Goal: Task Accomplishment & Management: Complete application form

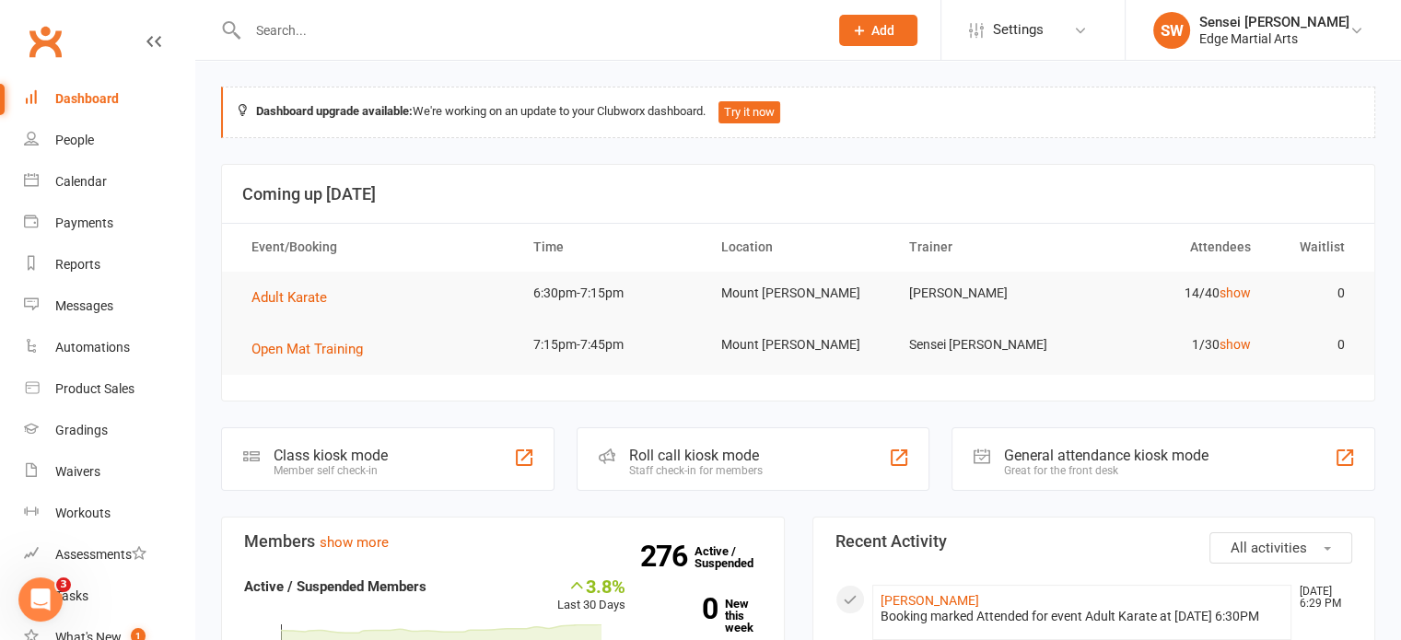
click at [433, 29] on input "text" at bounding box center [528, 31] width 573 height 26
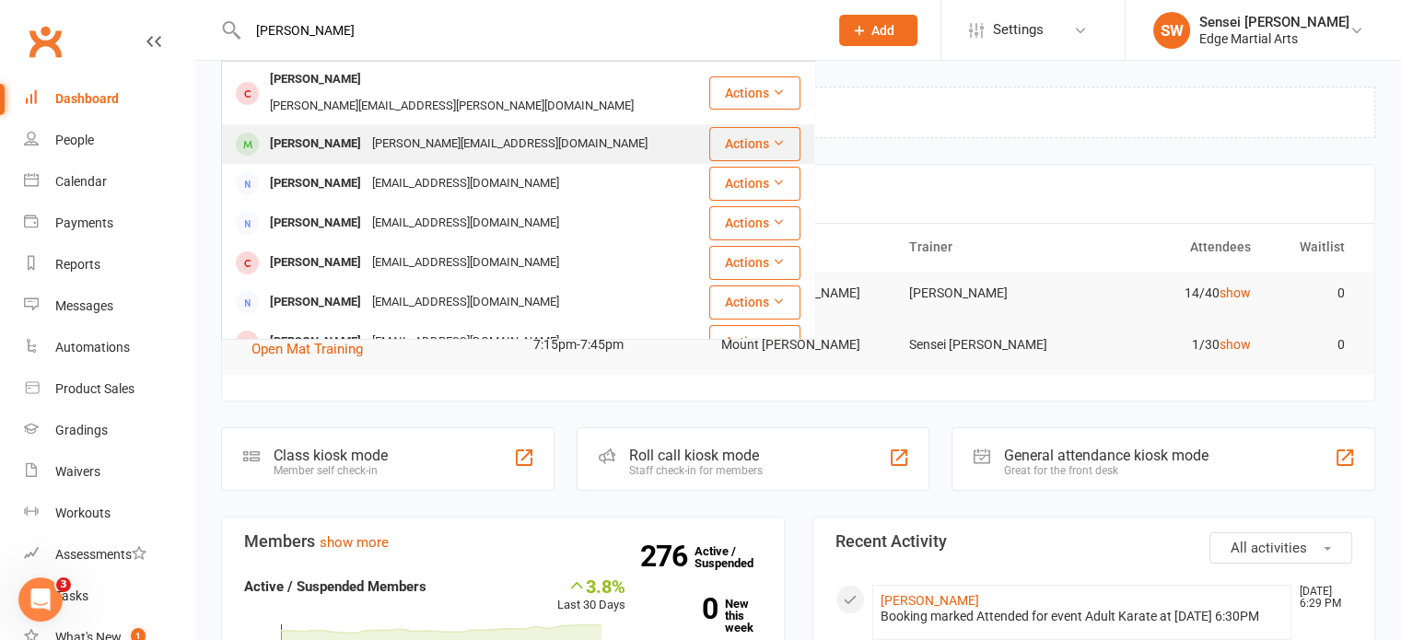
type input "[PERSON_NAME]"
click at [382, 131] on div "[PERSON_NAME][EMAIL_ADDRESS][DOMAIN_NAME]" at bounding box center [510, 144] width 287 height 27
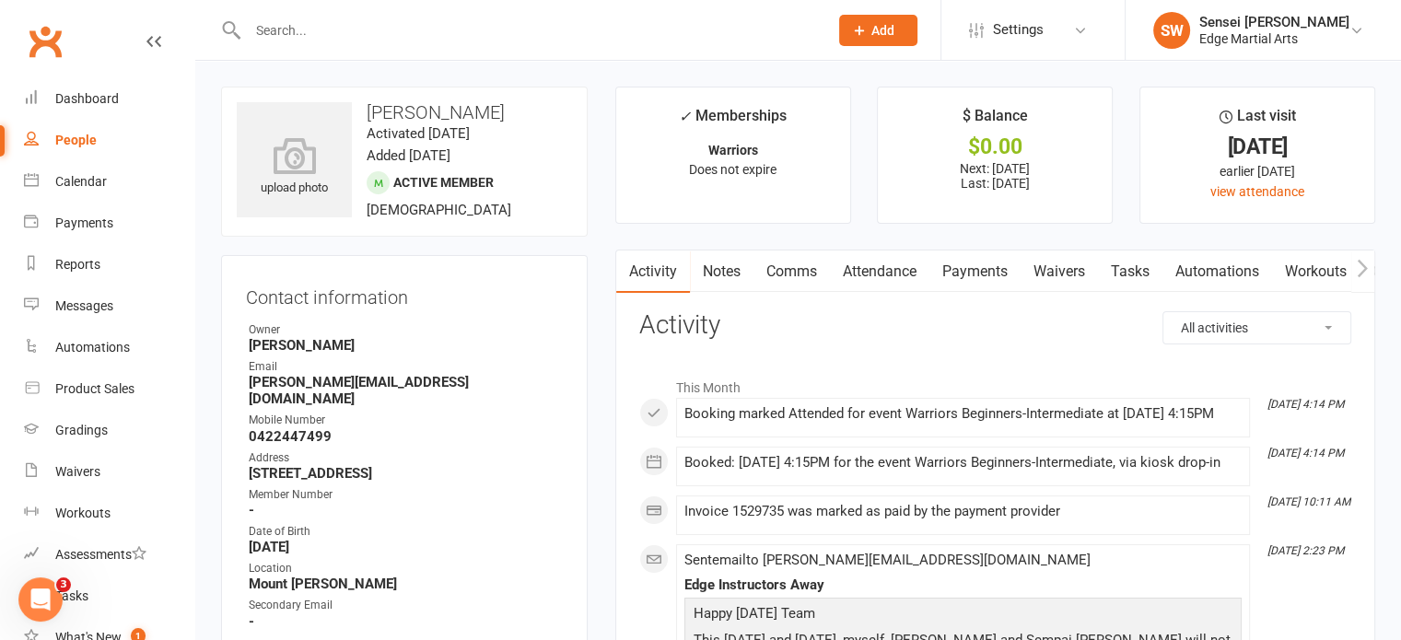
scroll to position [138, 0]
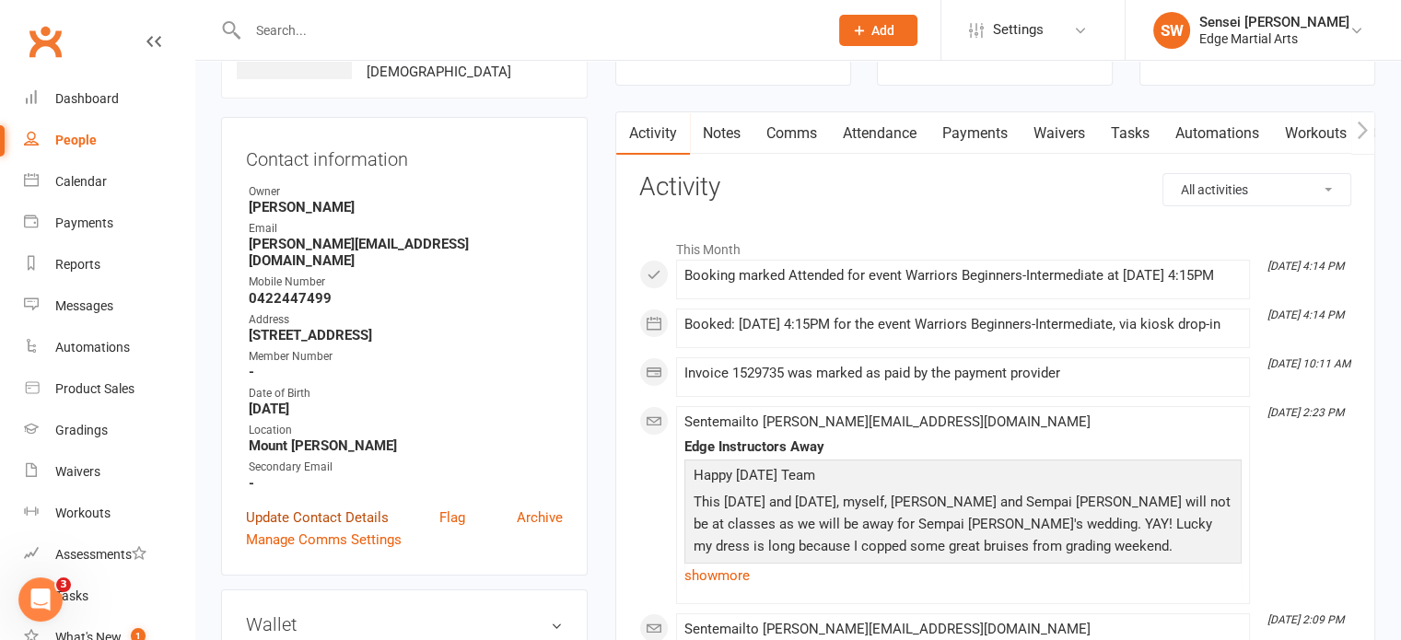
click at [362, 507] on link "Update Contact Details" at bounding box center [317, 518] width 143 height 22
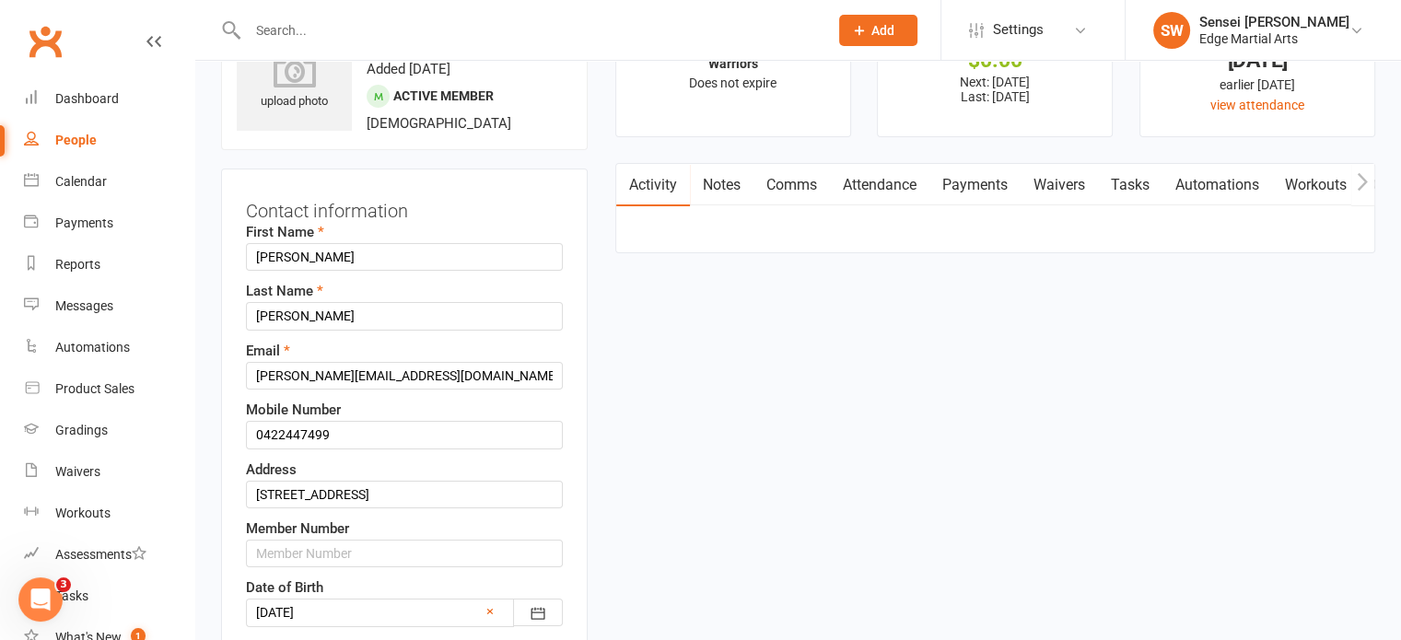
scroll to position [86, 0]
click at [431, 486] on input "[STREET_ADDRESS]" at bounding box center [404, 496] width 317 height 28
type input "6"
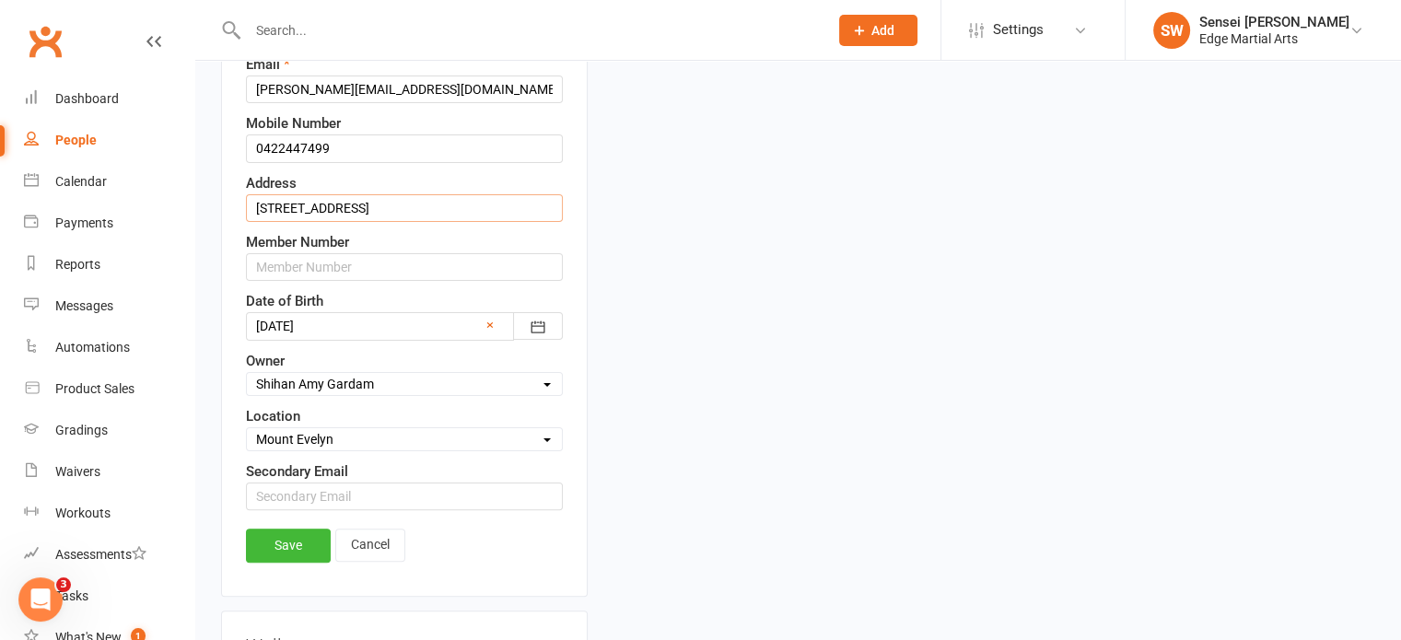
scroll to position [410, 0]
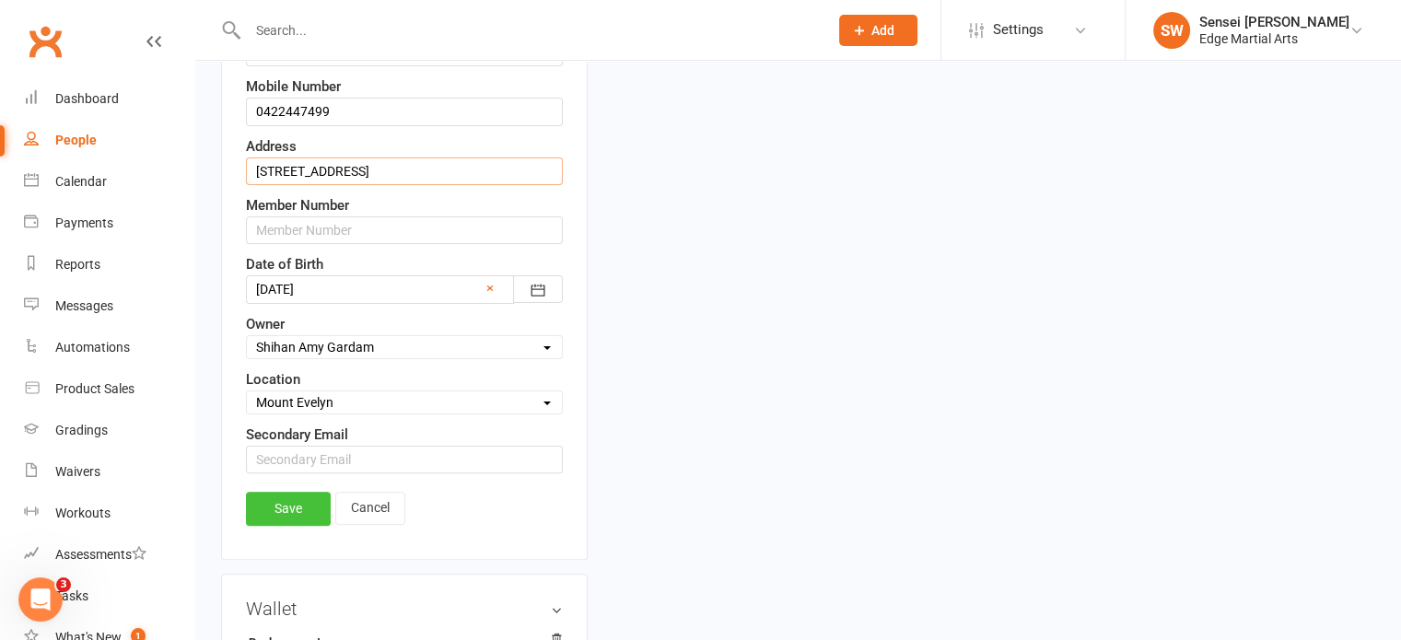
type input "[STREET_ADDRESS]"
click at [291, 502] on link "Save" at bounding box center [288, 508] width 85 height 33
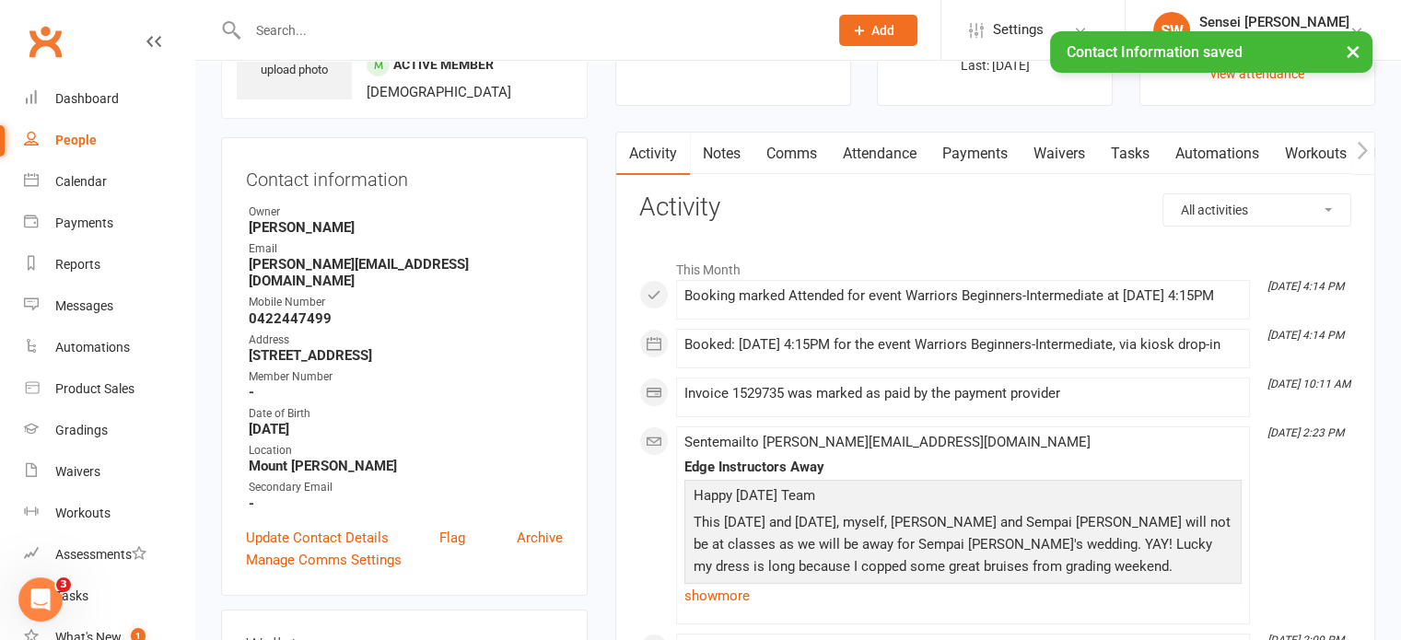
scroll to position [0, 0]
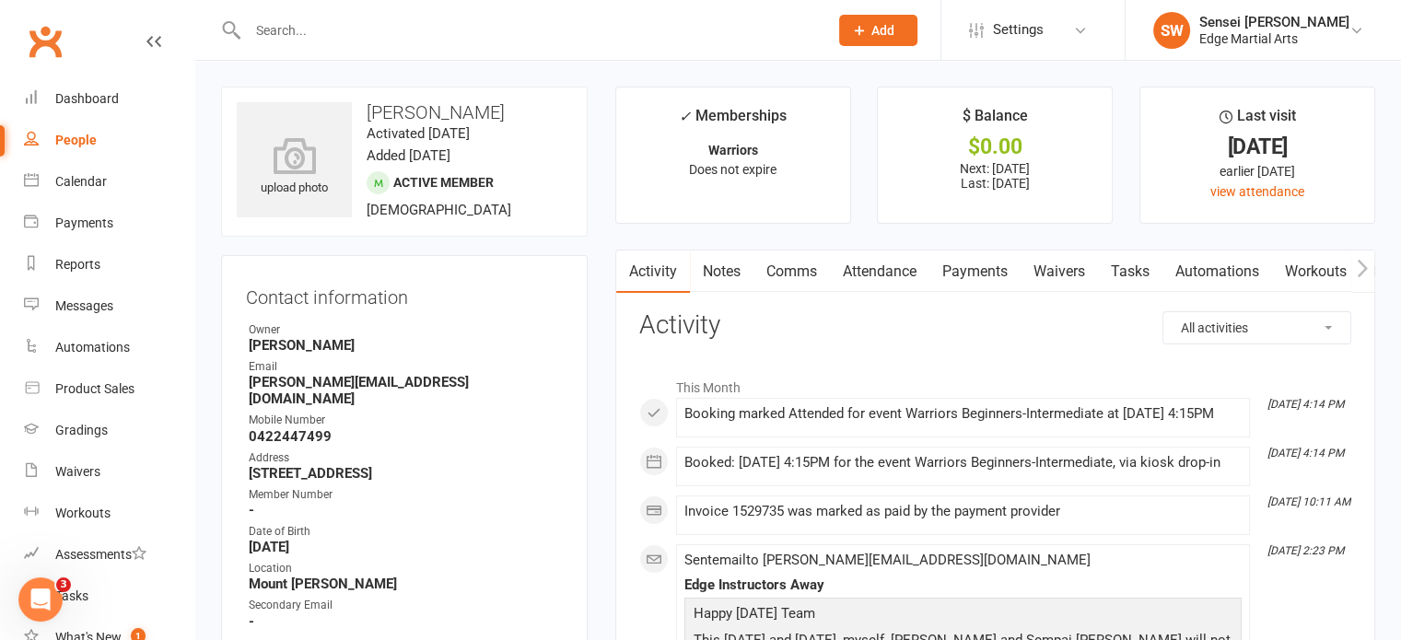
click at [869, 25] on button "Add" at bounding box center [878, 30] width 78 height 31
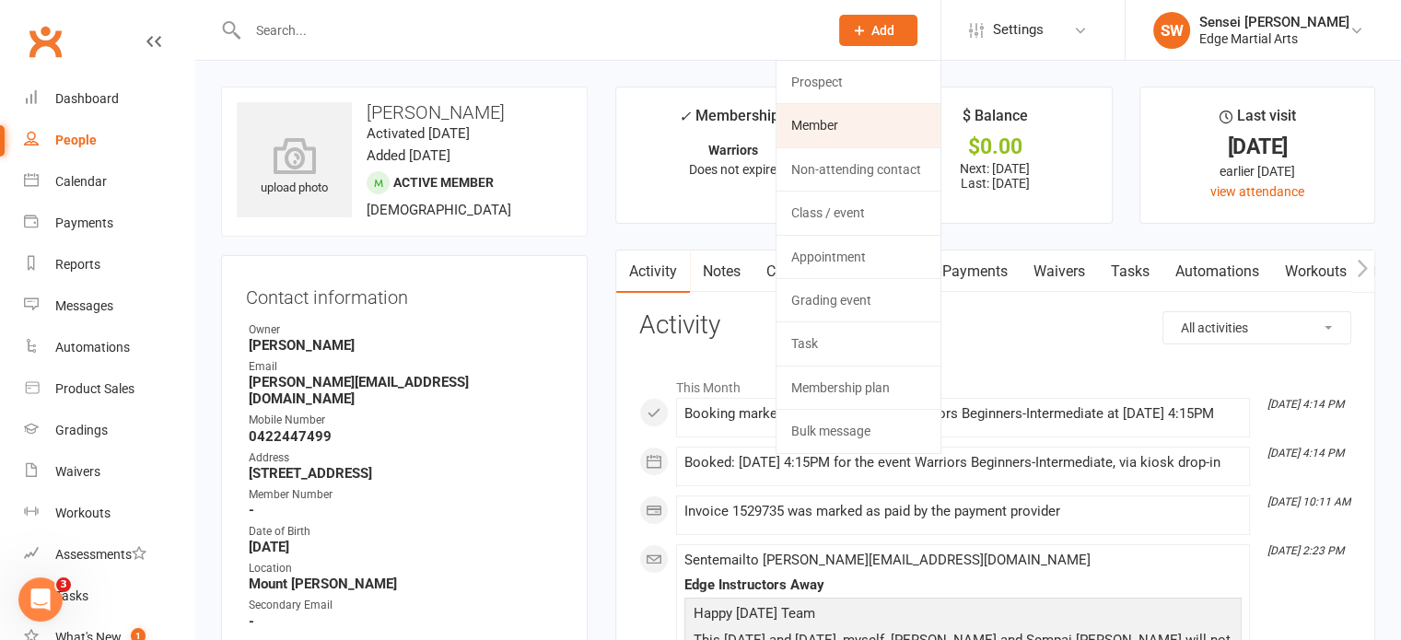
click at [840, 123] on link "Member" at bounding box center [859, 125] width 164 height 42
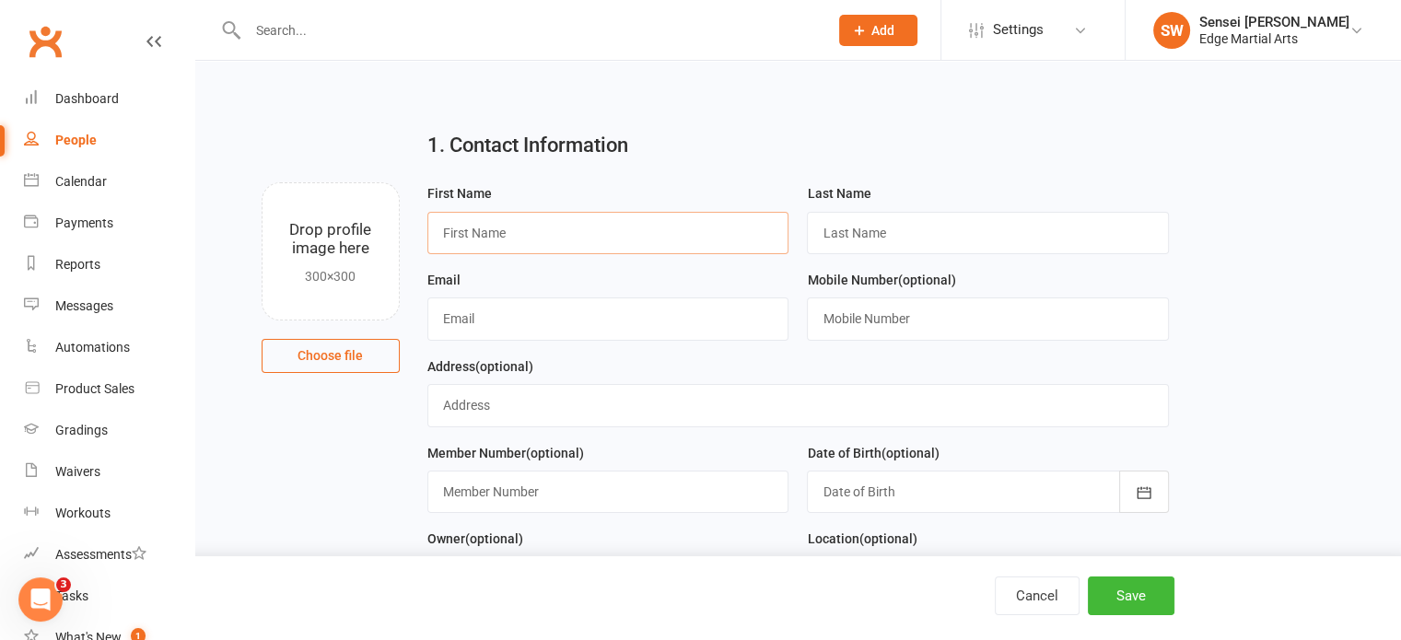
click at [503, 220] on input "text" at bounding box center [608, 233] width 362 height 42
type input "[PERSON_NAME]"
type input "[EMAIL_ADDRESS][DOMAIN_NAME]"
type input "0433023944"
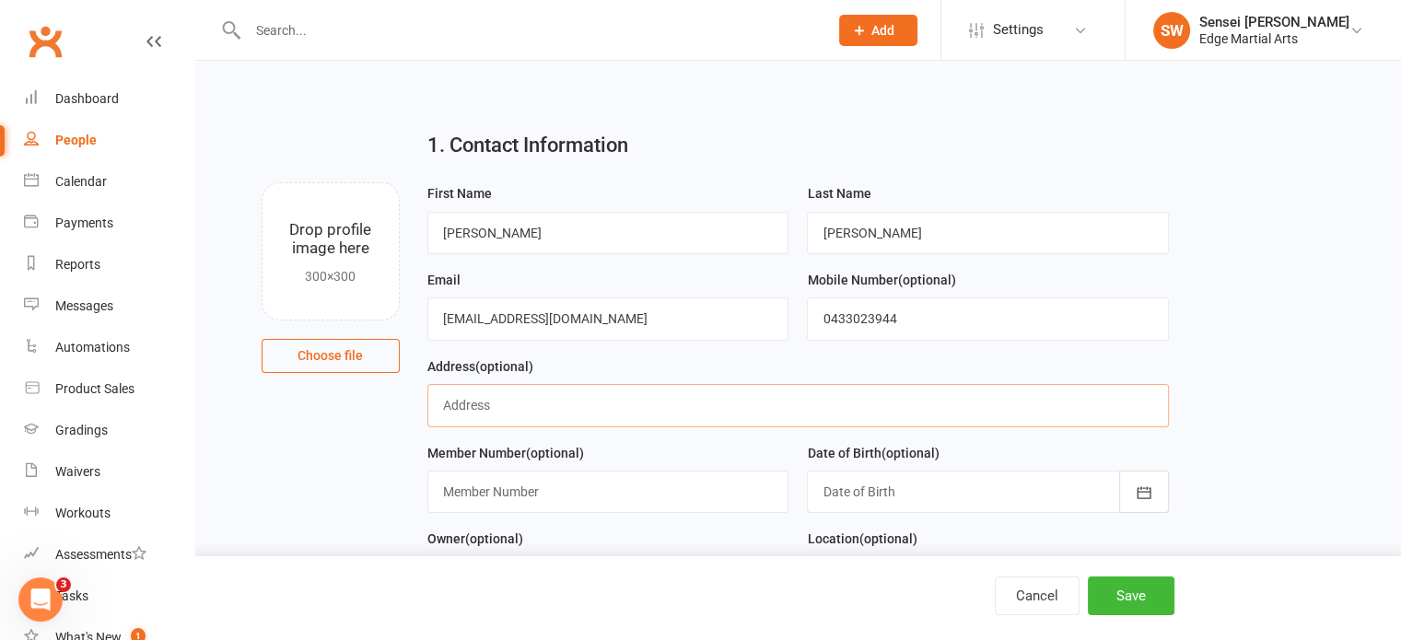
click at [494, 397] on input "text" at bounding box center [798, 405] width 742 height 42
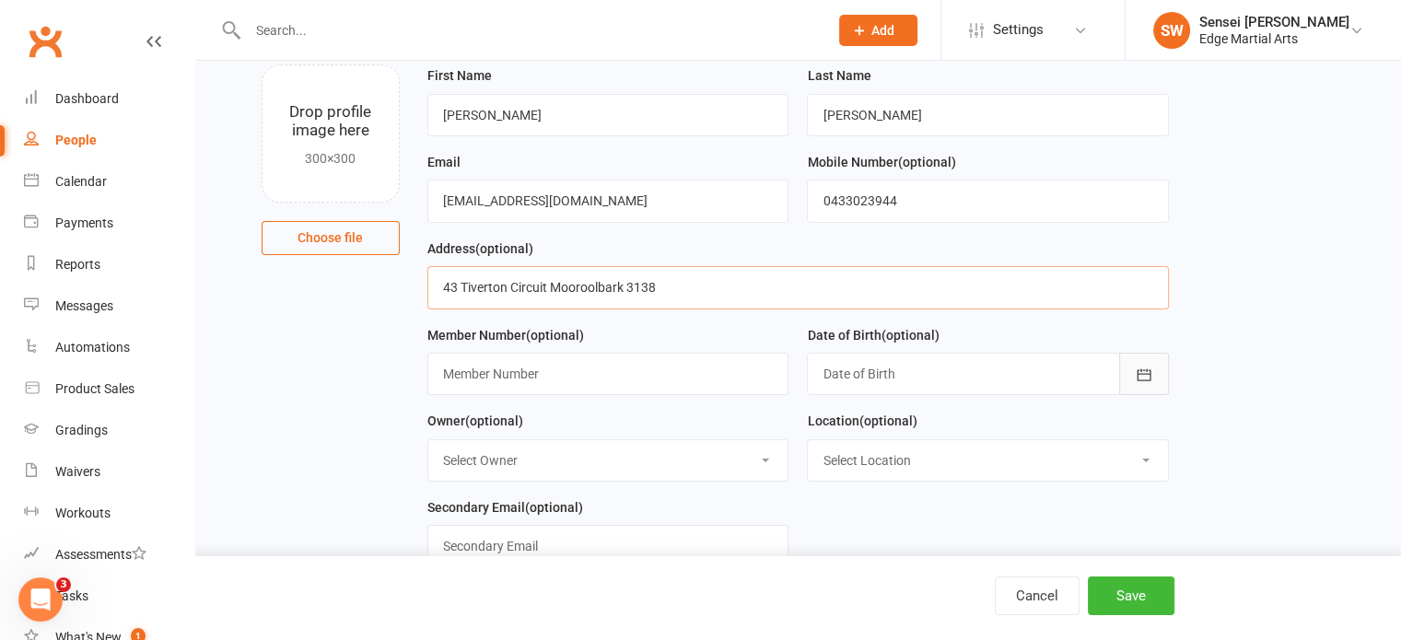
type input "43 Tiverton Circuit Mooroolbark 3138"
click at [1145, 370] on icon "button" at bounding box center [1144, 375] width 18 height 18
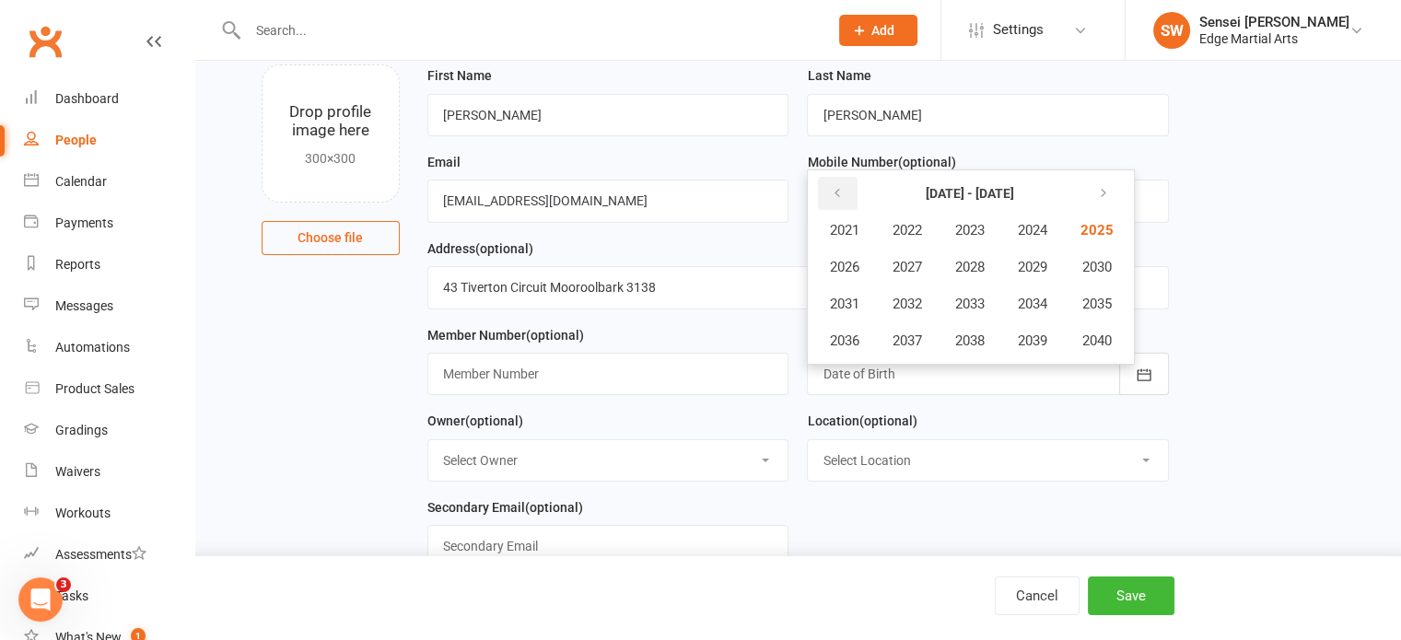
click at [826, 191] on button "button" at bounding box center [838, 193] width 40 height 33
click at [907, 333] on span "2017" at bounding box center [906, 341] width 29 height 17
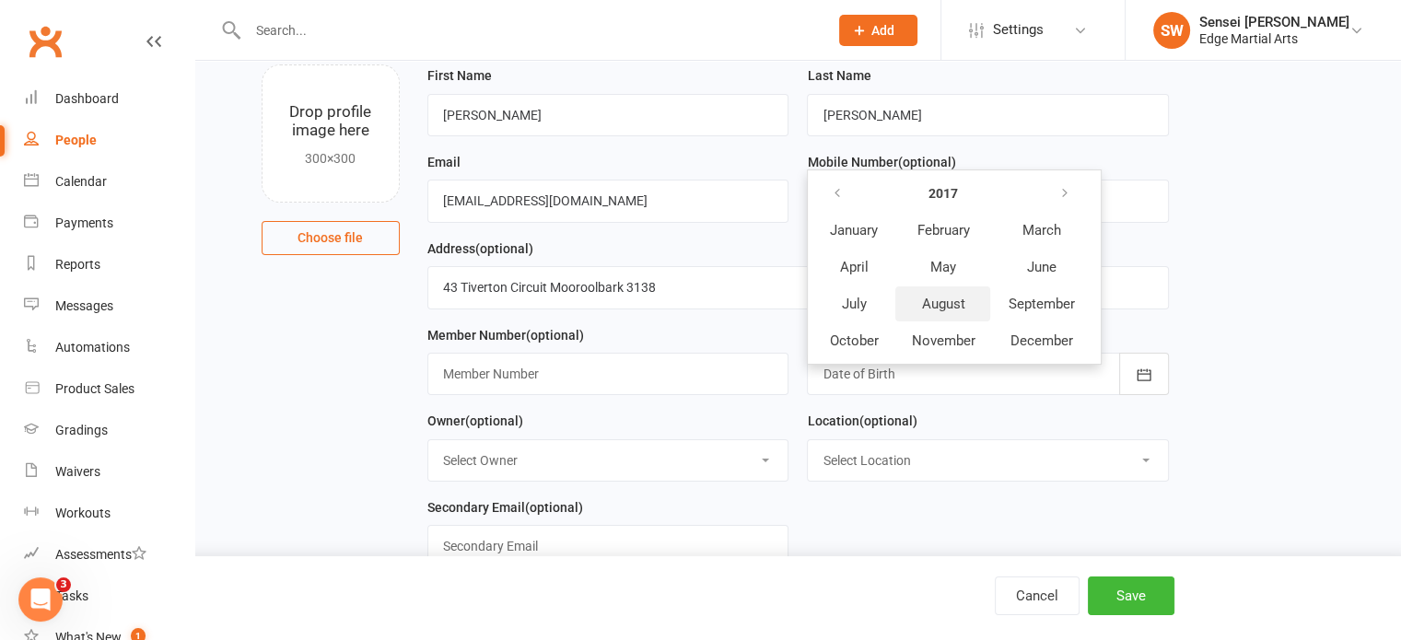
click at [929, 298] on span "August" at bounding box center [942, 304] width 43 height 17
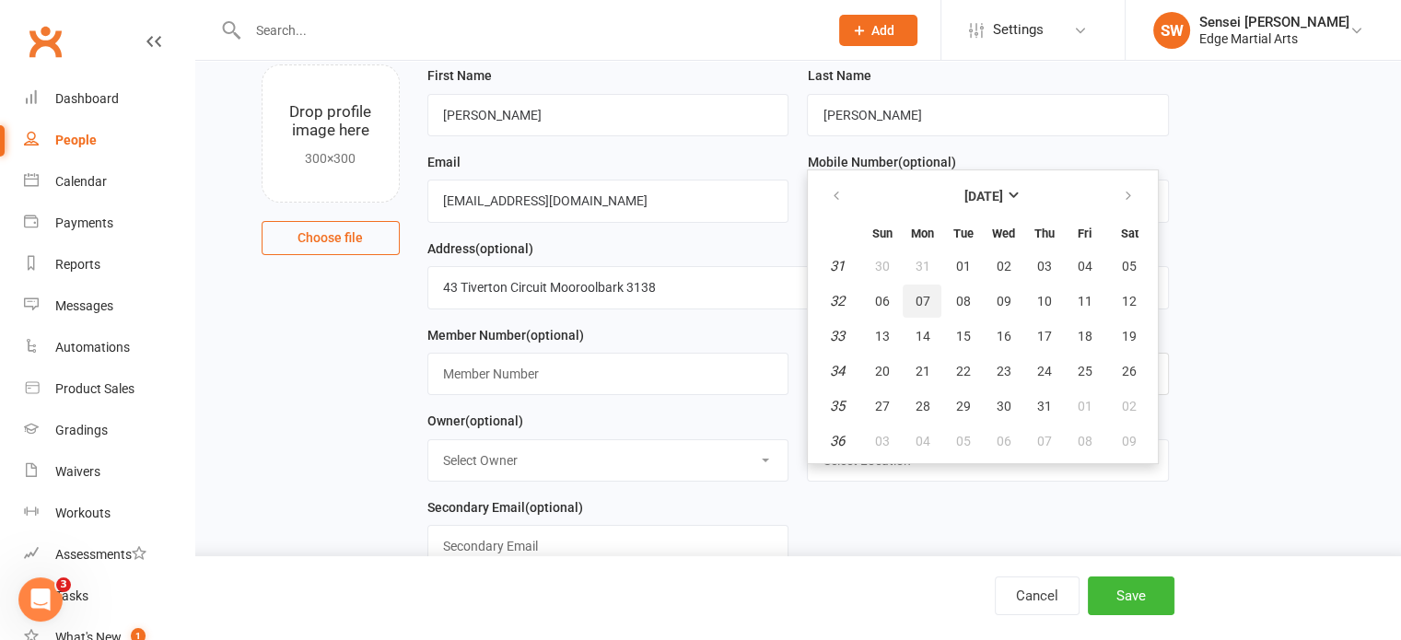
click at [929, 298] on button "07" at bounding box center [922, 301] width 39 height 33
type input "[DATE]"
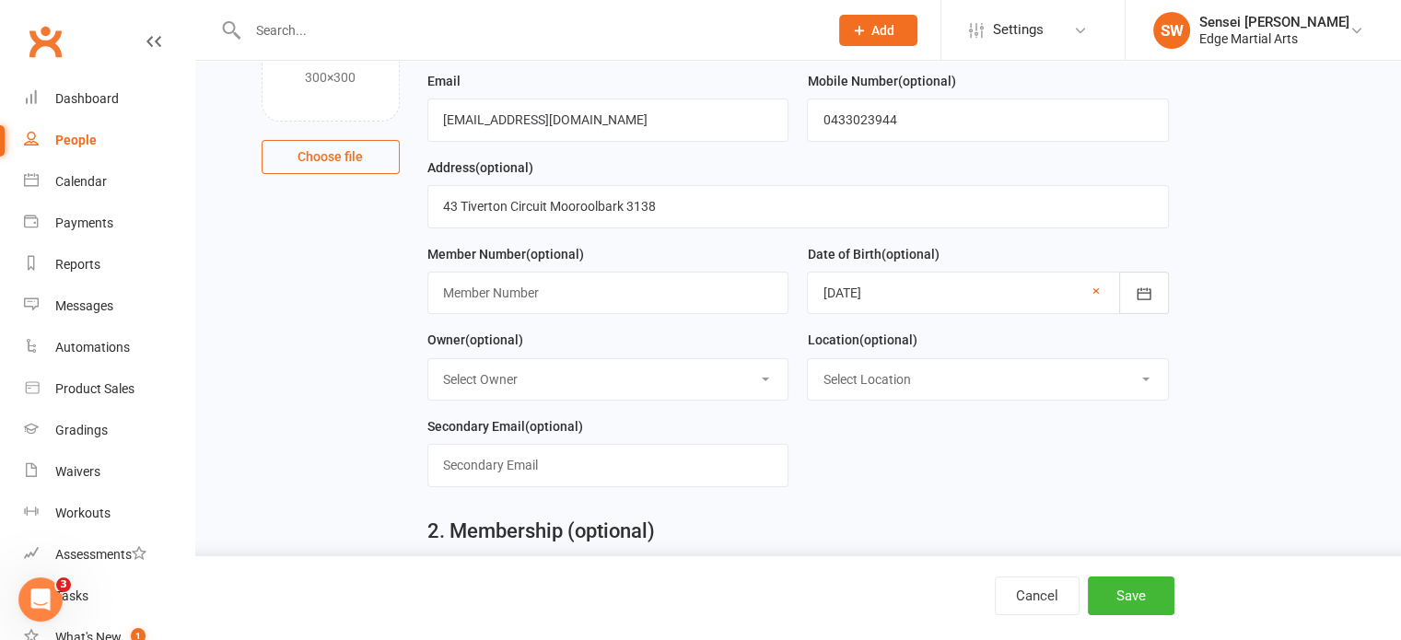
scroll to position [199, 0]
click at [756, 375] on select "Select Owner [PERSON_NAME] [PERSON_NAME] Sensei [PERSON_NAME] [PERSON_NAME]" at bounding box center [608, 379] width 360 height 41
select select "0"
click at [428, 359] on select "Select Owner [PERSON_NAME] [PERSON_NAME] Sensei [PERSON_NAME] [PERSON_NAME]" at bounding box center [608, 379] width 360 height 41
click at [891, 379] on select "Select Location [GEOGRAPHIC_DATA][PERSON_NAME]" at bounding box center [988, 379] width 360 height 41
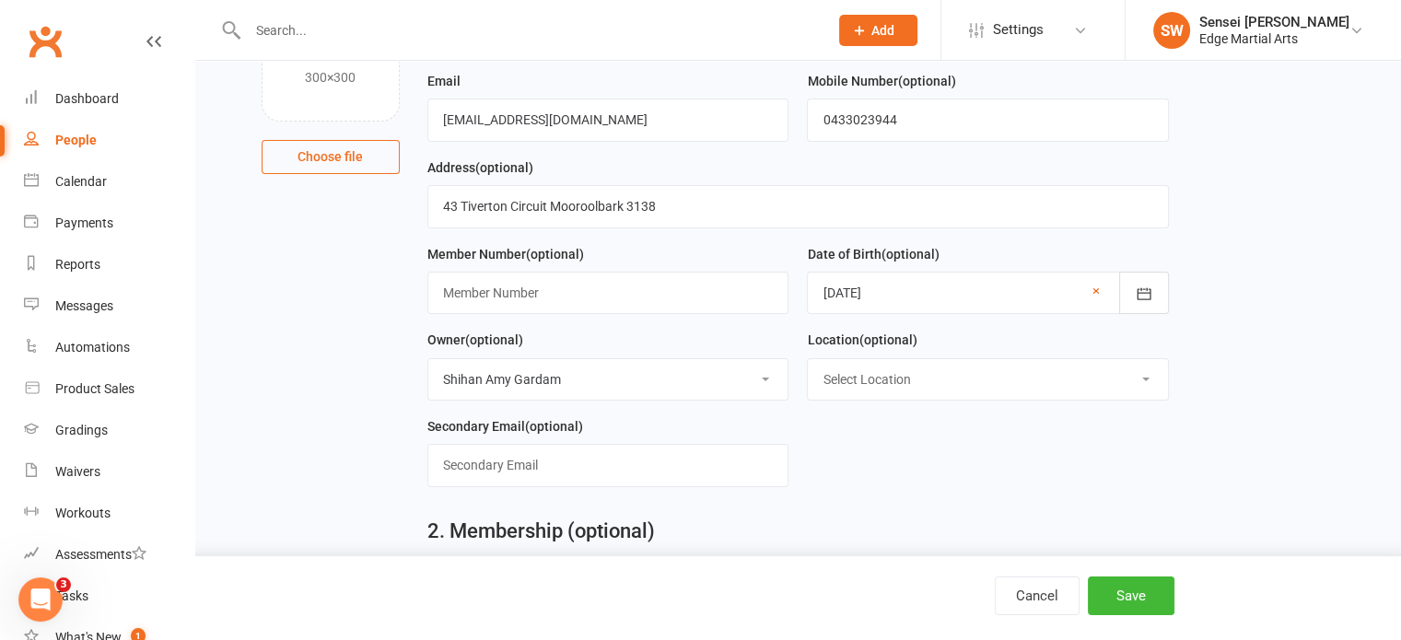
select select "0"
click at [808, 359] on select "Select Location [GEOGRAPHIC_DATA][PERSON_NAME]" at bounding box center [988, 379] width 360 height 41
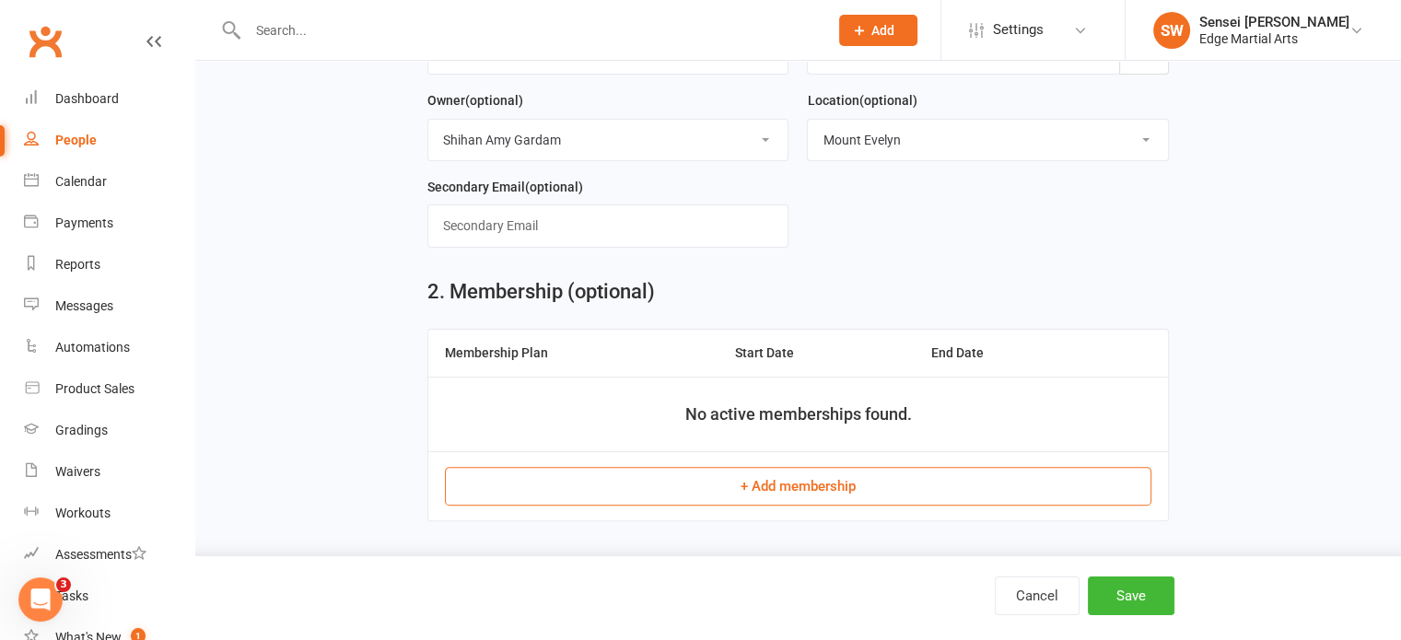
scroll to position [440, 0]
click at [835, 476] on button "+ Add membership" at bounding box center [798, 484] width 707 height 39
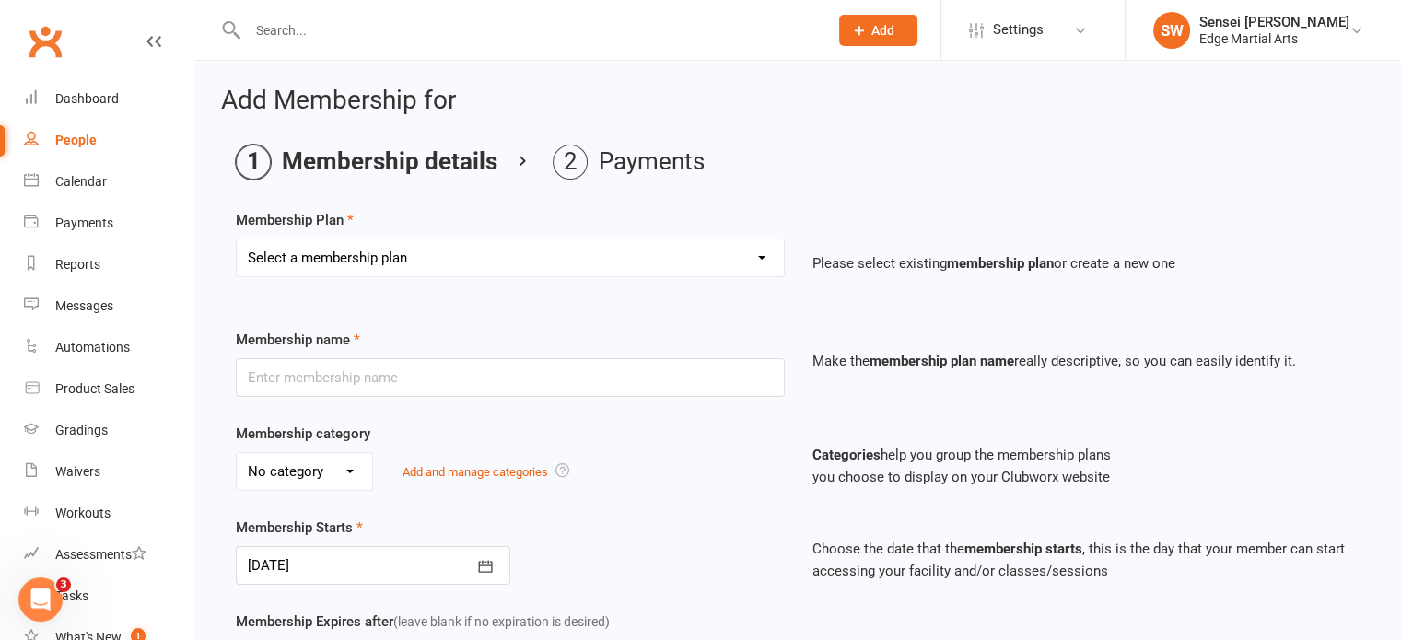
click at [516, 262] on select "Select a membership plan Create new Membership Plan Kinda Ninjas Little Ninjas …" at bounding box center [510, 258] width 547 height 37
select select "3"
click at [237, 240] on select "Select a membership plan Create new Membership Plan Kinda Ninjas Little Ninjas …" at bounding box center [510, 258] width 547 height 37
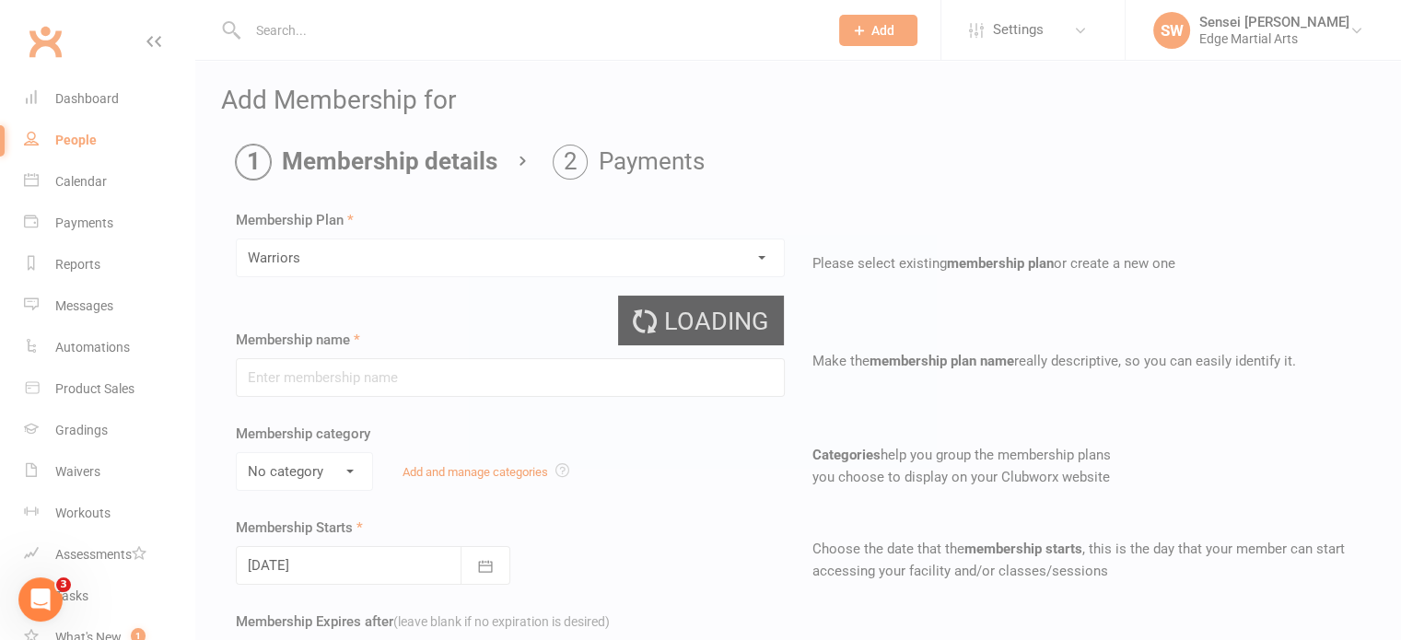
type input "Warriors"
select select "2"
type input "0"
type input "1"
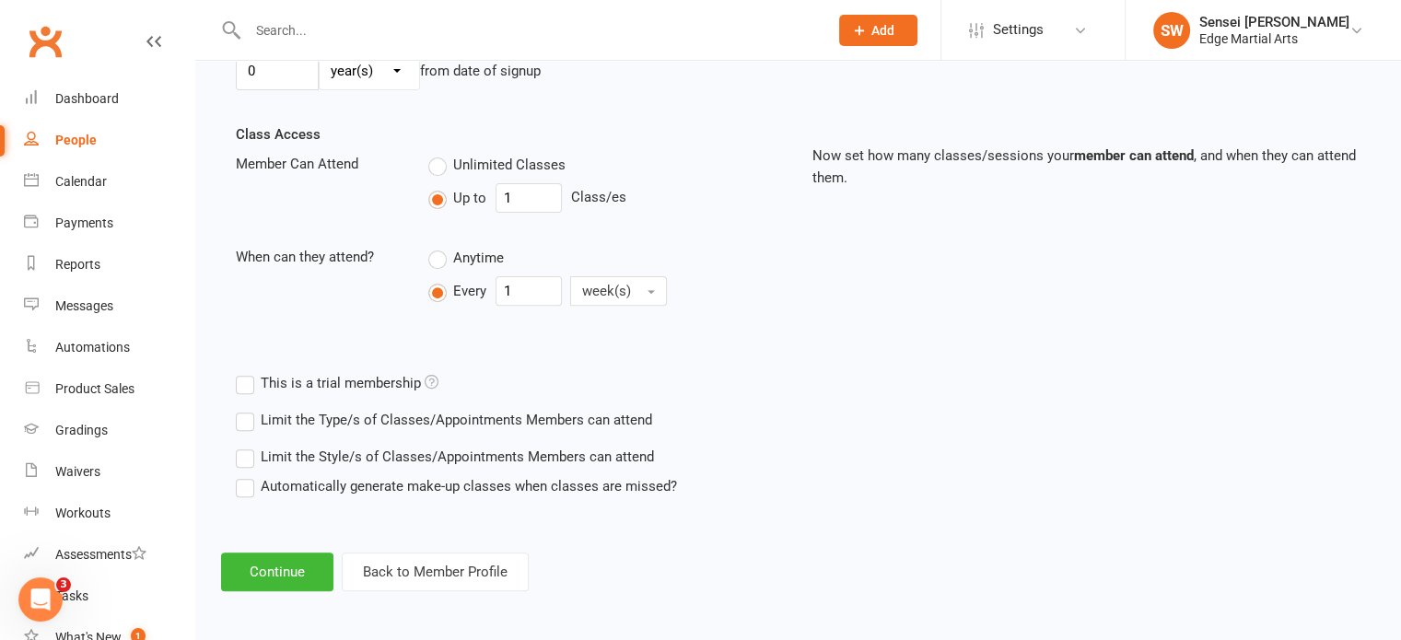
scroll to position [588, 0]
click at [297, 556] on button "Continue" at bounding box center [277, 573] width 112 height 39
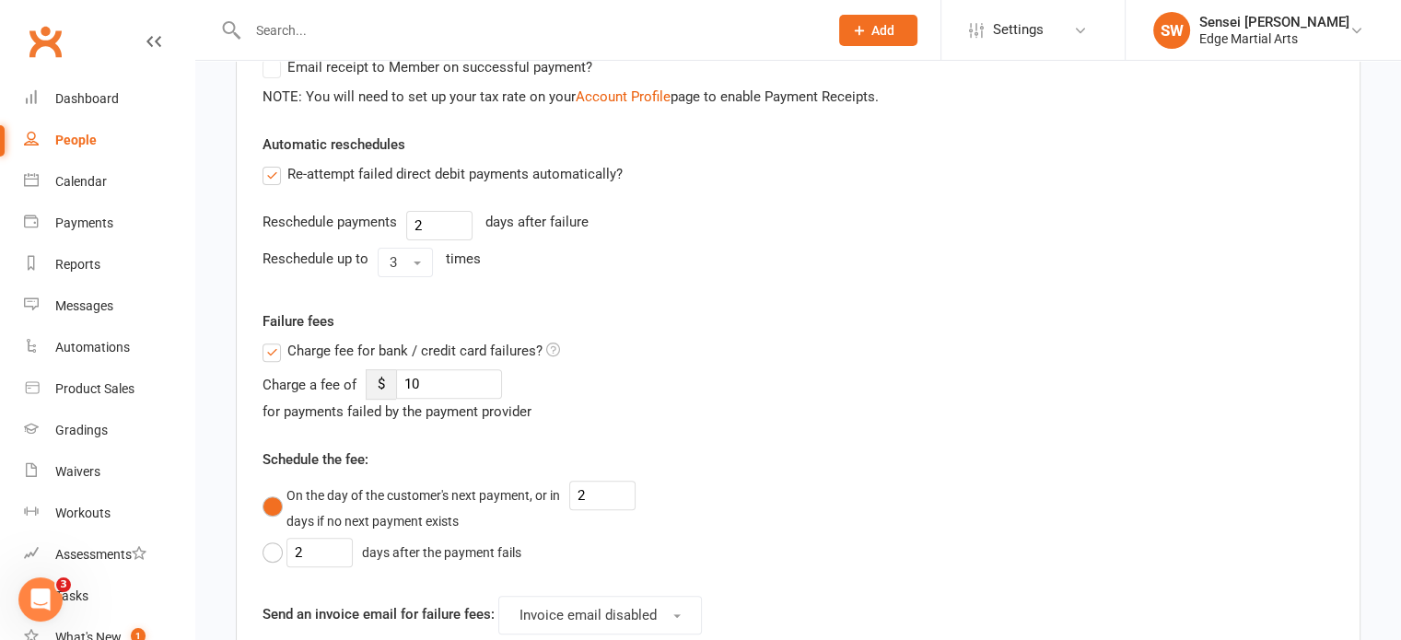
scroll to position [0, 0]
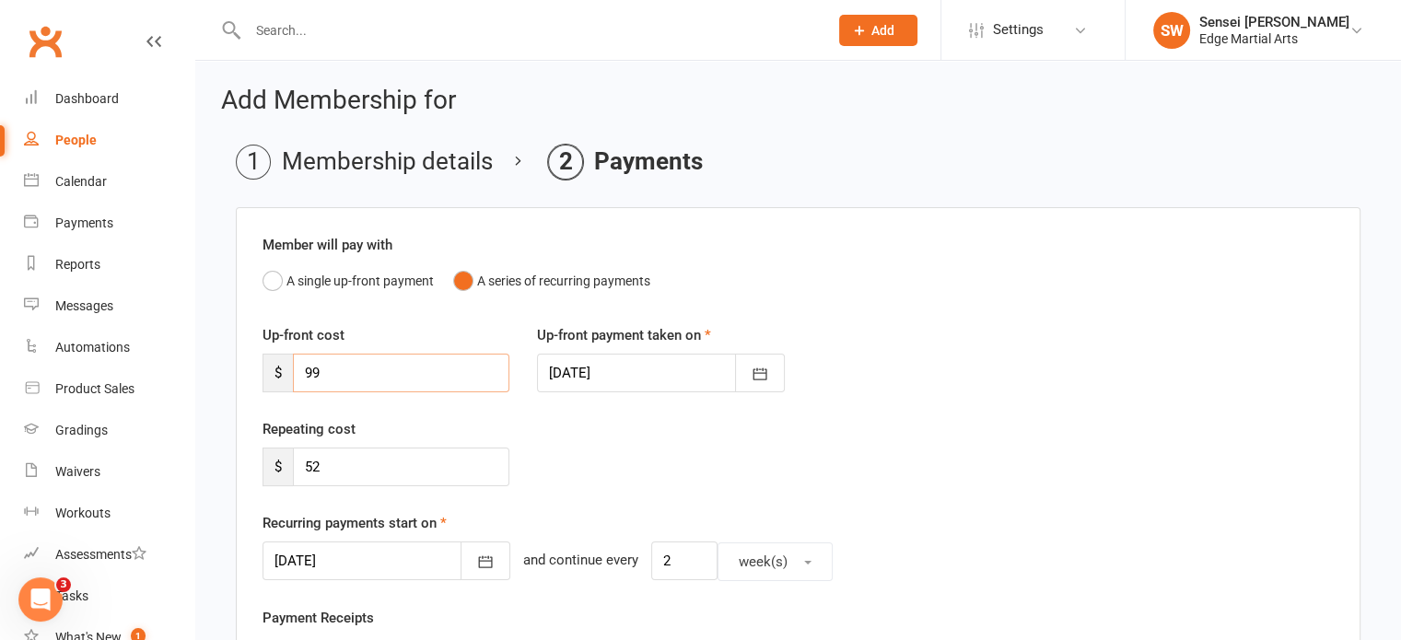
click at [378, 368] on input "99" at bounding box center [401, 373] width 217 height 39
type input "9"
type input "0"
click at [368, 474] on input "52" at bounding box center [401, 467] width 217 height 39
type input "5"
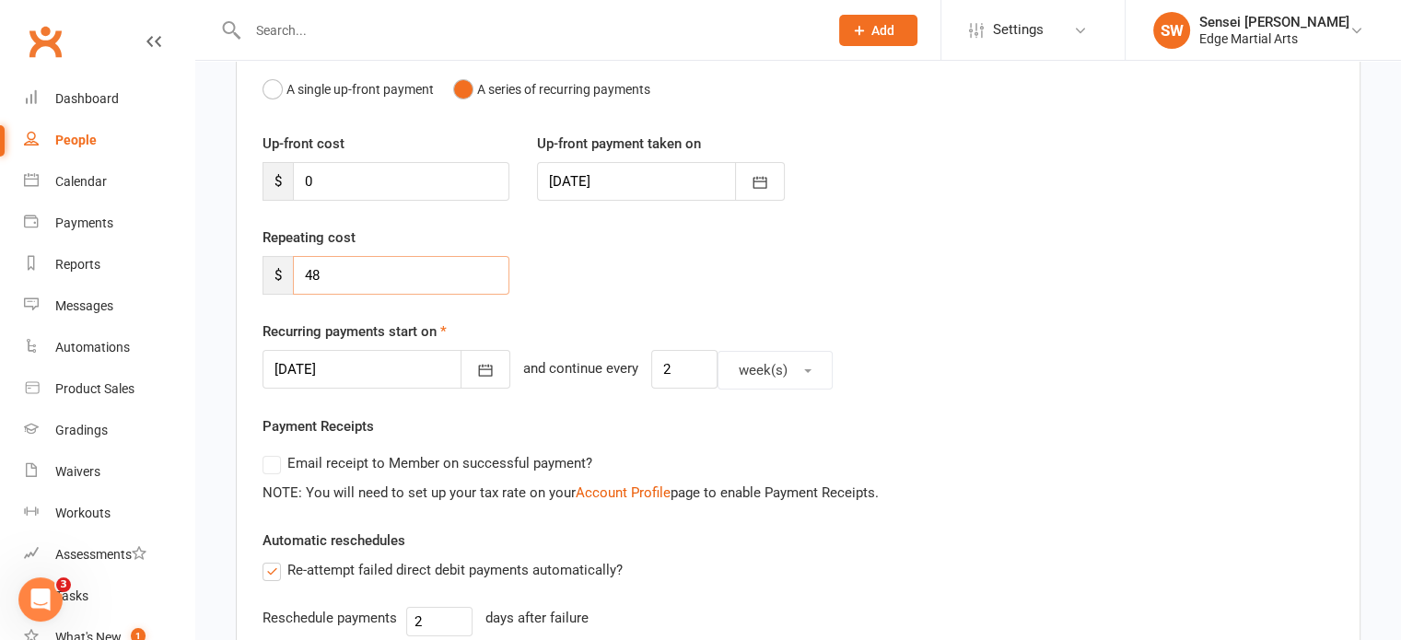
scroll to position [195, 0]
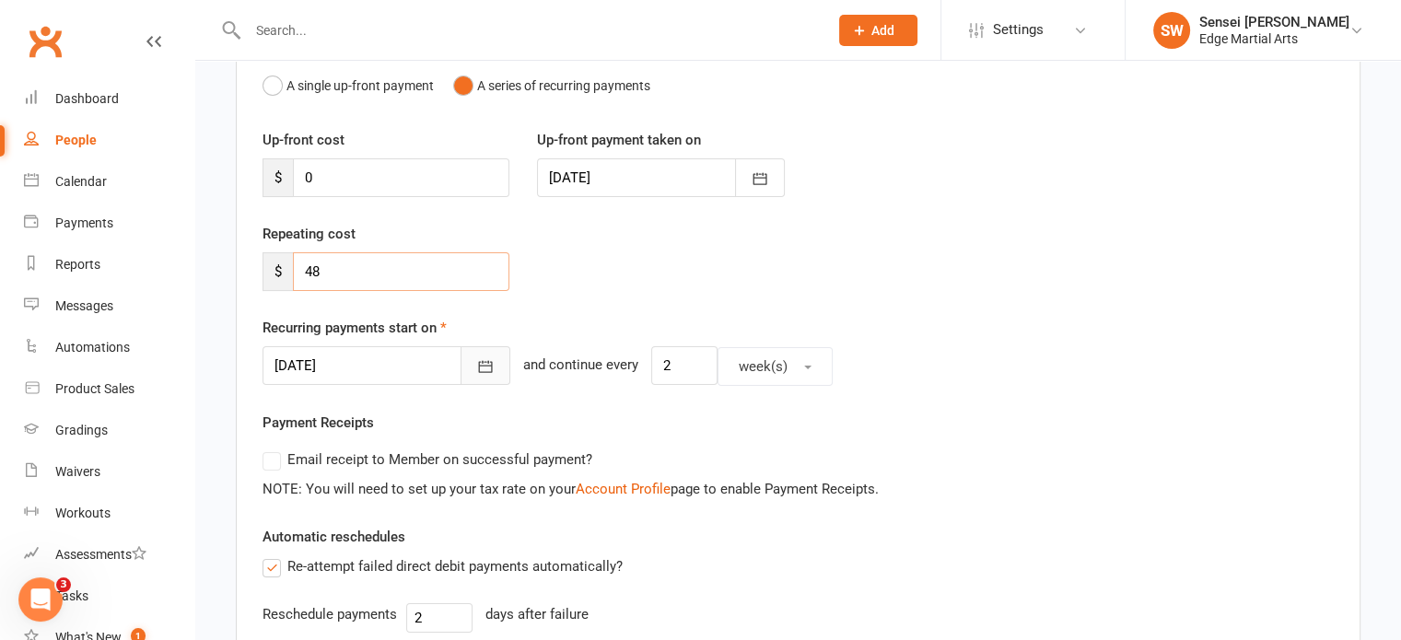
type input "48"
click at [476, 371] on icon "button" at bounding box center [485, 366] width 18 height 18
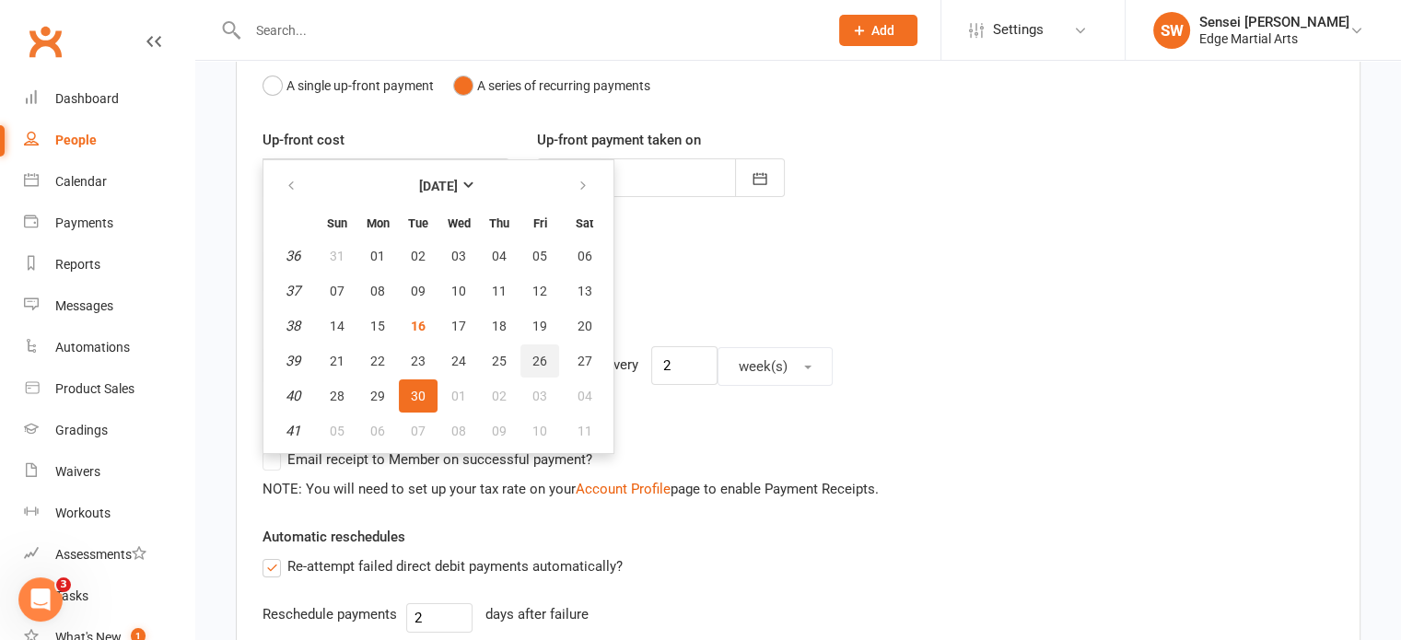
click at [536, 356] on span "26" at bounding box center [540, 361] width 15 height 15
type input "[DATE]"
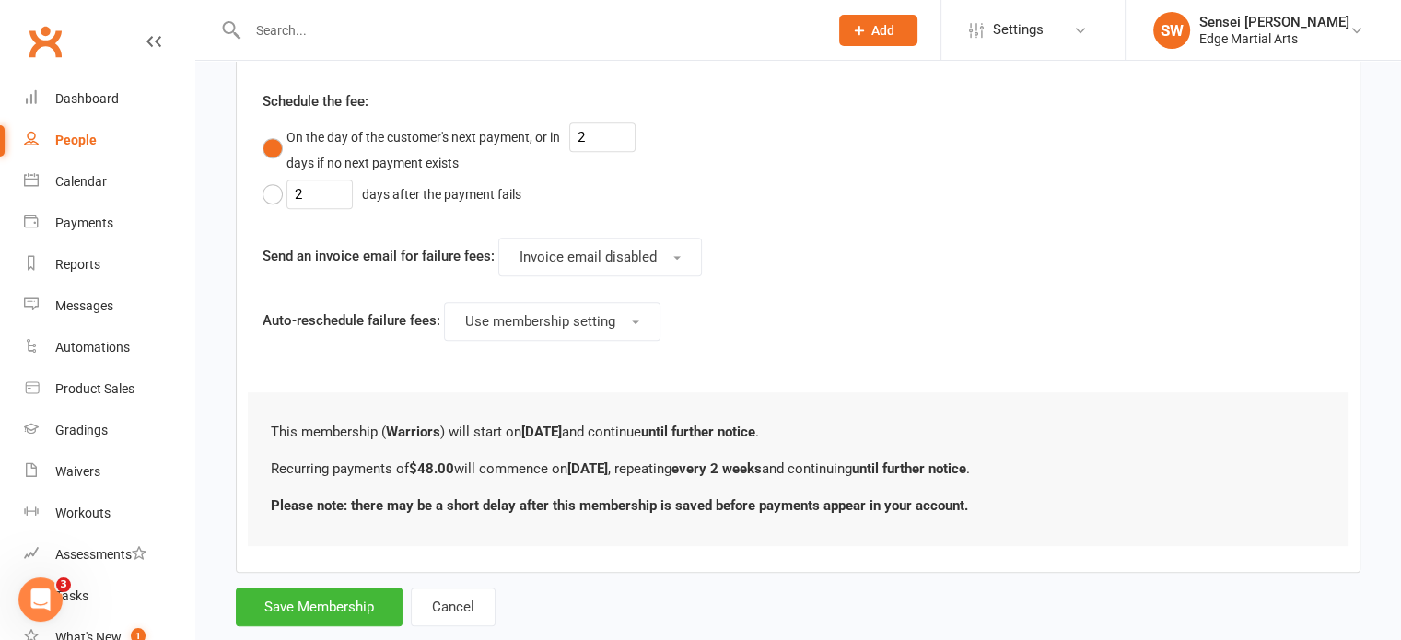
scroll to position [984, 0]
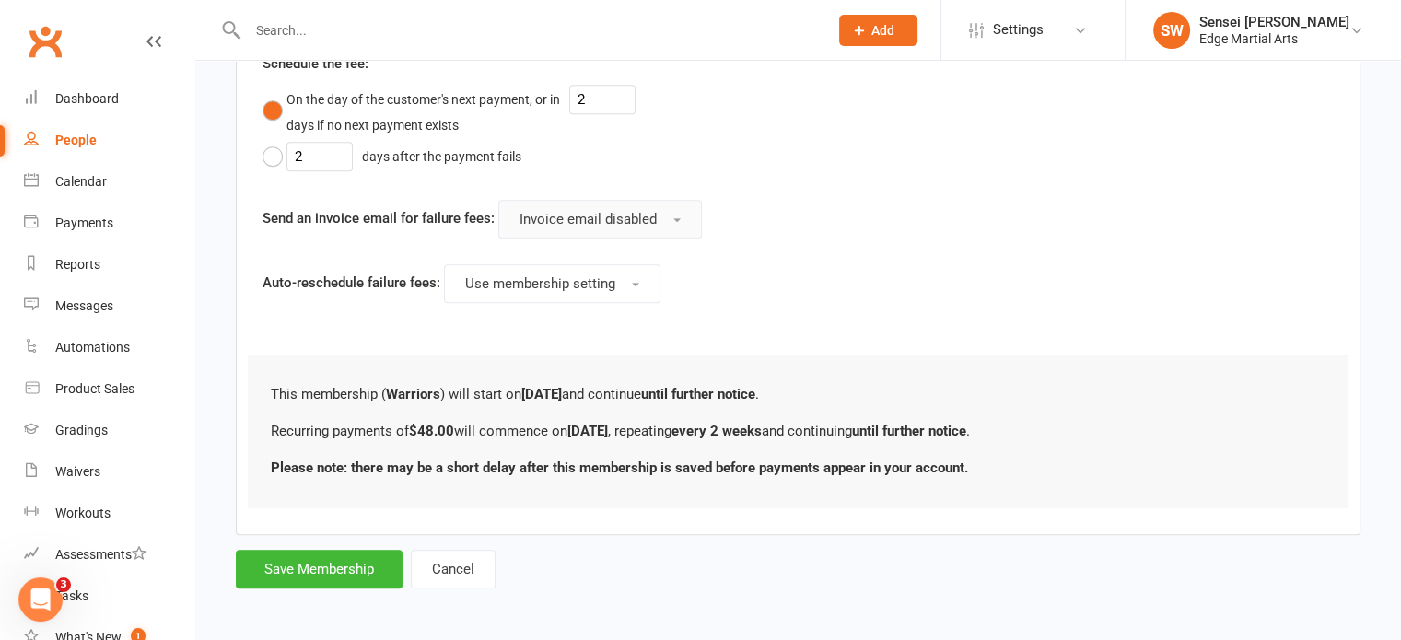
click at [615, 224] on span "Invoice email disabled" at bounding box center [588, 219] width 137 height 17
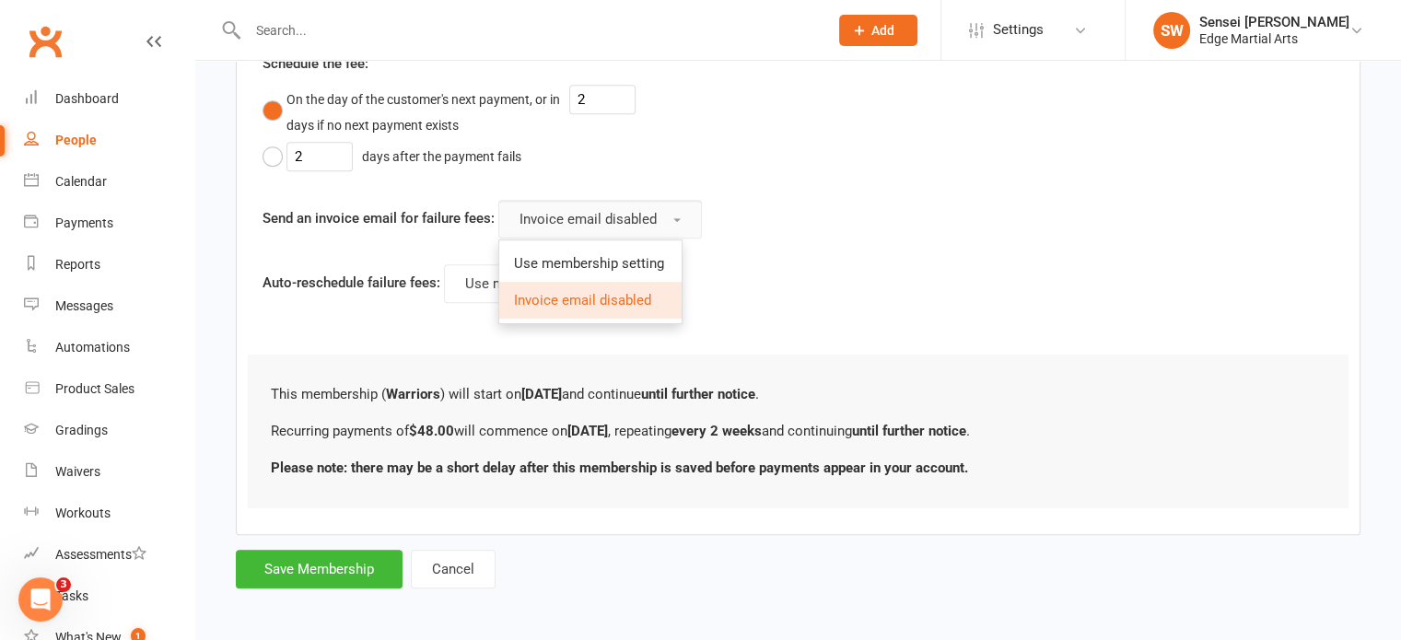
click at [615, 224] on span "Invoice email disabled" at bounding box center [588, 219] width 137 height 17
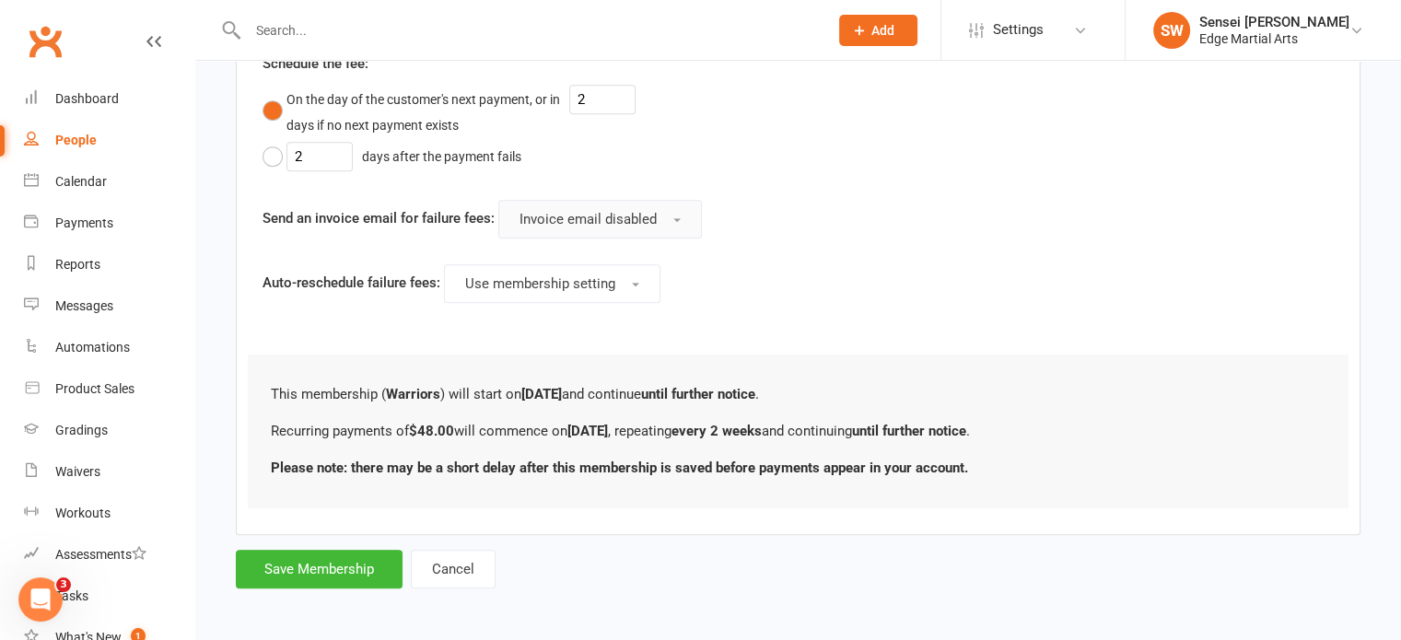
click at [615, 224] on span "Invoice email disabled" at bounding box center [588, 219] width 137 height 17
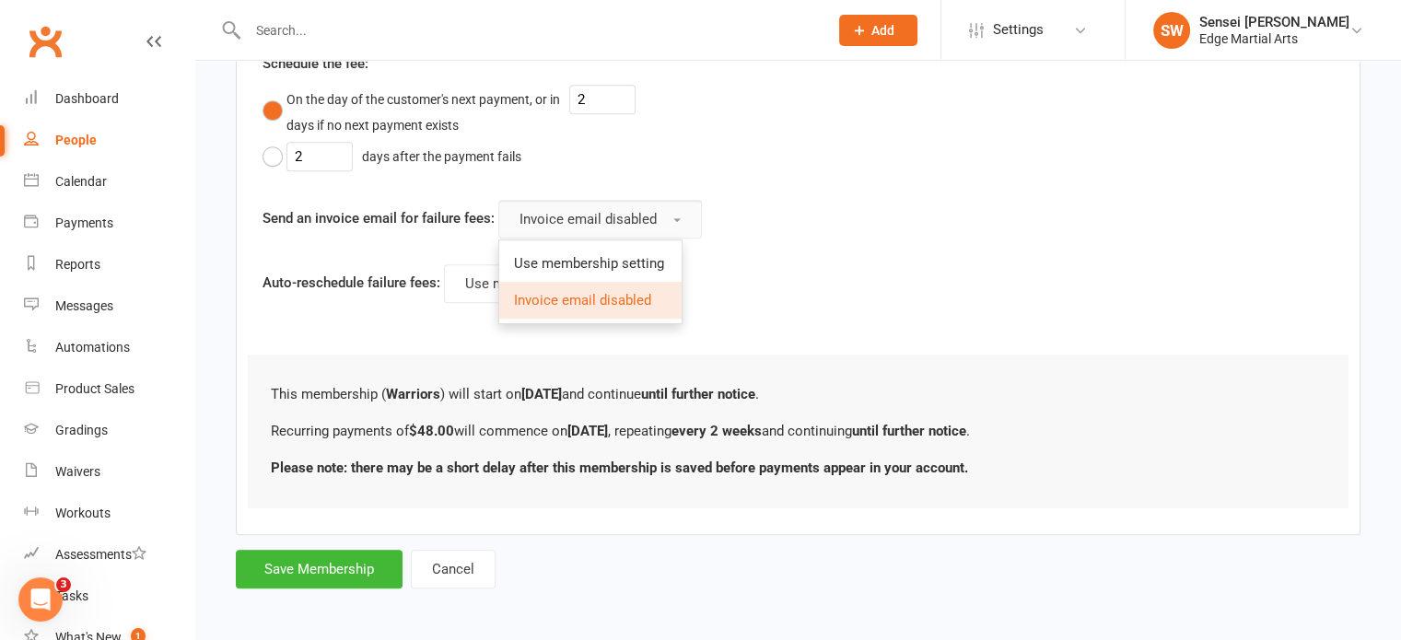
click at [615, 224] on span "Invoice email disabled" at bounding box center [588, 219] width 137 height 17
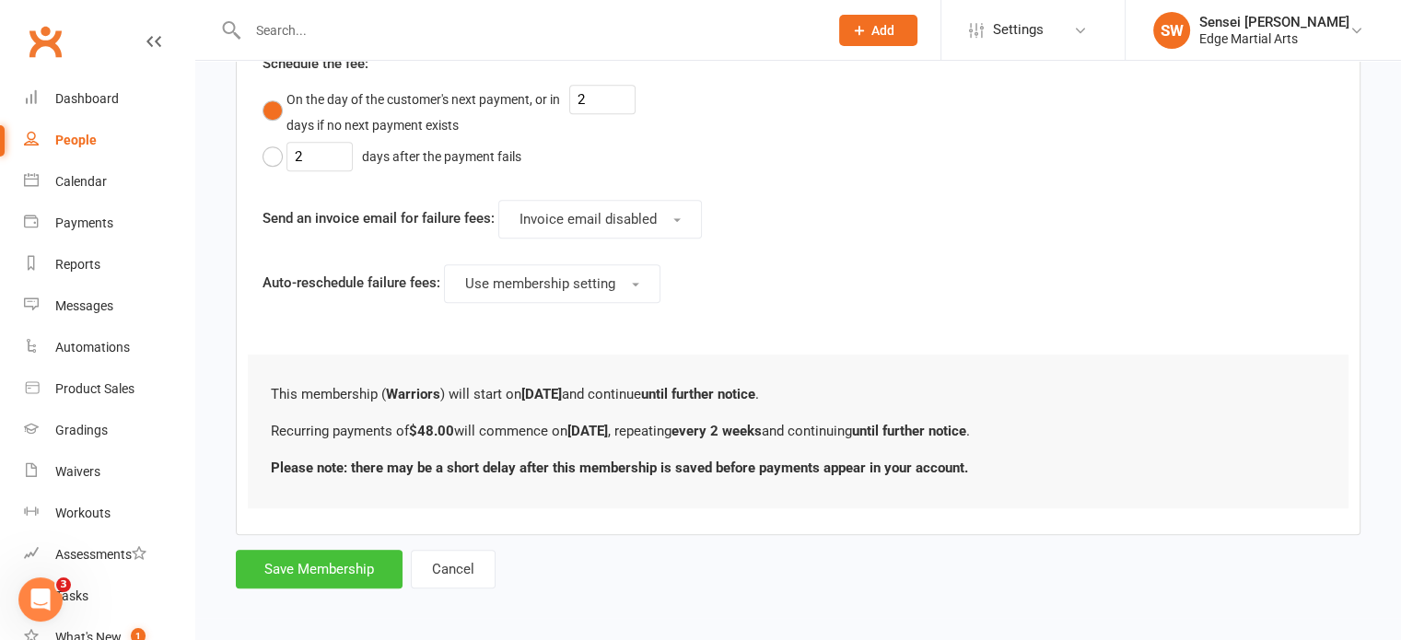
click at [343, 555] on button "Save Membership" at bounding box center [319, 569] width 167 height 39
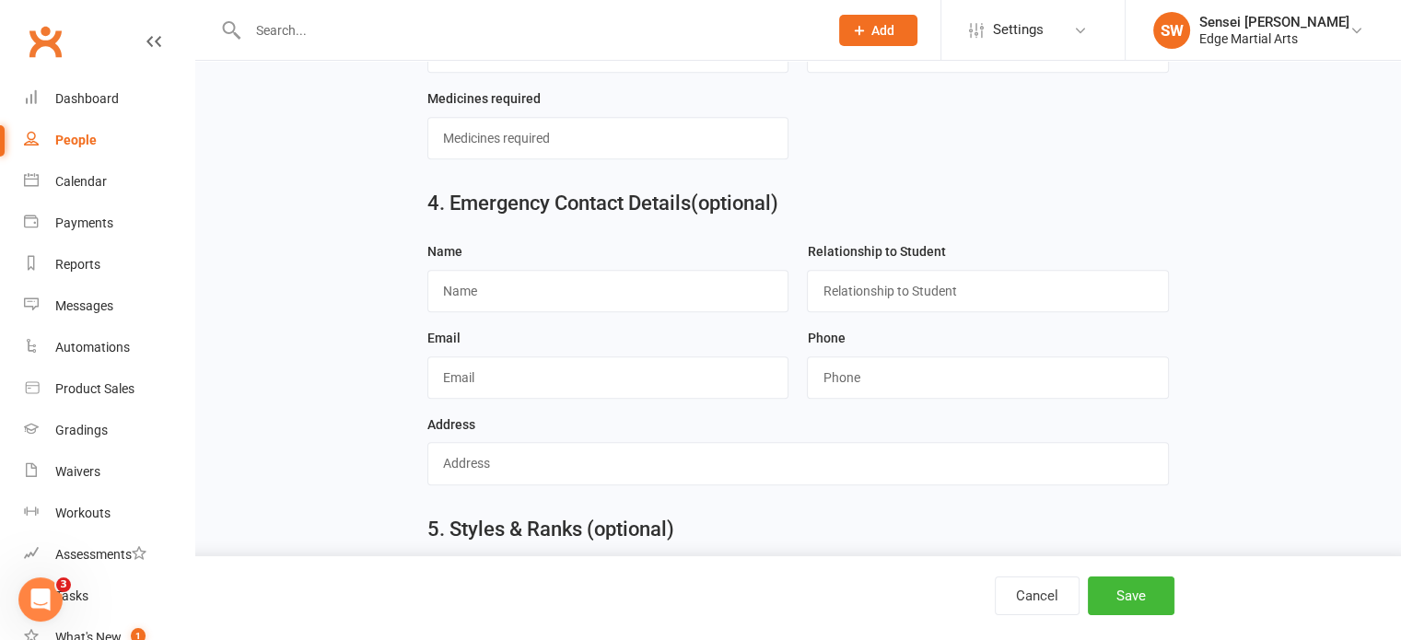
scroll to position [1235, 0]
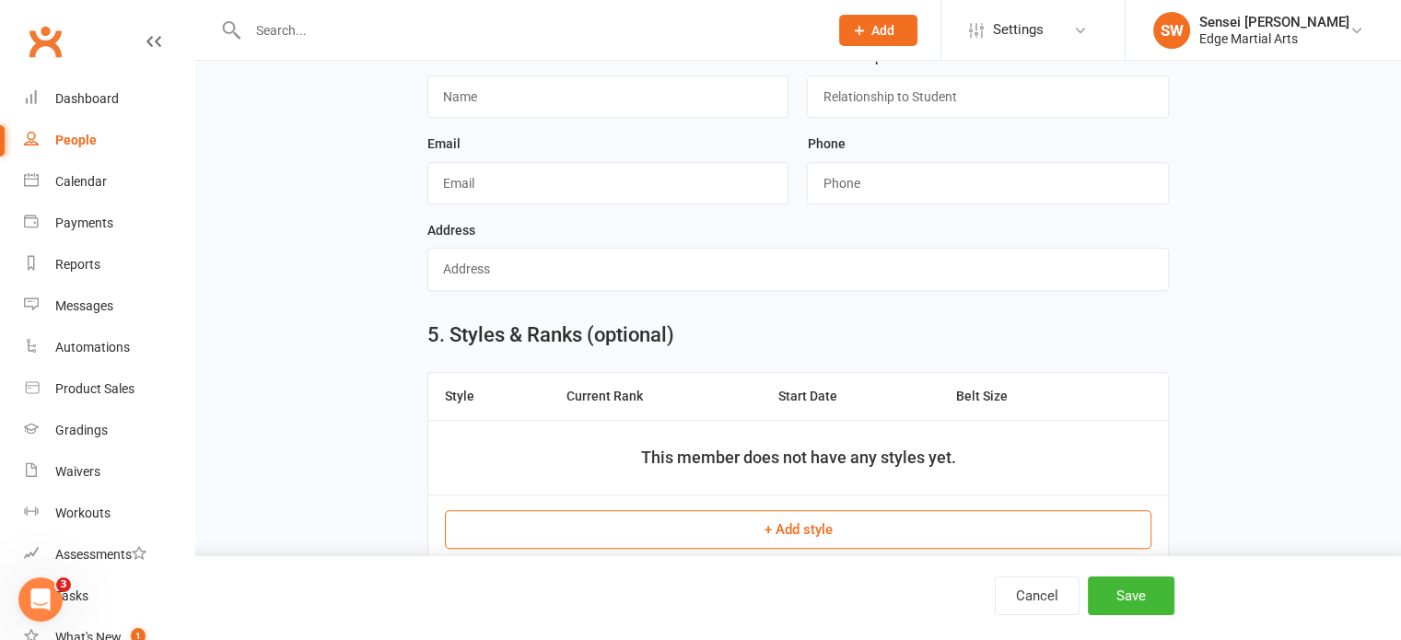
click at [802, 522] on button "+ Add style" at bounding box center [798, 529] width 707 height 39
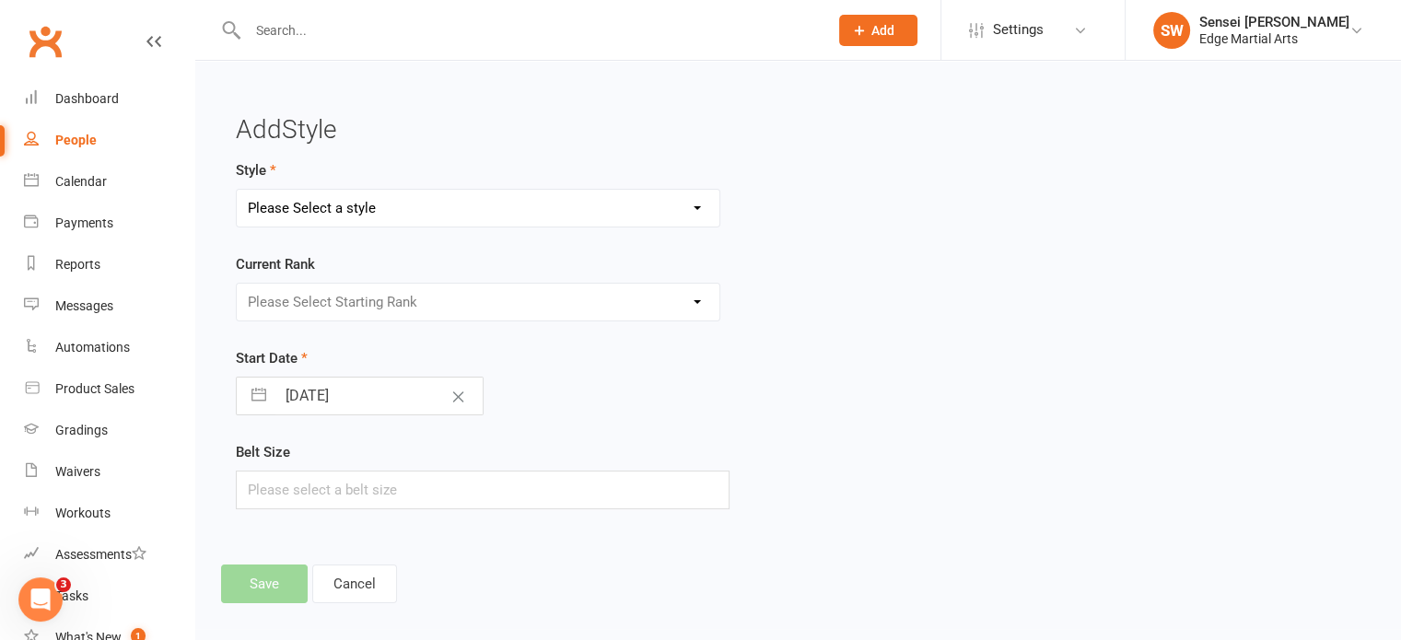
click at [404, 210] on select "Please Select a style Bushido Karate Karate Kickboxing" at bounding box center [478, 208] width 483 height 37
select select "705"
click at [237, 190] on select "Please Select a style Bushido Karate Karate Kickboxing" at bounding box center [478, 208] width 483 height 37
click at [378, 316] on select "Please Select Starting Rank 15th Kyu 14th kyu 13th kyu 12th kyu 11th kyu 10th K…" at bounding box center [478, 302] width 483 height 37
select select "6265"
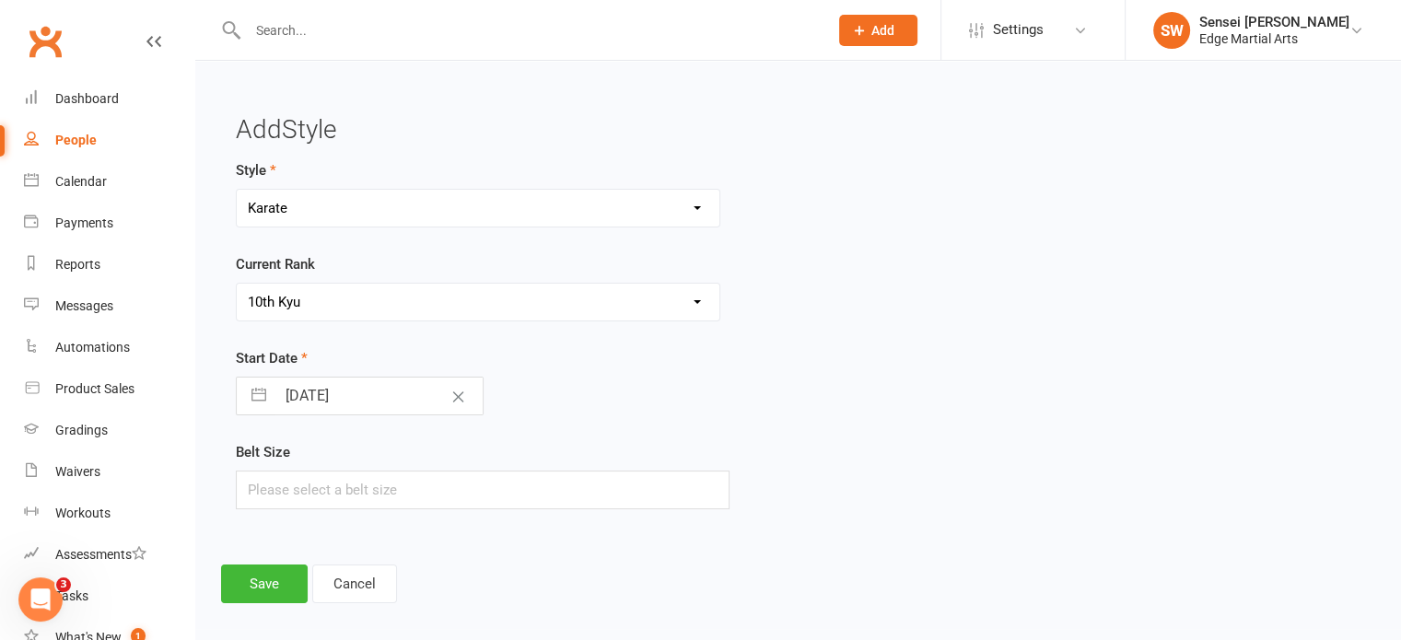
click at [237, 284] on select "Please Select Starting Rank 15th Kyu 14th kyu 13th kyu 12th kyu 11th kyu 10th K…" at bounding box center [478, 302] width 483 height 37
click at [352, 490] on input "text" at bounding box center [483, 490] width 494 height 39
type input "1"
click at [275, 581] on button "Save" at bounding box center [264, 584] width 87 height 39
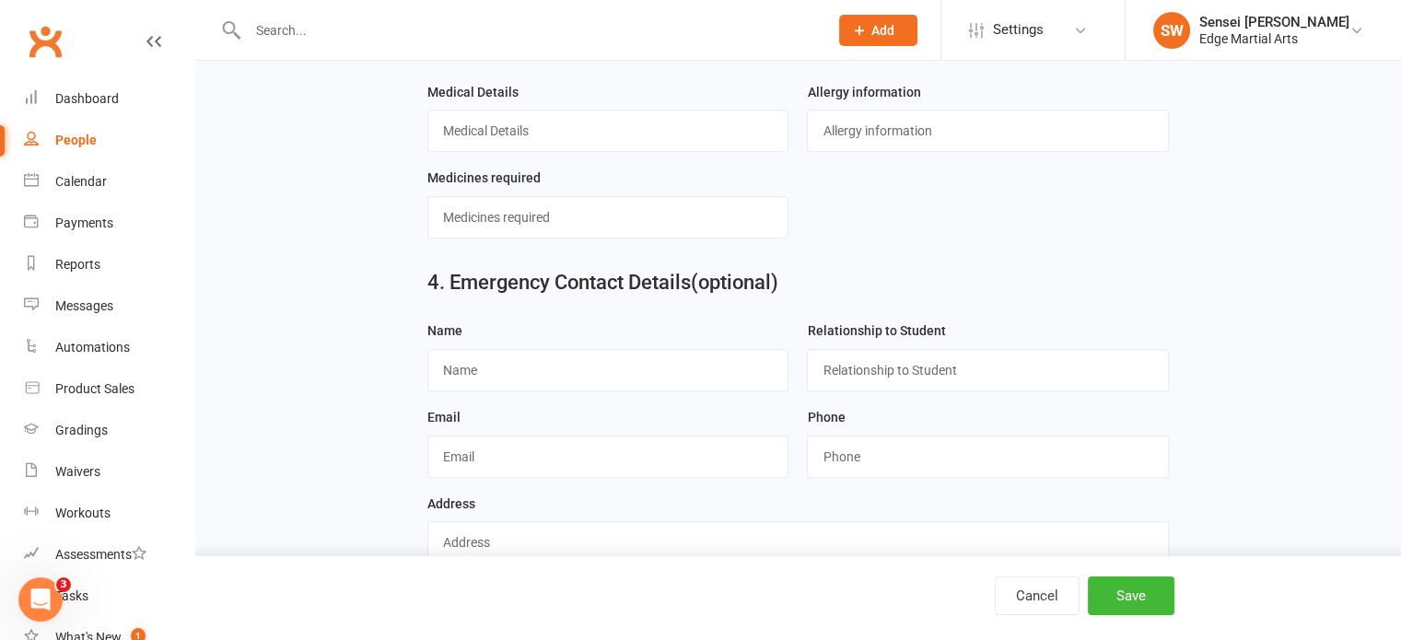
scroll to position [1268, 0]
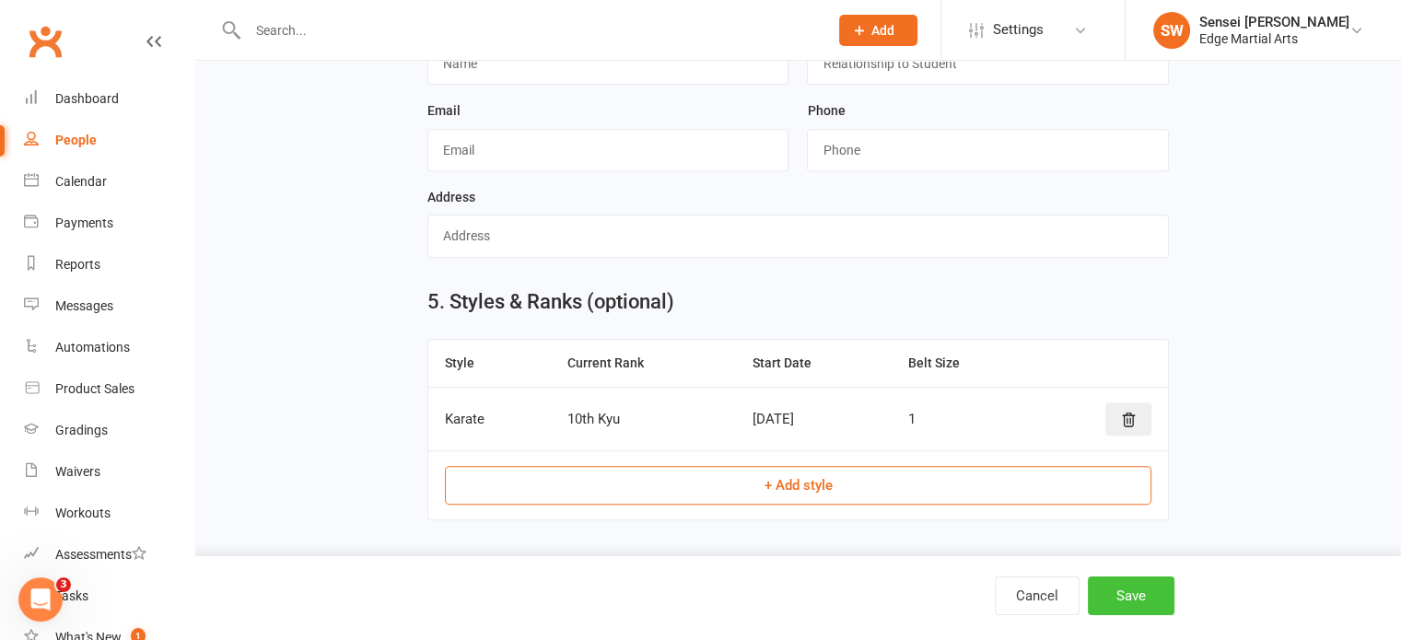
click at [1143, 592] on button "Save" at bounding box center [1131, 596] width 87 height 39
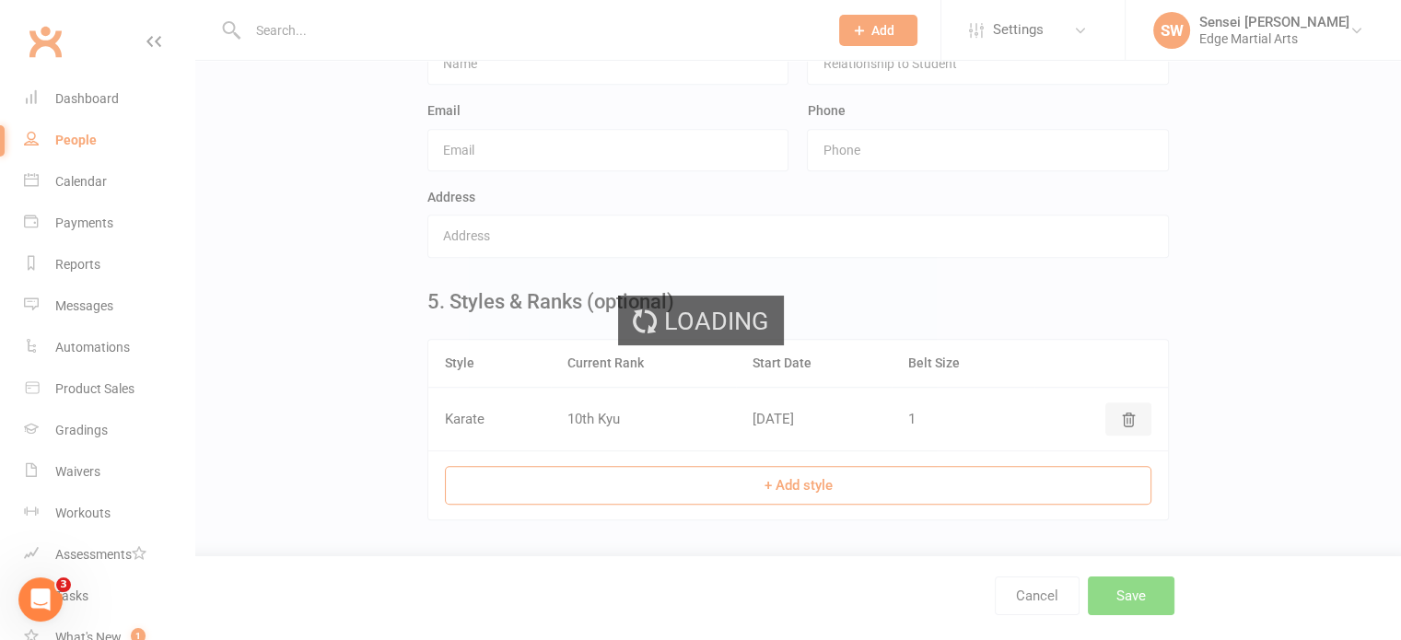
scroll to position [0, 0]
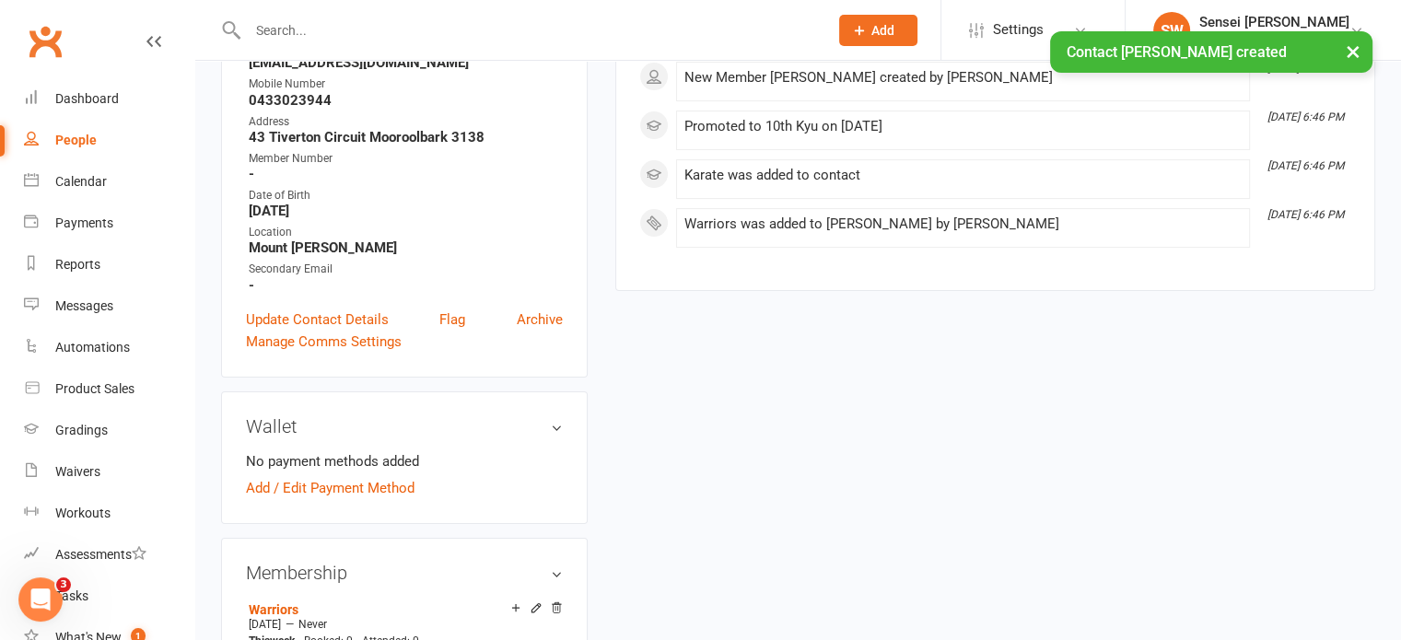
scroll to position [398, 0]
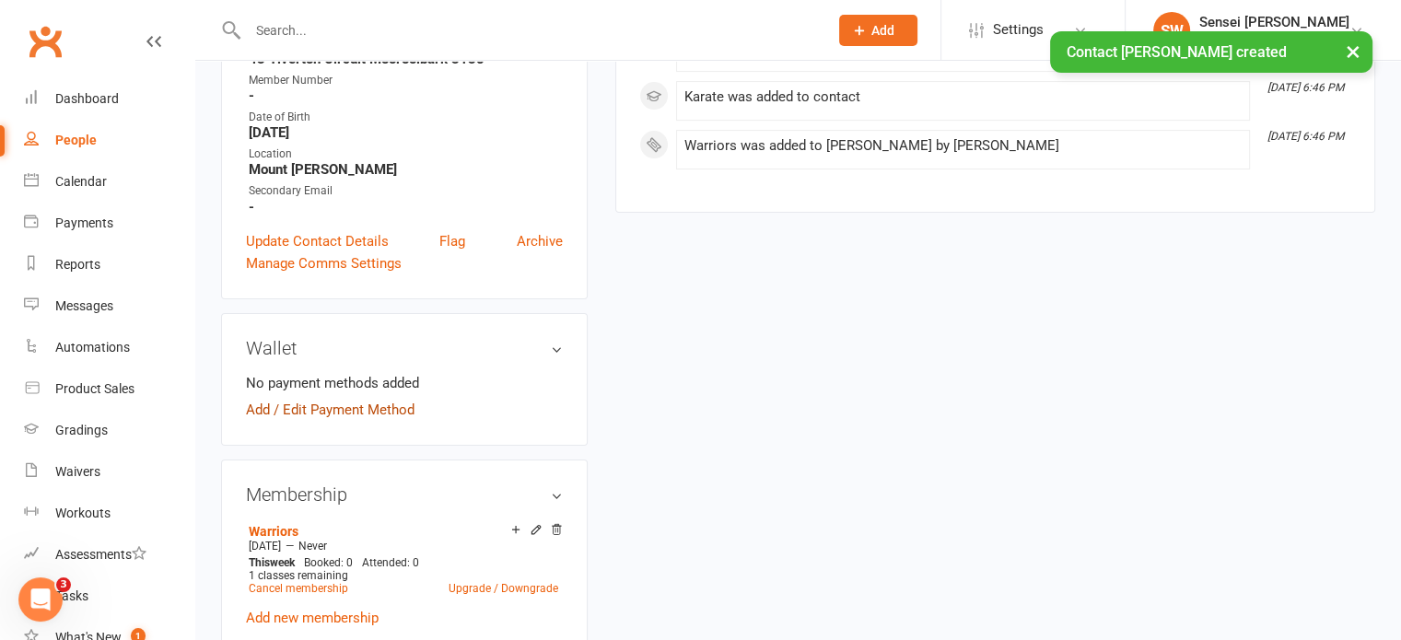
click at [324, 411] on link "Add / Edit Payment Method" at bounding box center [330, 410] width 169 height 22
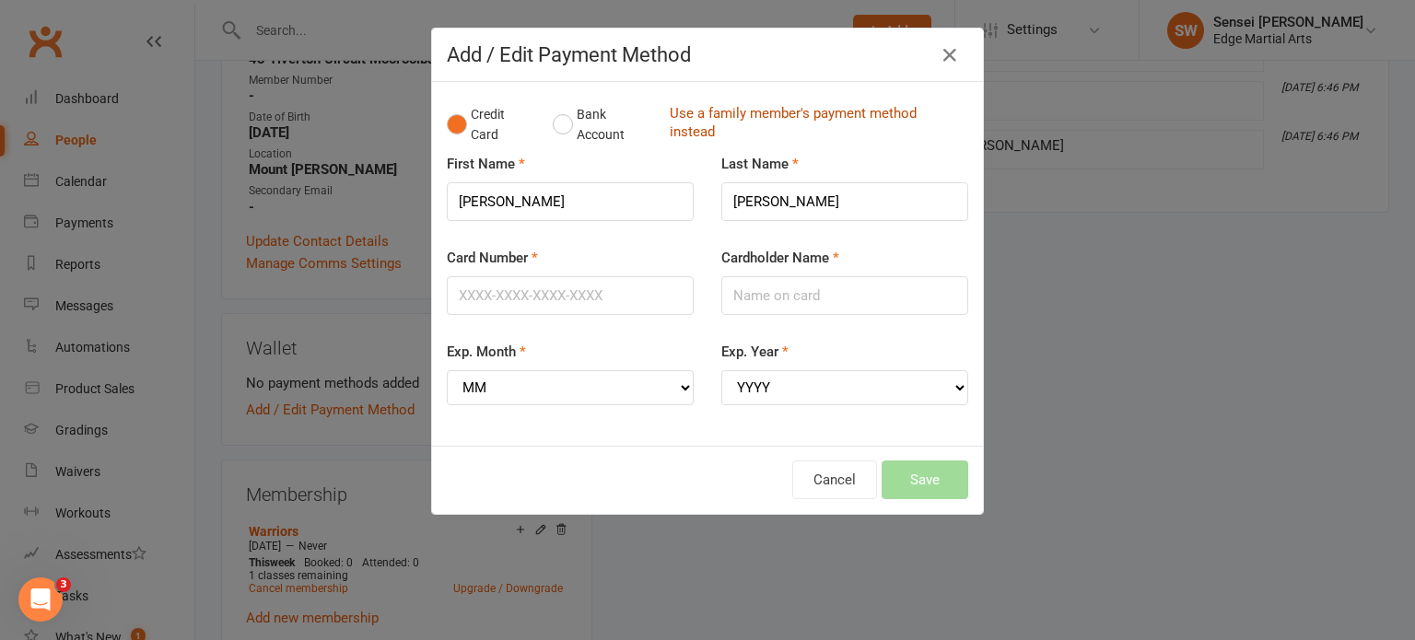
click at [736, 122] on link "Use a family member's payment method instead" at bounding box center [814, 124] width 289 height 41
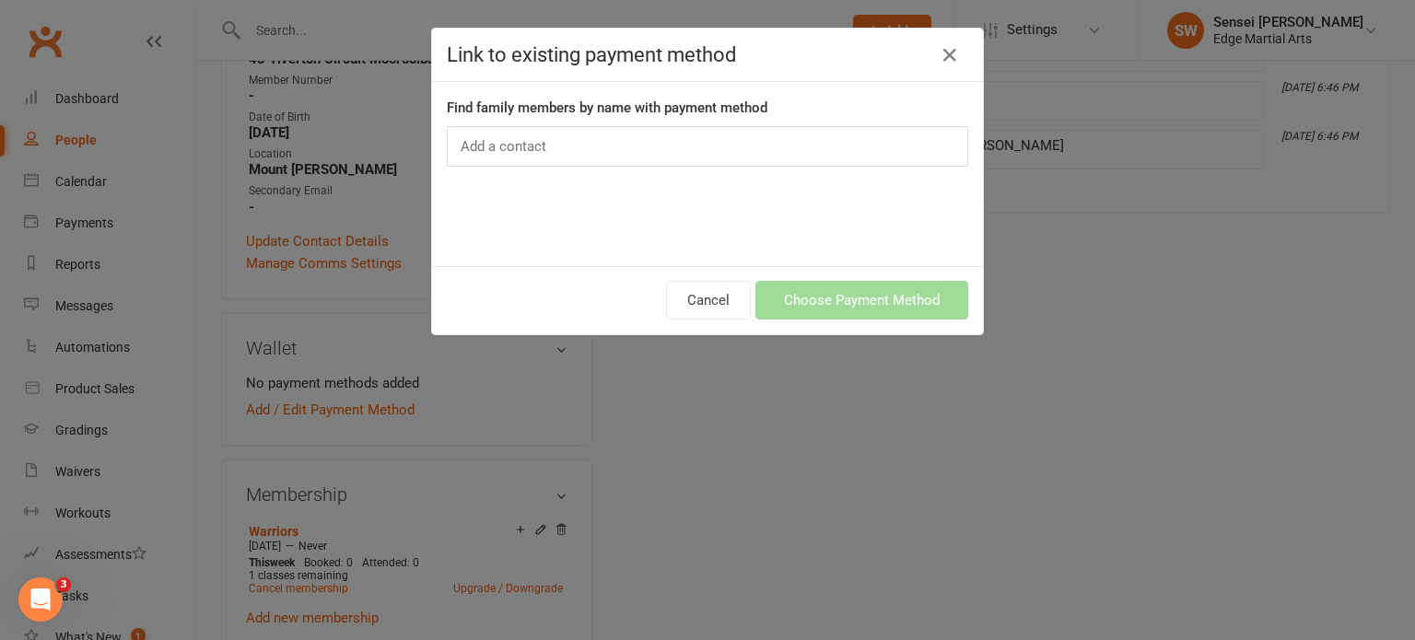
click at [556, 146] on div "Add a contact" at bounding box center [707, 146] width 521 height 41
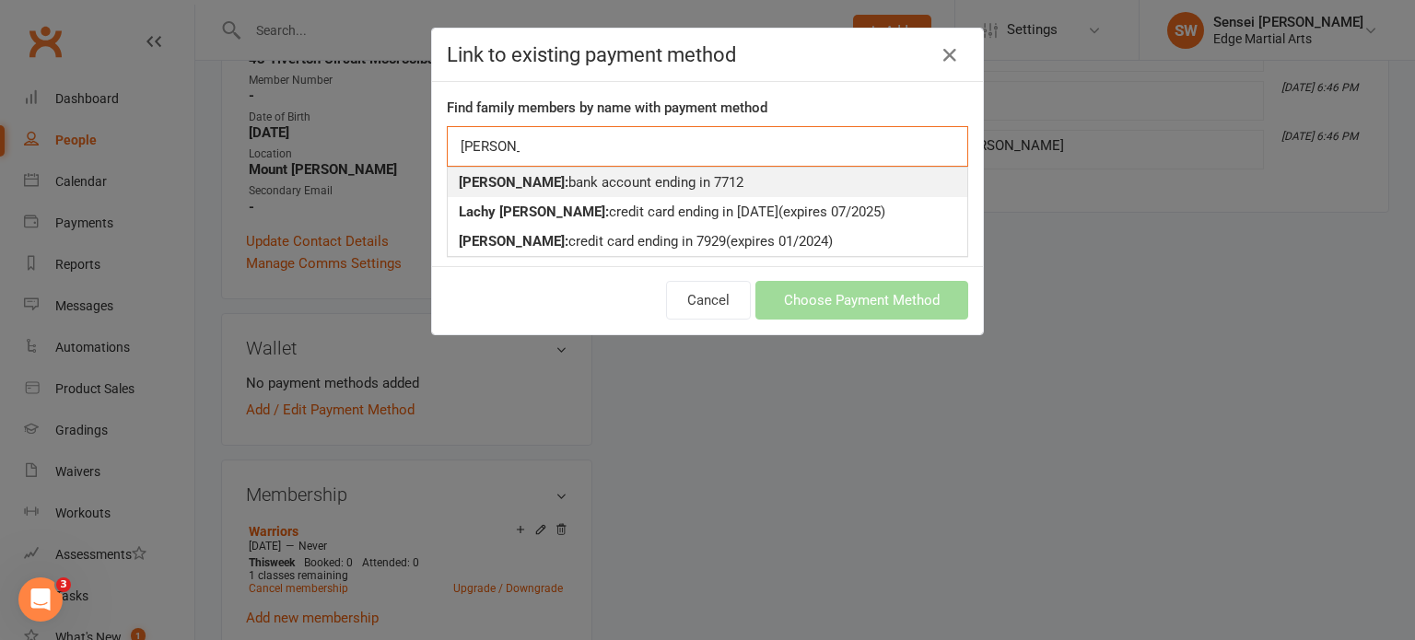
type input "[PERSON_NAME]"
click at [521, 177] on strong "[PERSON_NAME]:" at bounding box center [514, 182] width 110 height 17
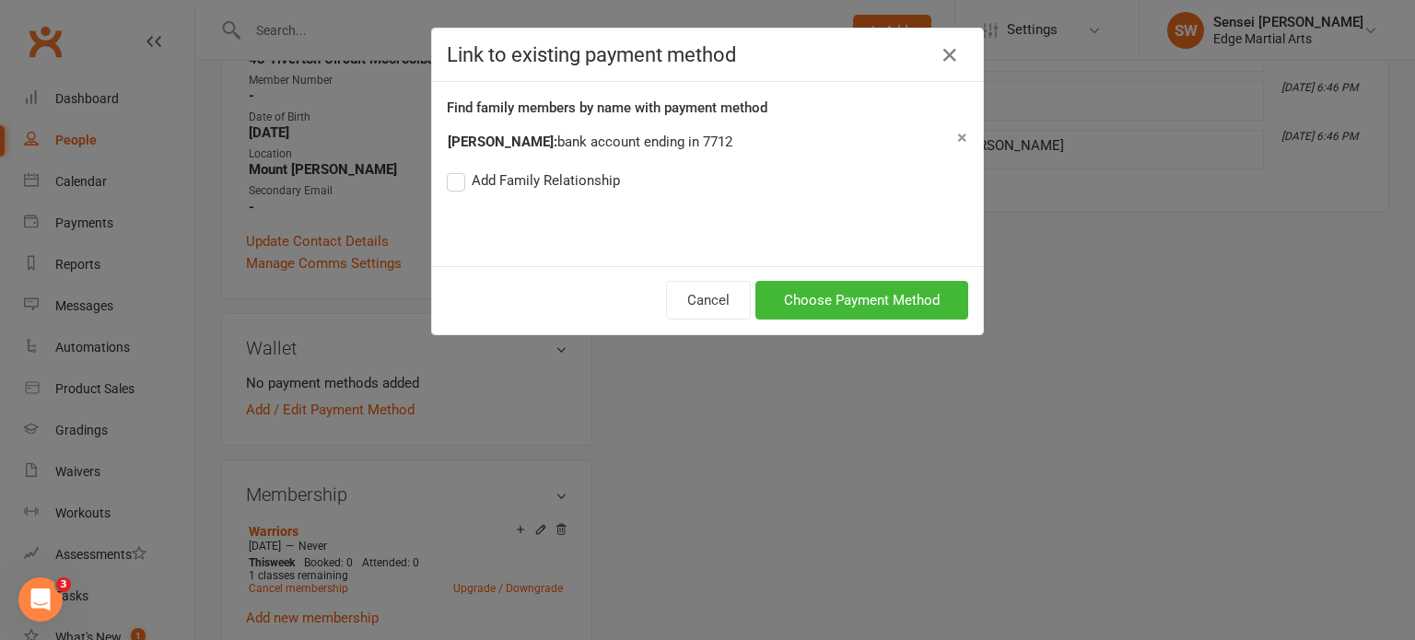
click at [455, 179] on label "Add Family Relationship" at bounding box center [533, 181] width 173 height 22
click at [455, 170] on input "Add Family Relationship" at bounding box center [453, 170] width 12 height 0
click at [741, 217] on select "Parent / Guardian Child Sibling (parent not in system) Spouse / Partner Cousin …" at bounding box center [684, 215] width 187 height 21
select select "2"
click at [591, 205] on select "Parent / Guardian Child Sibling (parent not in system) Spouse / Partner Cousin …" at bounding box center [684, 215] width 187 height 21
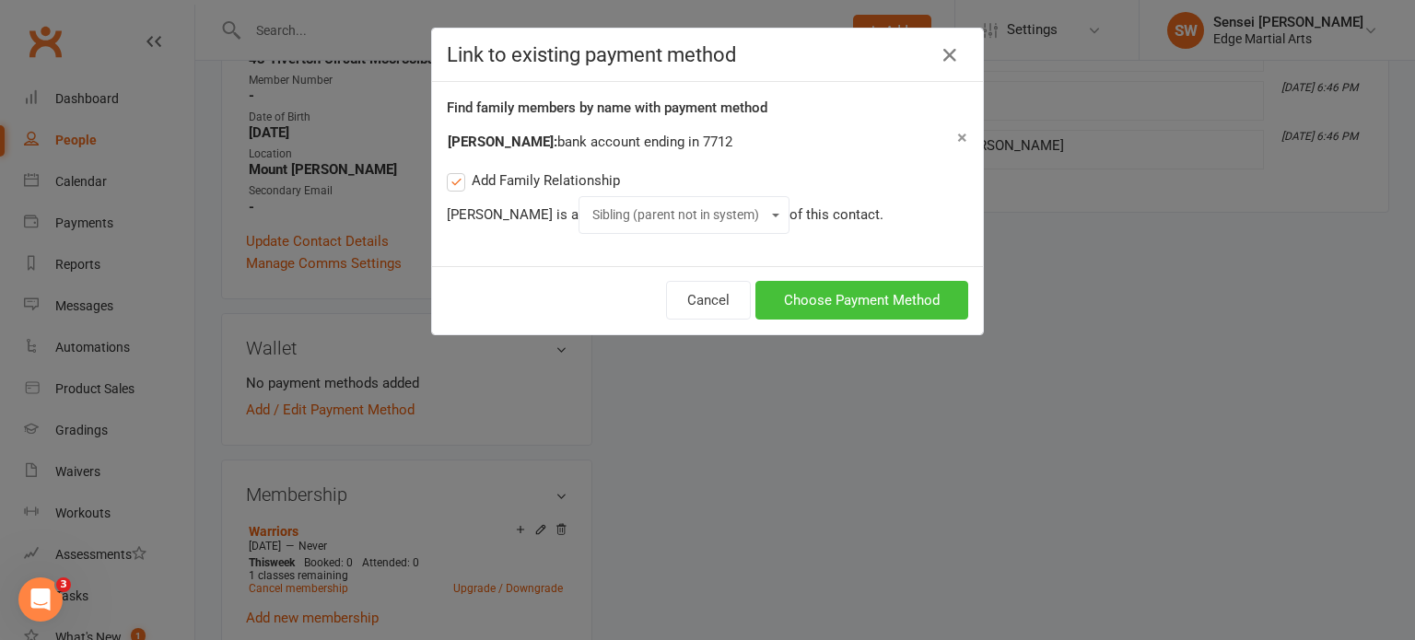
click at [784, 295] on button "Choose Payment Method" at bounding box center [861, 300] width 213 height 39
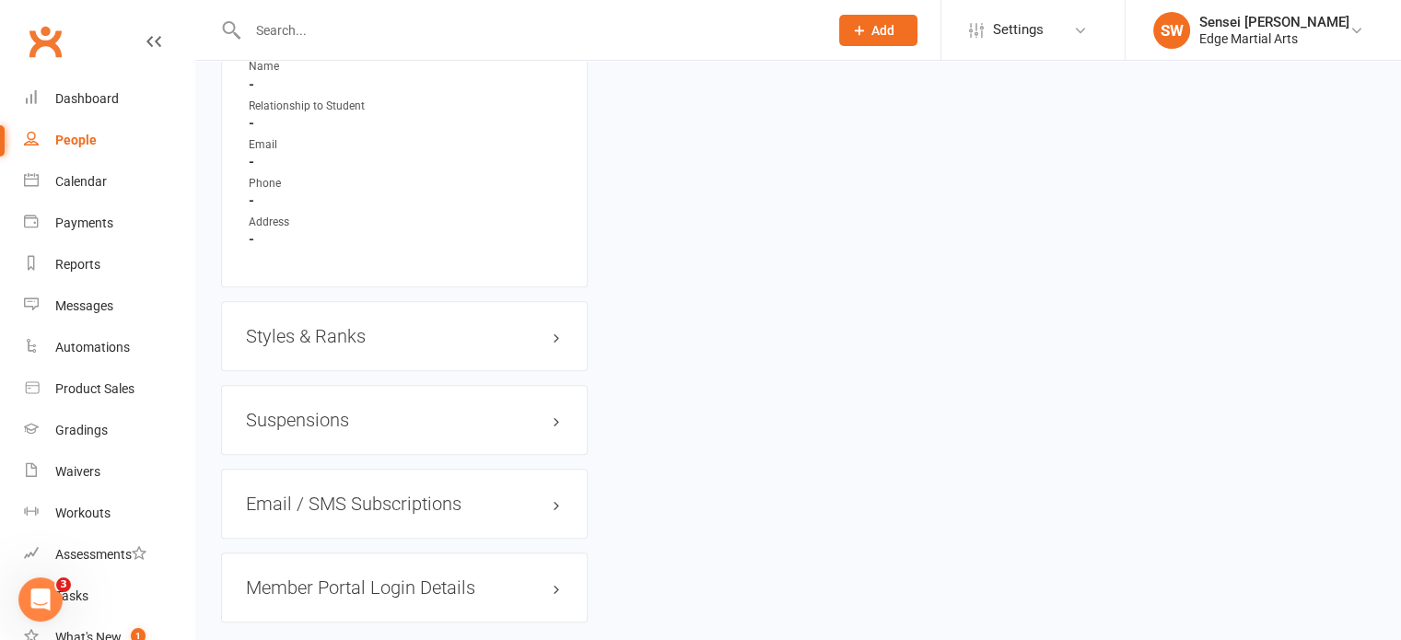
scroll to position [1518, 0]
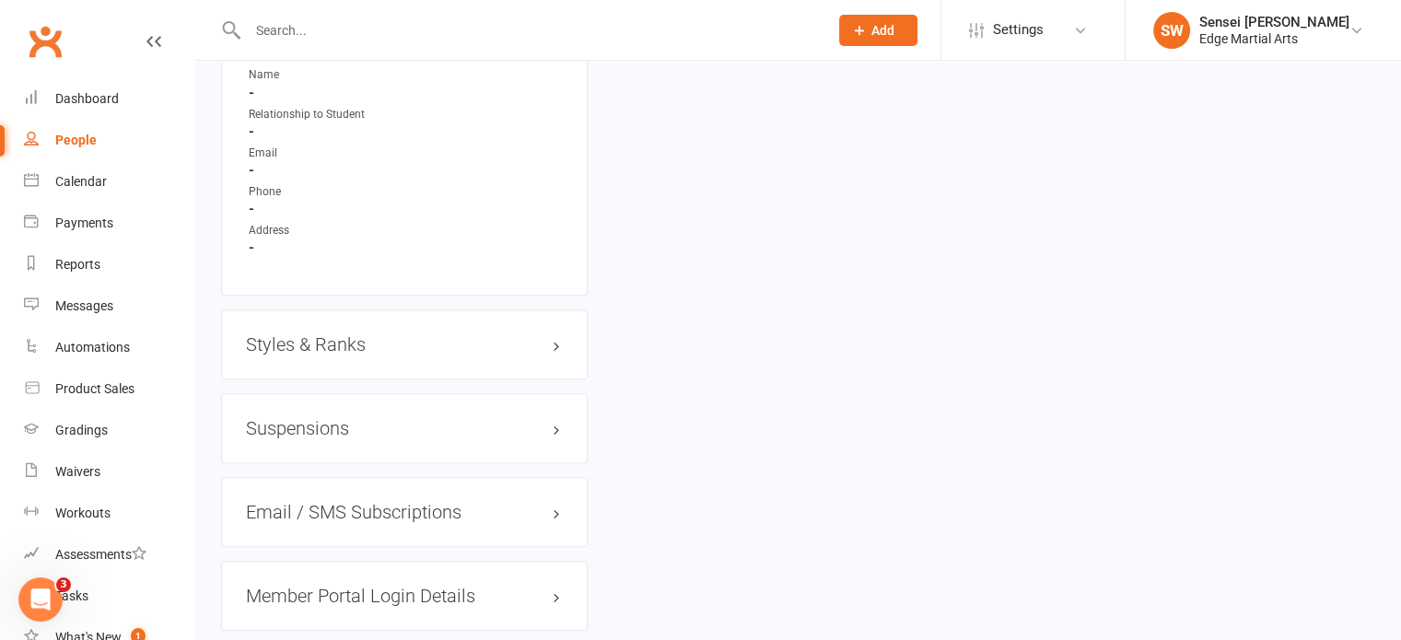
click at [475, 497] on div "Email / SMS Subscriptions edit" at bounding box center [404, 512] width 367 height 70
click at [434, 513] on h3 "Email / SMS Subscriptions edit" at bounding box center [404, 512] width 317 height 20
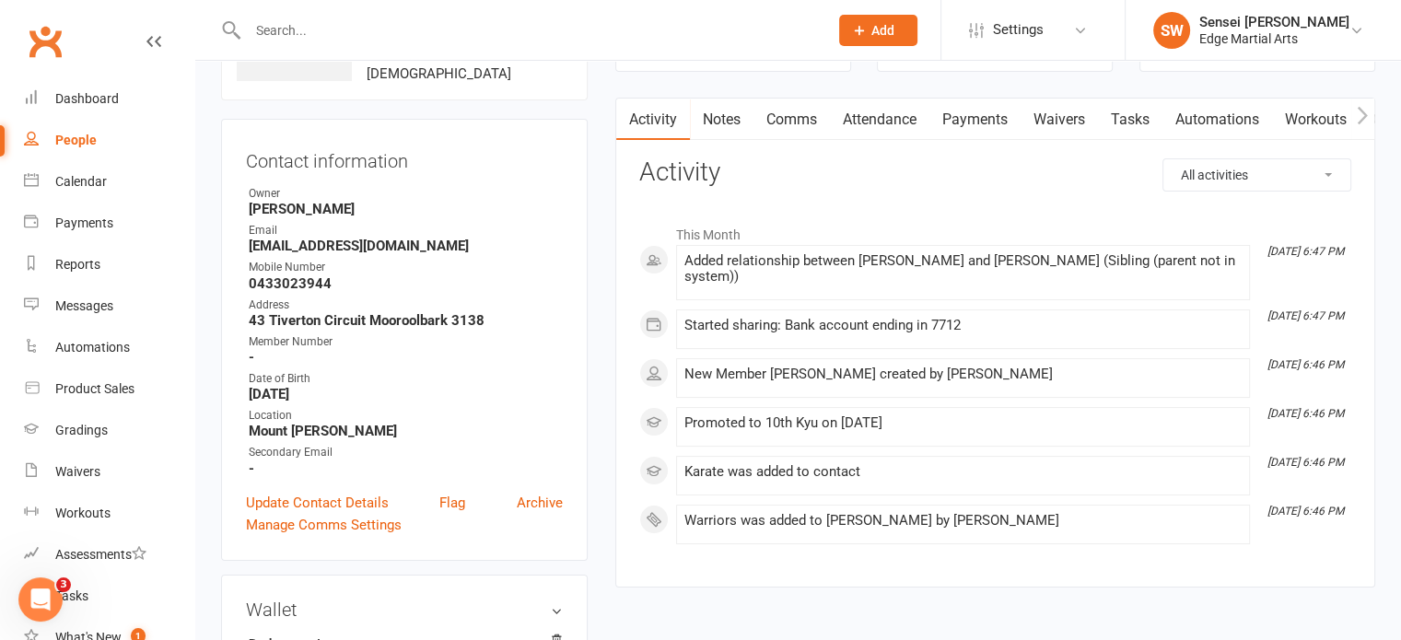
scroll to position [0, 0]
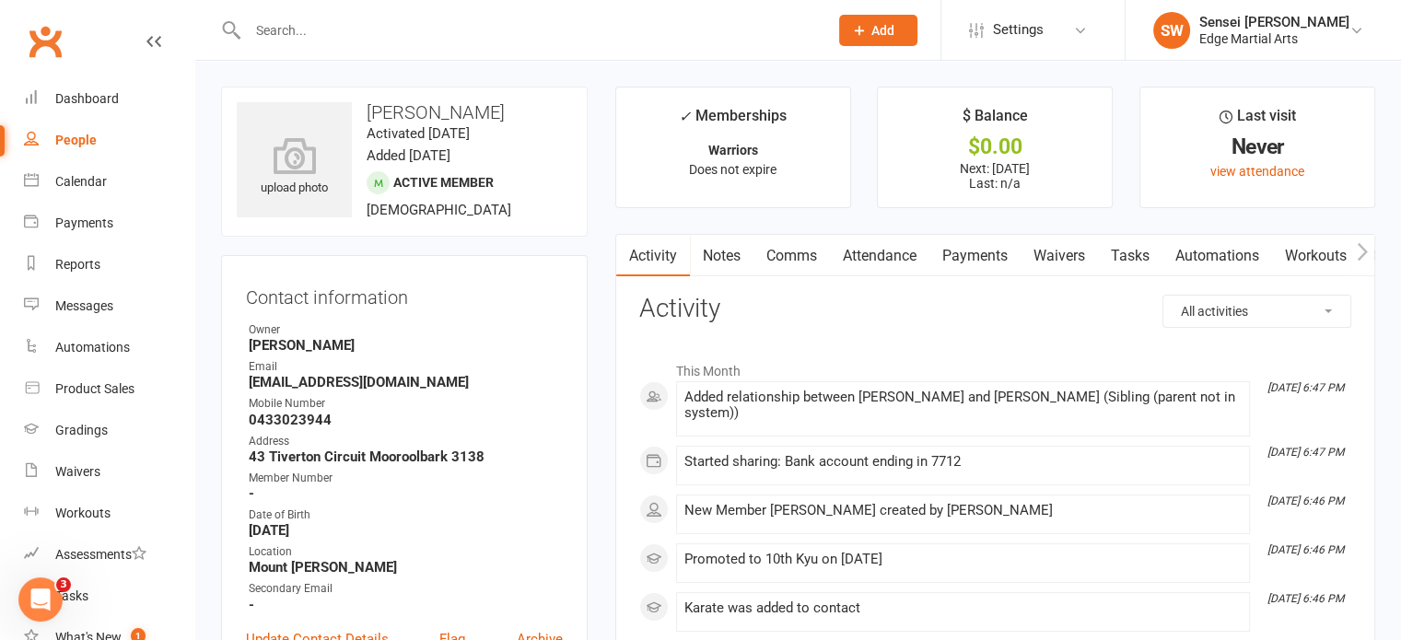
click at [726, 249] on link "Notes" at bounding box center [722, 256] width 64 height 42
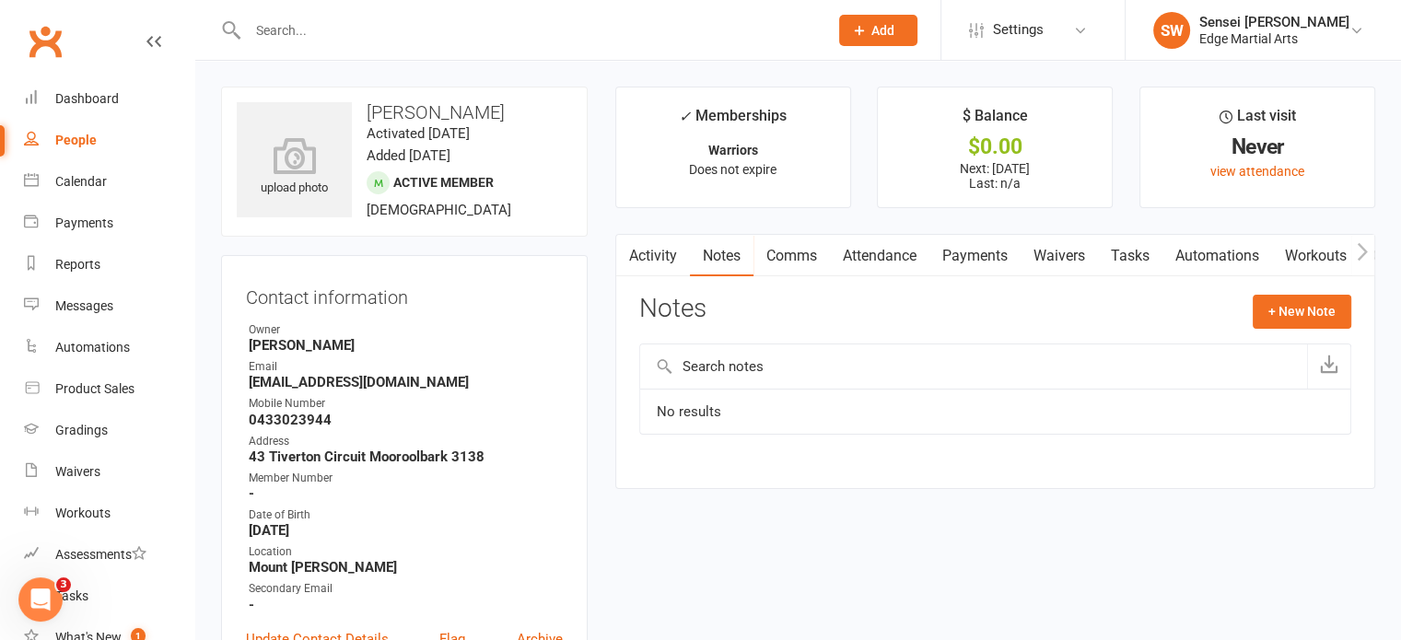
click at [809, 250] on link "Comms" at bounding box center [792, 256] width 76 height 42
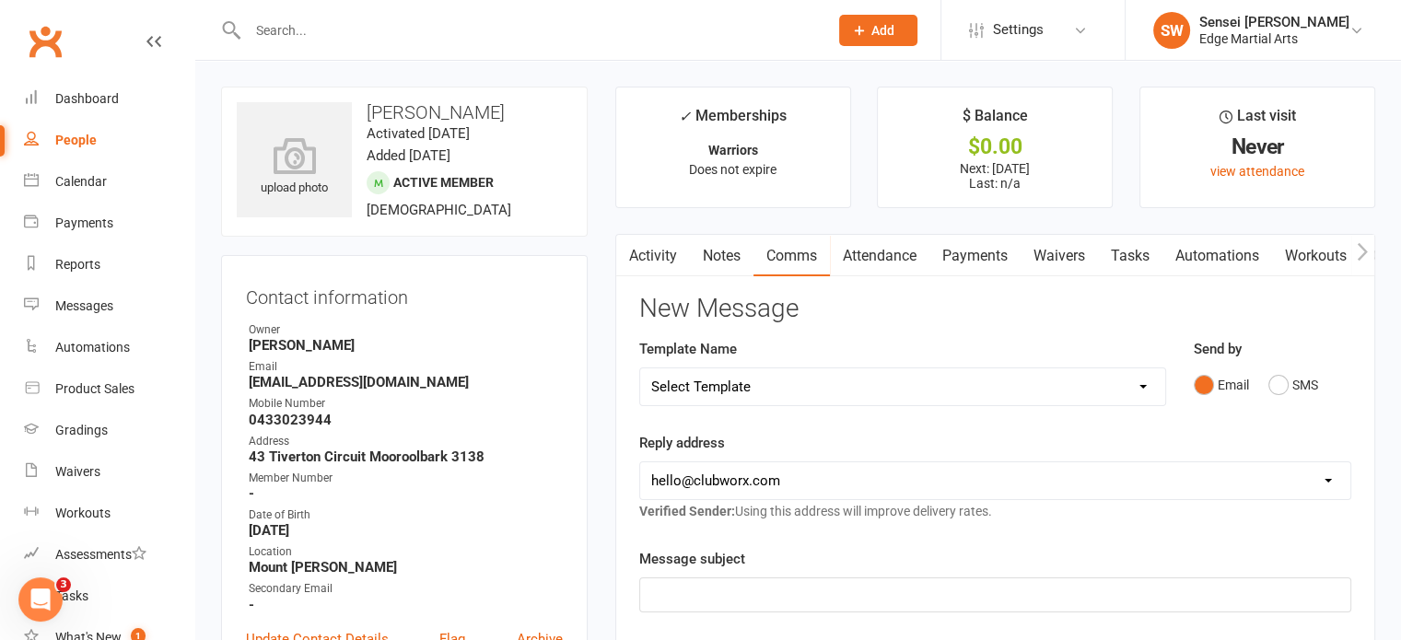
click at [994, 252] on link "Payments" at bounding box center [975, 256] width 91 height 42
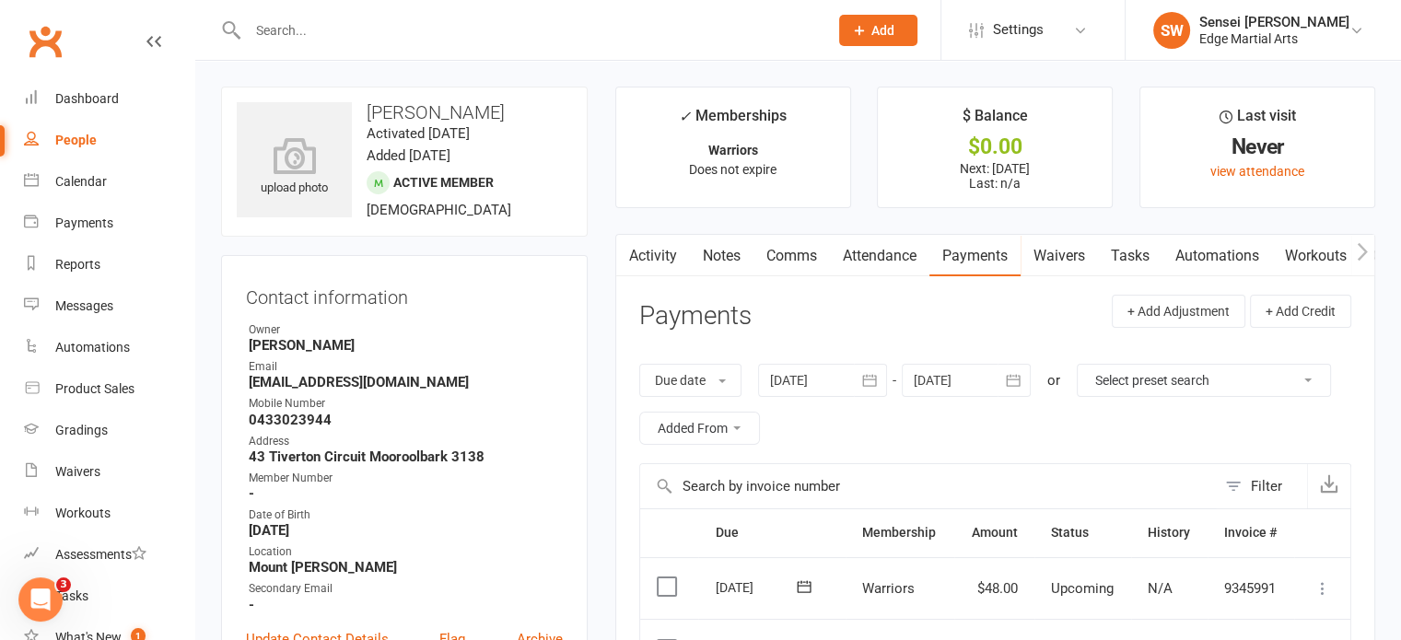
click at [43, 138] on link "People" at bounding box center [109, 140] width 170 height 41
select select "100"
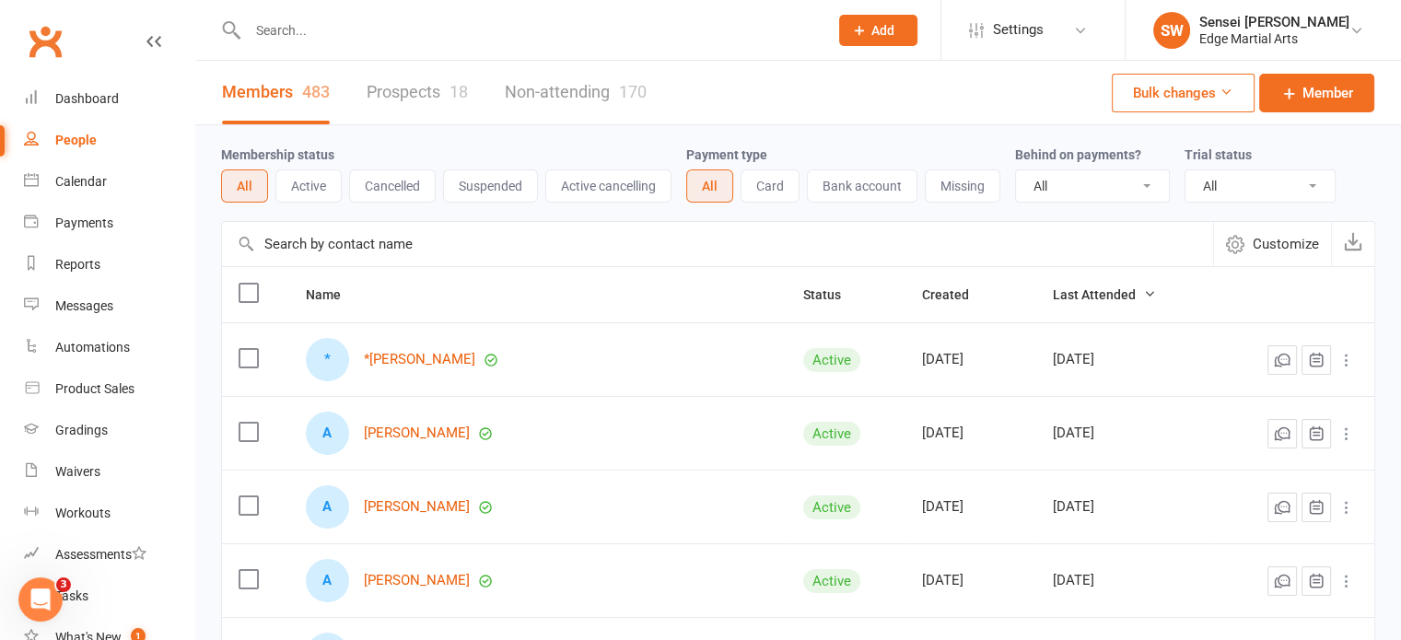
click at [413, 98] on link "Prospects 18" at bounding box center [417, 93] width 101 height 64
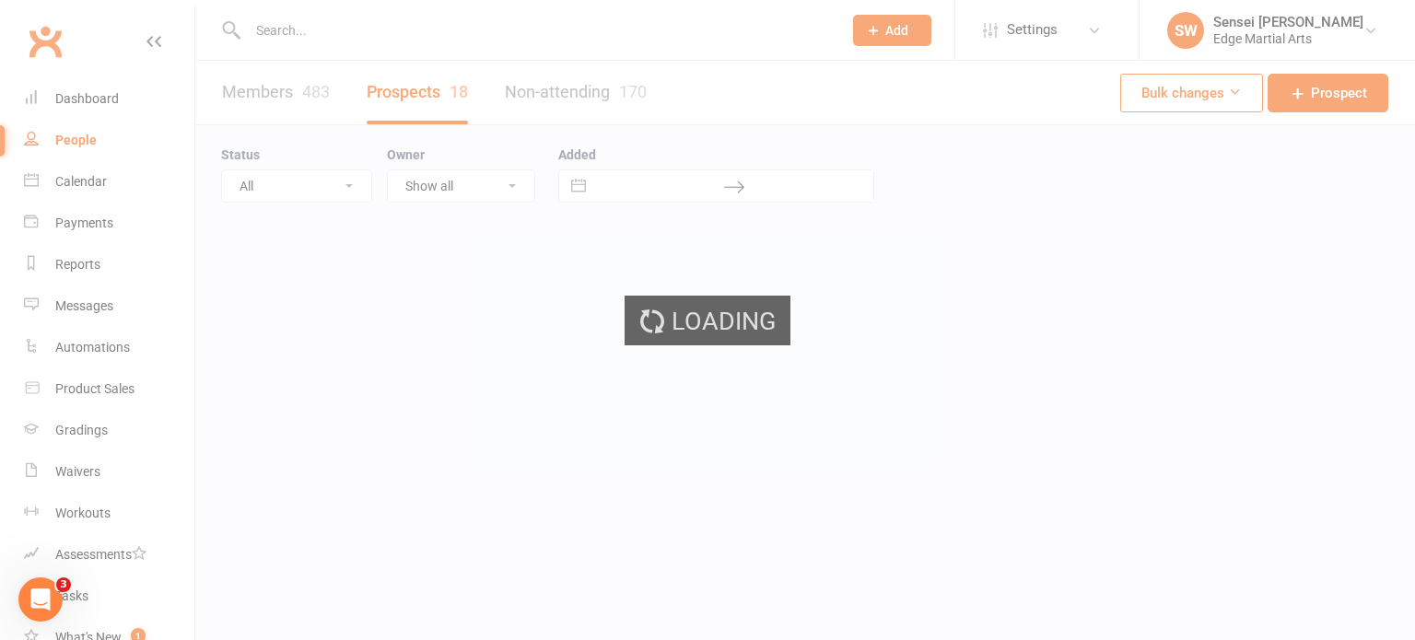
select select "50"
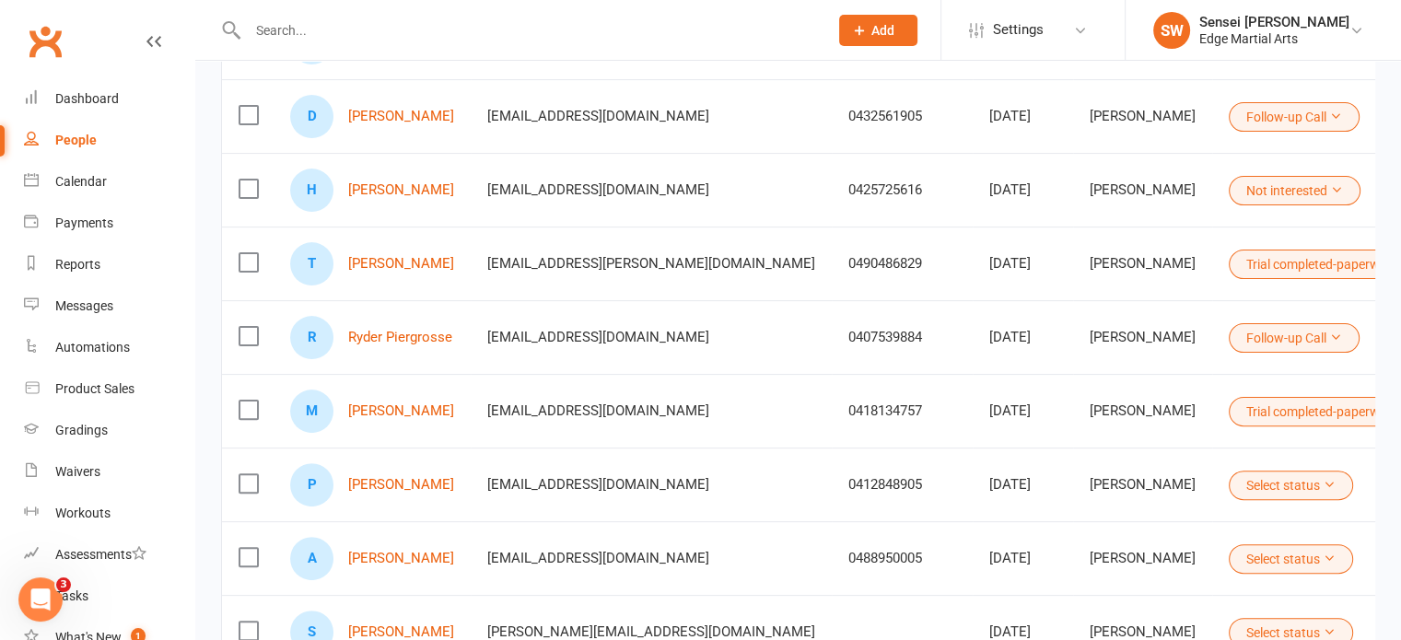
scroll to position [555, 0]
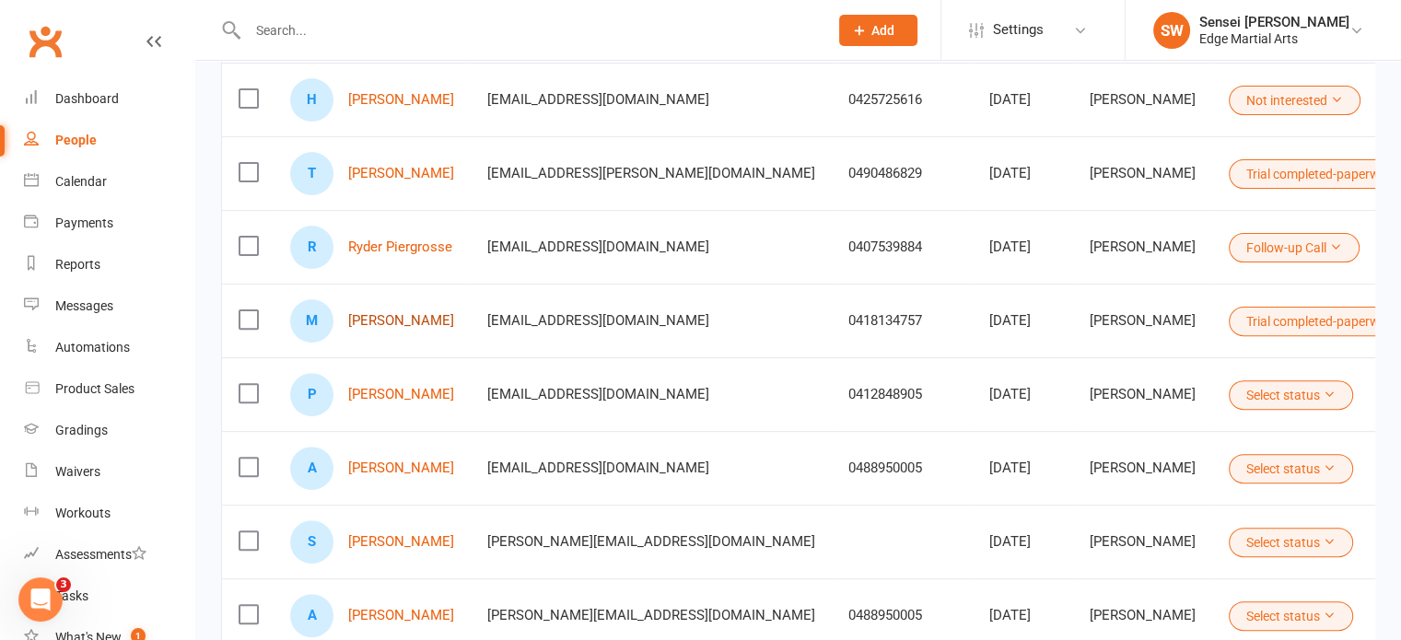
click at [416, 317] on link "[PERSON_NAME]" at bounding box center [401, 321] width 106 height 16
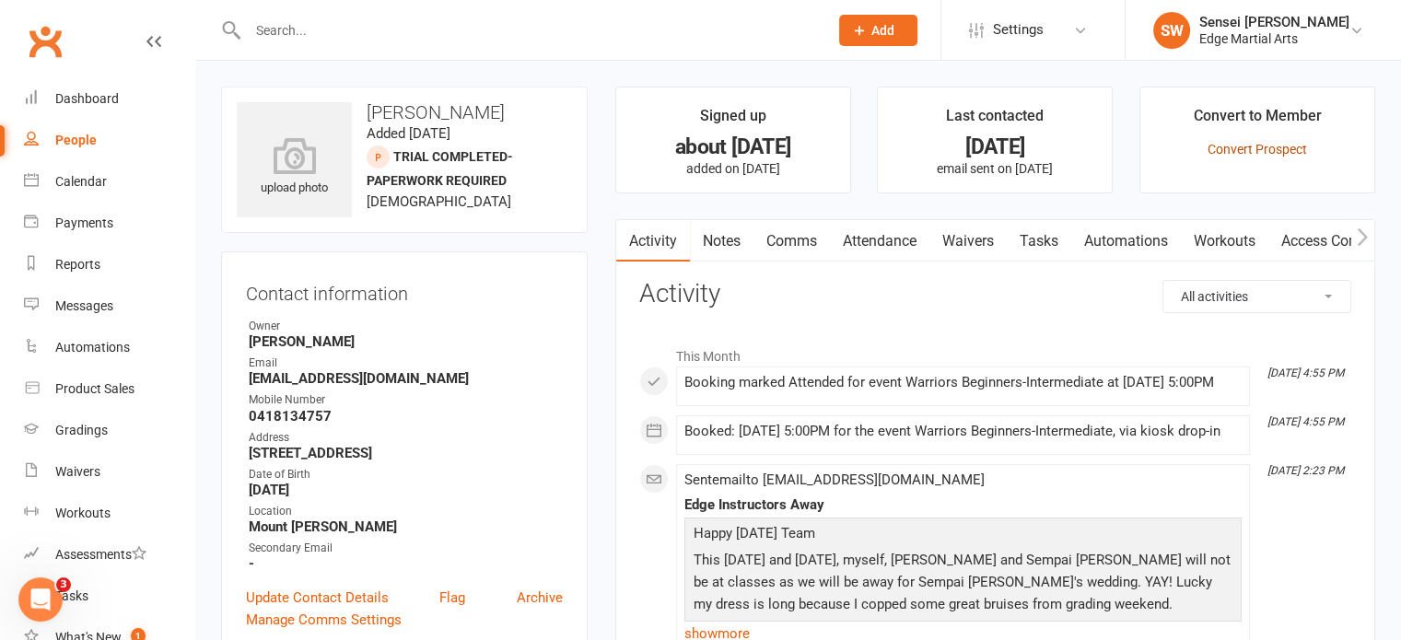
click at [1282, 143] on link "Convert Prospect" at bounding box center [1258, 149] width 100 height 15
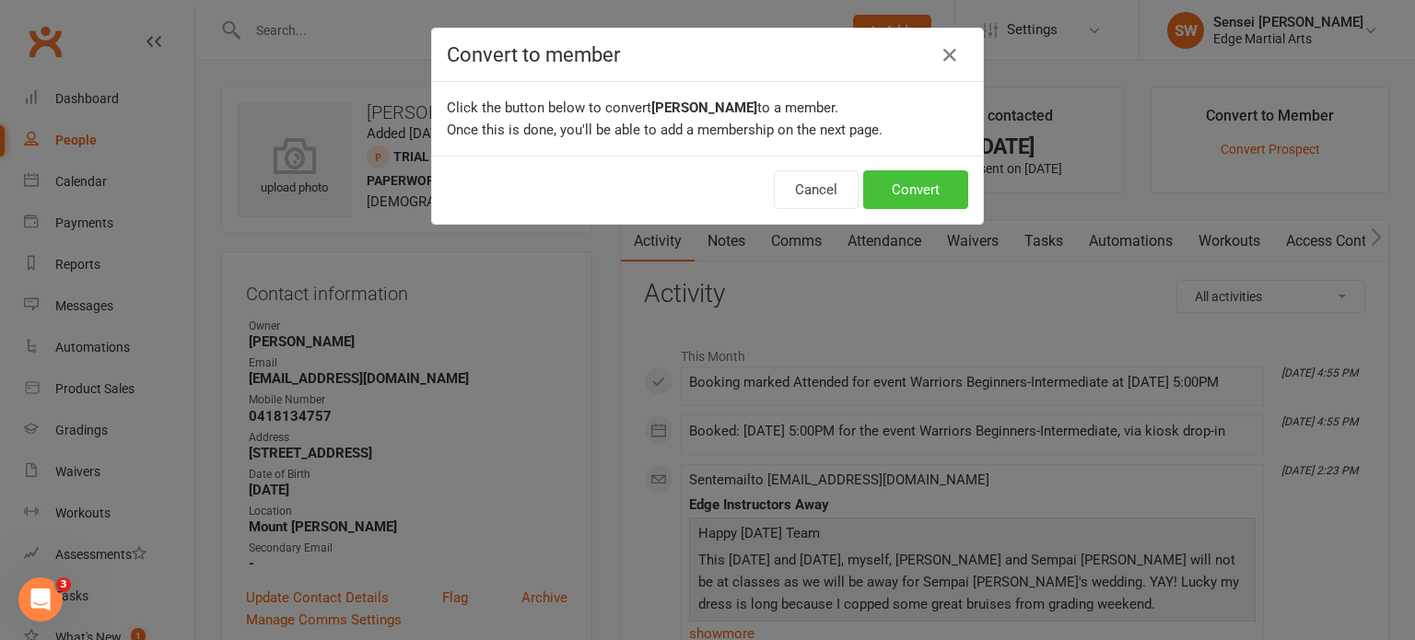
click at [899, 178] on button "Convert" at bounding box center [915, 189] width 105 height 39
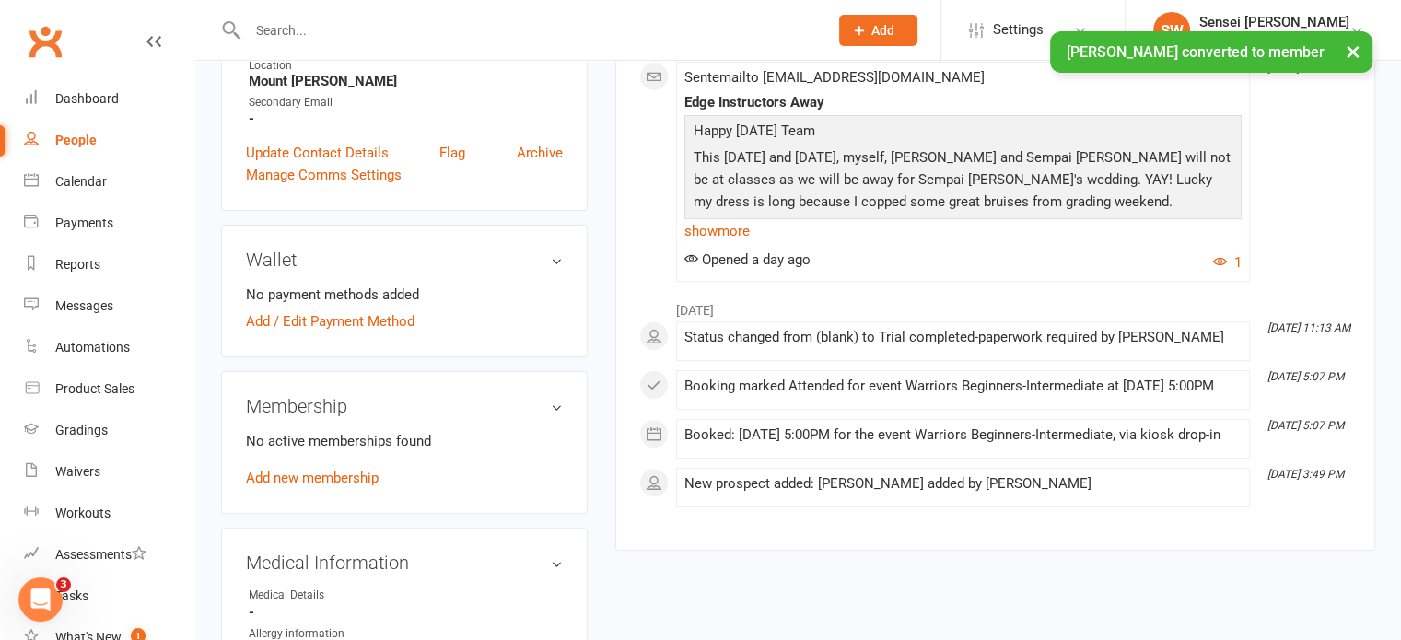
scroll to position [482, 0]
click at [351, 478] on link "Add new membership" at bounding box center [312, 479] width 133 height 17
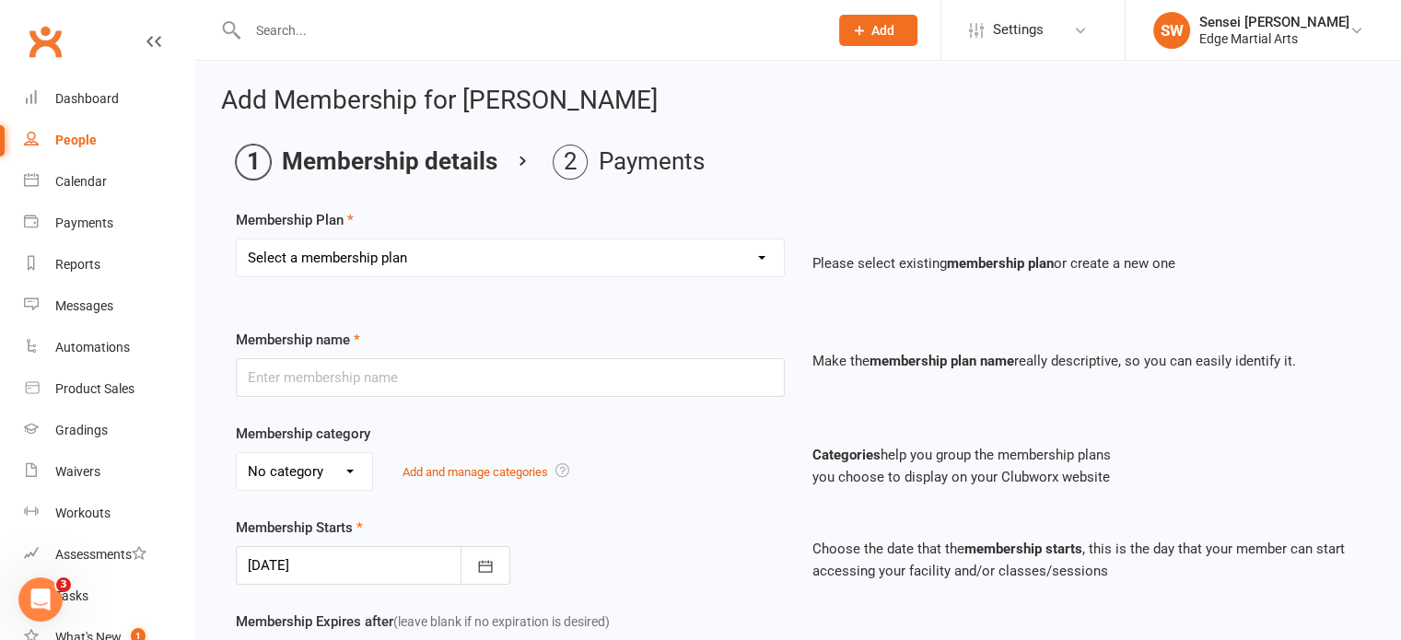
click at [383, 257] on select "Select a membership plan Create new Membership Plan Kinda Ninjas Little Ninjas …" at bounding box center [510, 258] width 547 height 37
select select "3"
click at [237, 240] on select "Select a membership plan Create new Membership Plan Kinda Ninjas Little Ninjas …" at bounding box center [510, 258] width 547 height 37
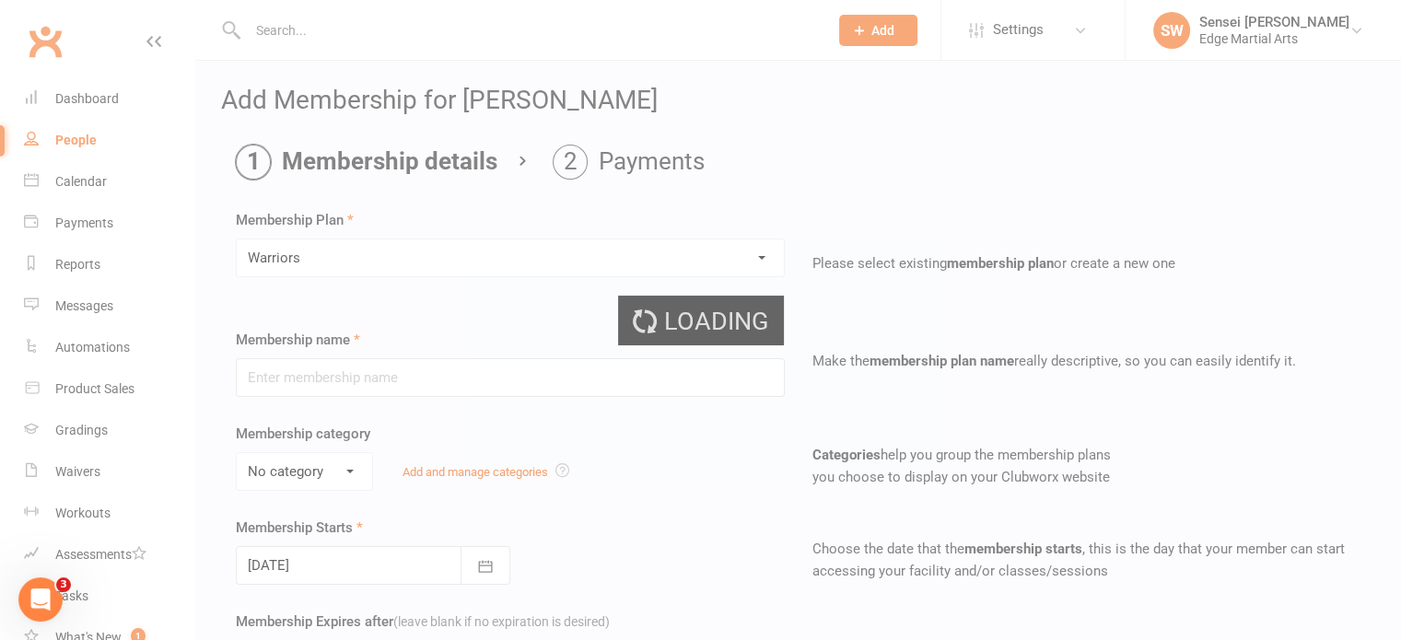
type input "Warriors"
select select "2"
type input "0"
type input "1"
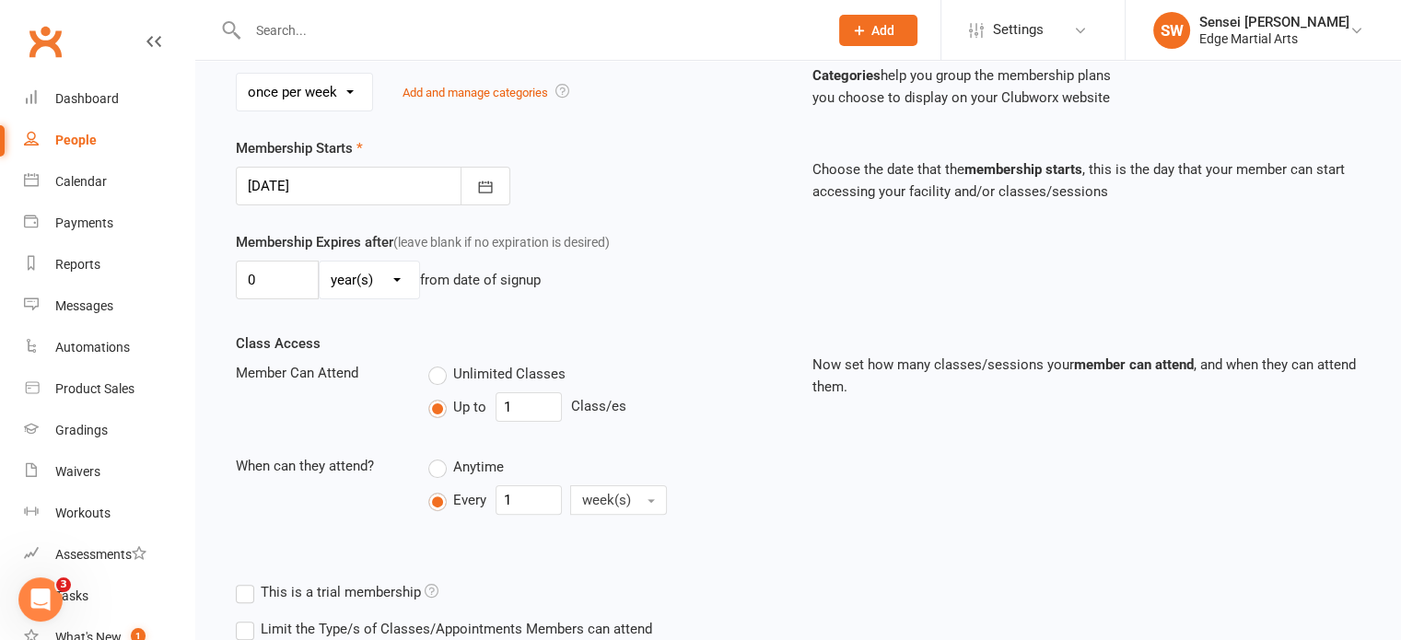
scroll to position [391, 0]
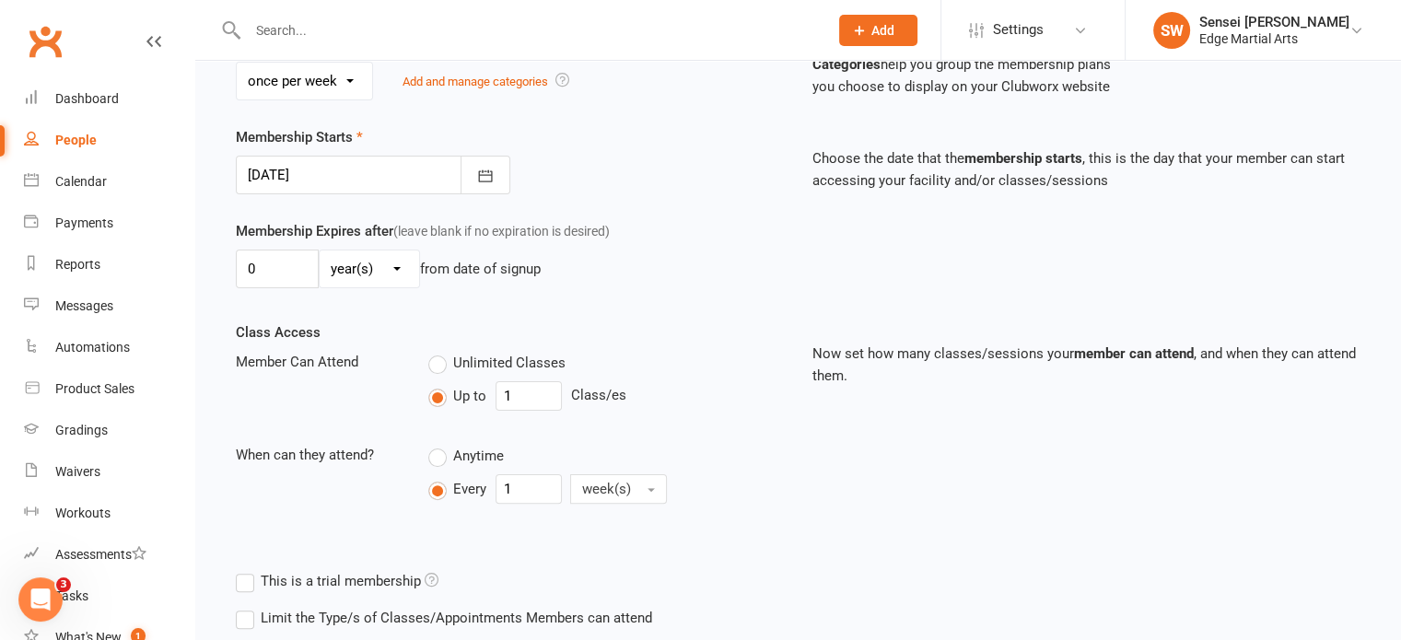
click at [359, 263] on select "day(s) week(s) month(s) year(s)" at bounding box center [370, 269] width 100 height 37
select select "1"
click at [320, 251] on select "day(s) week(s) month(s) year(s)" at bounding box center [370, 269] width 100 height 37
click at [269, 265] on input "0" at bounding box center [277, 269] width 83 height 39
type input "23"
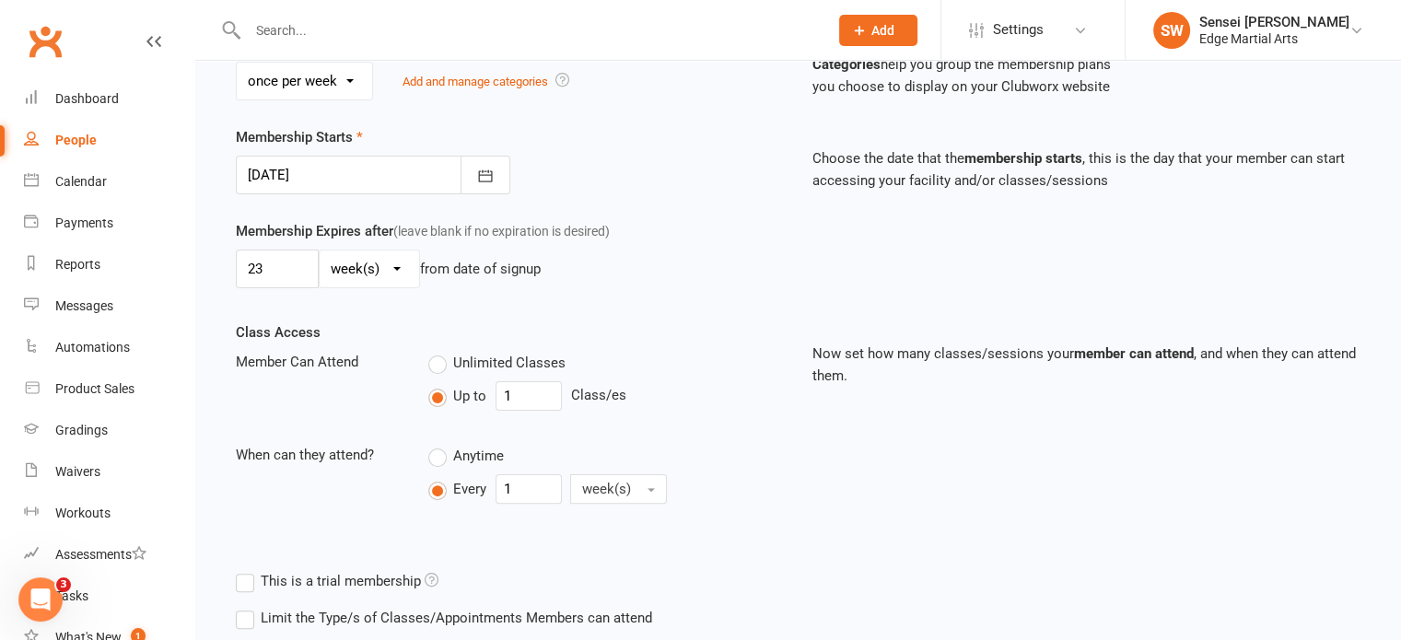
click at [362, 267] on select "day(s) week(s) month(s) year(s)" at bounding box center [370, 269] width 100 height 37
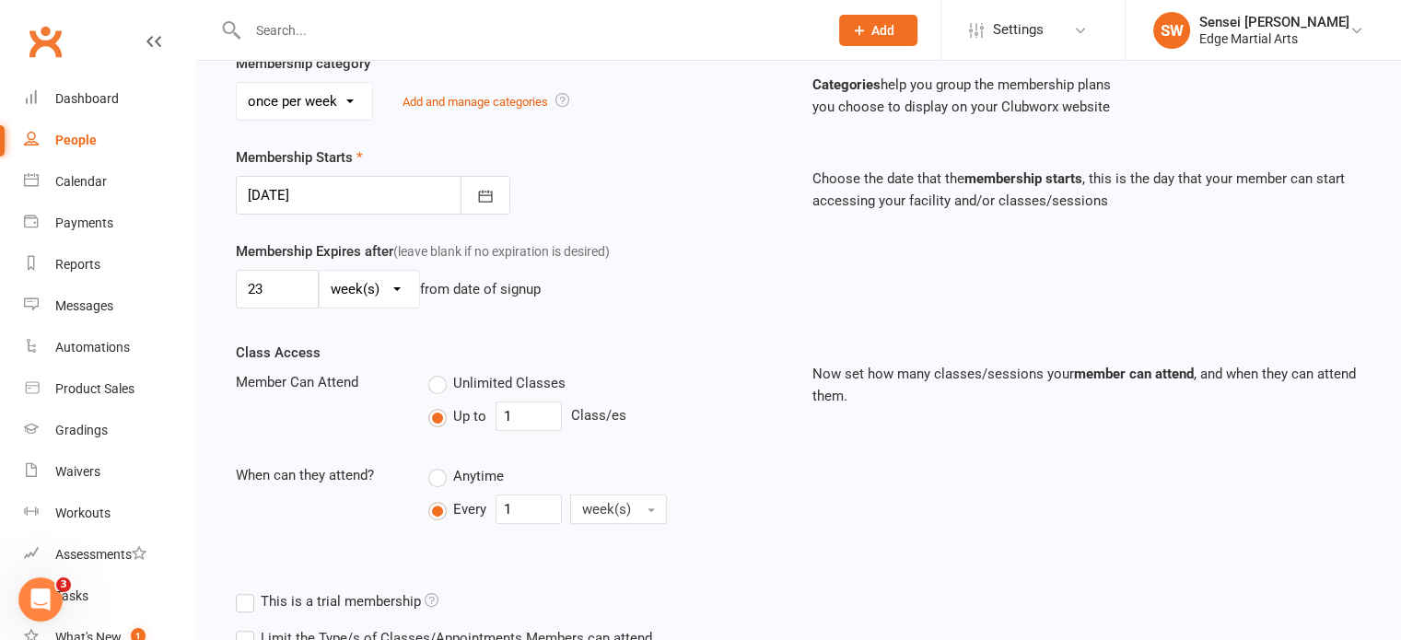
scroll to position [589, 0]
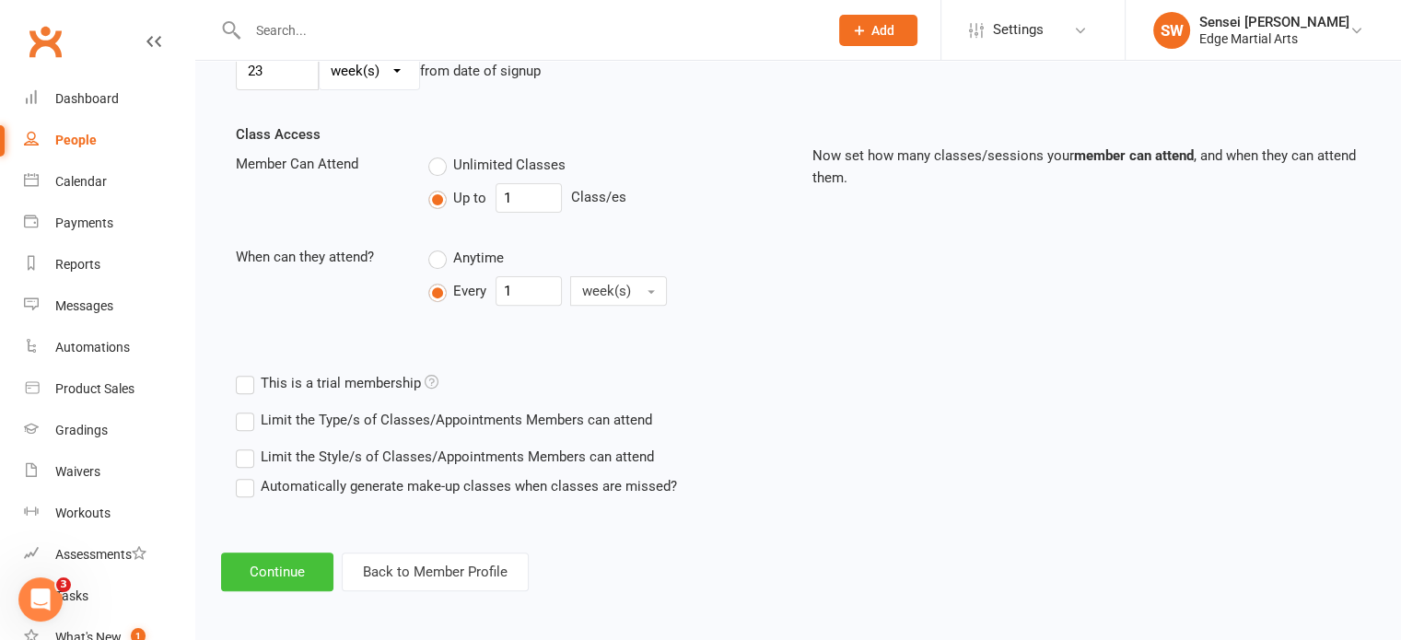
click at [286, 570] on button "Continue" at bounding box center [277, 572] width 112 height 39
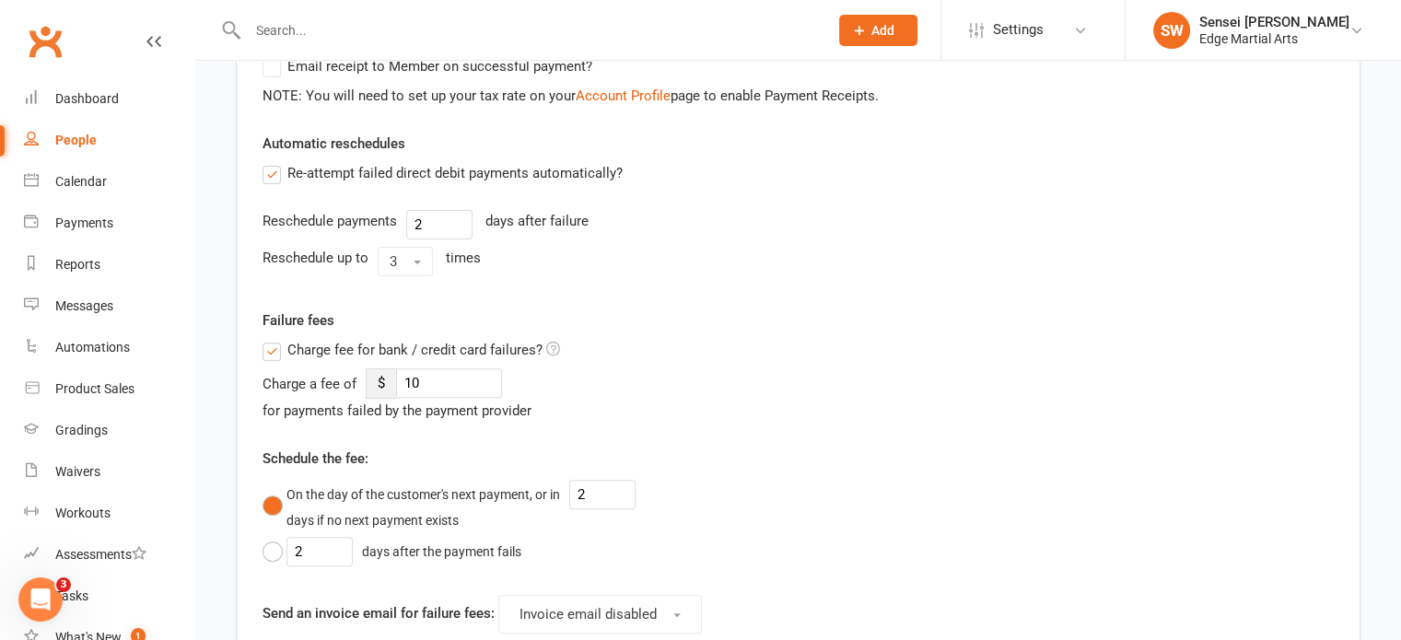
scroll to position [0, 0]
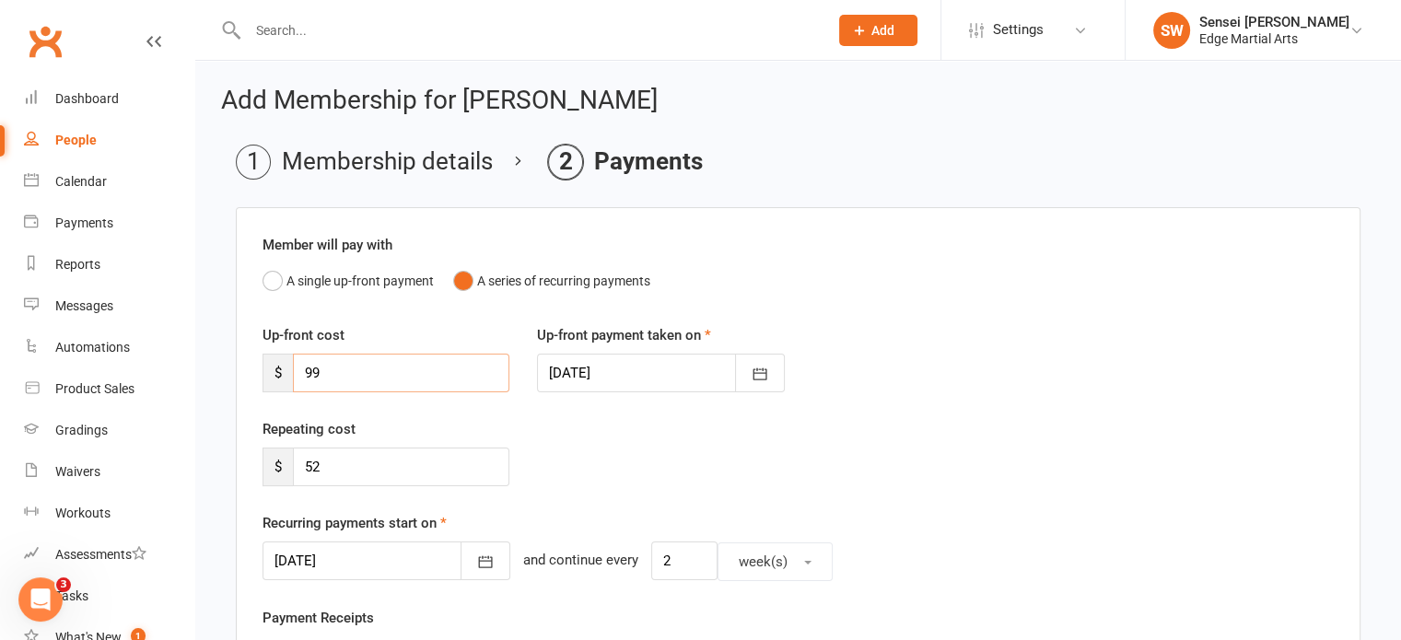
click at [332, 380] on input "99" at bounding box center [401, 373] width 217 height 39
type input "9"
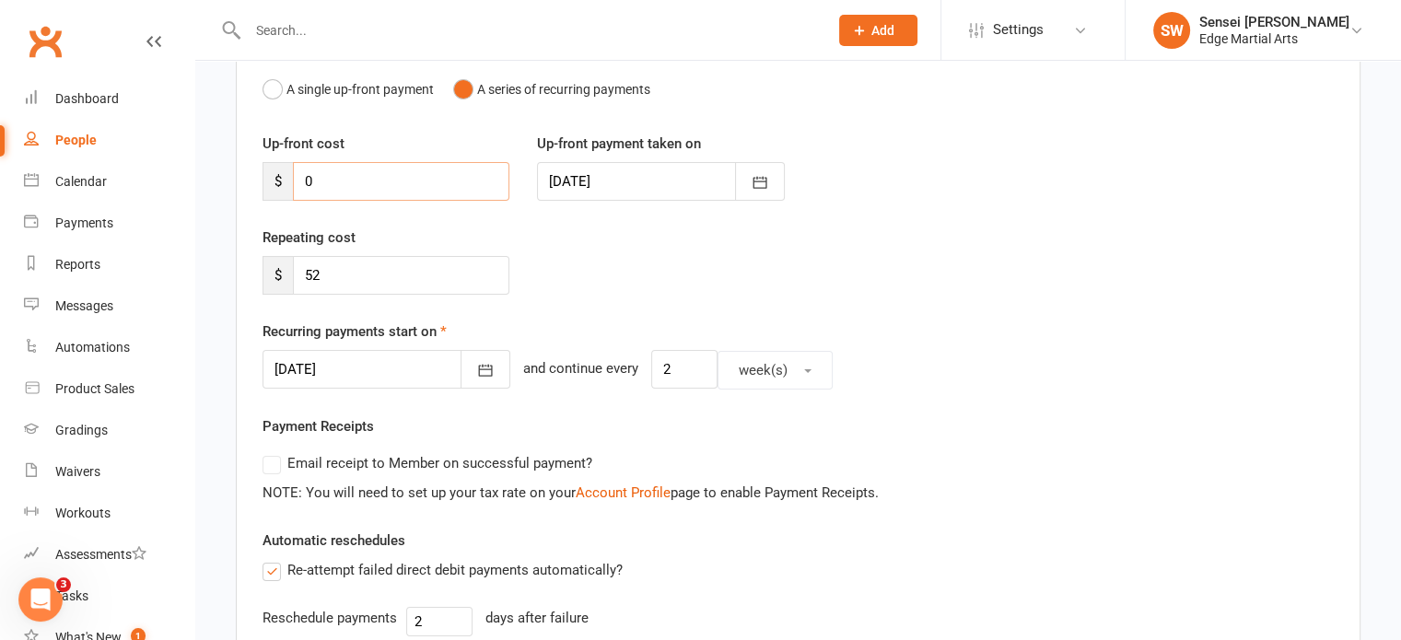
scroll to position [192, 0]
type input "0"
click at [369, 274] on input "52" at bounding box center [401, 275] width 217 height 39
type input "592.40"
click at [479, 373] on icon "button" at bounding box center [486, 371] width 14 height 12
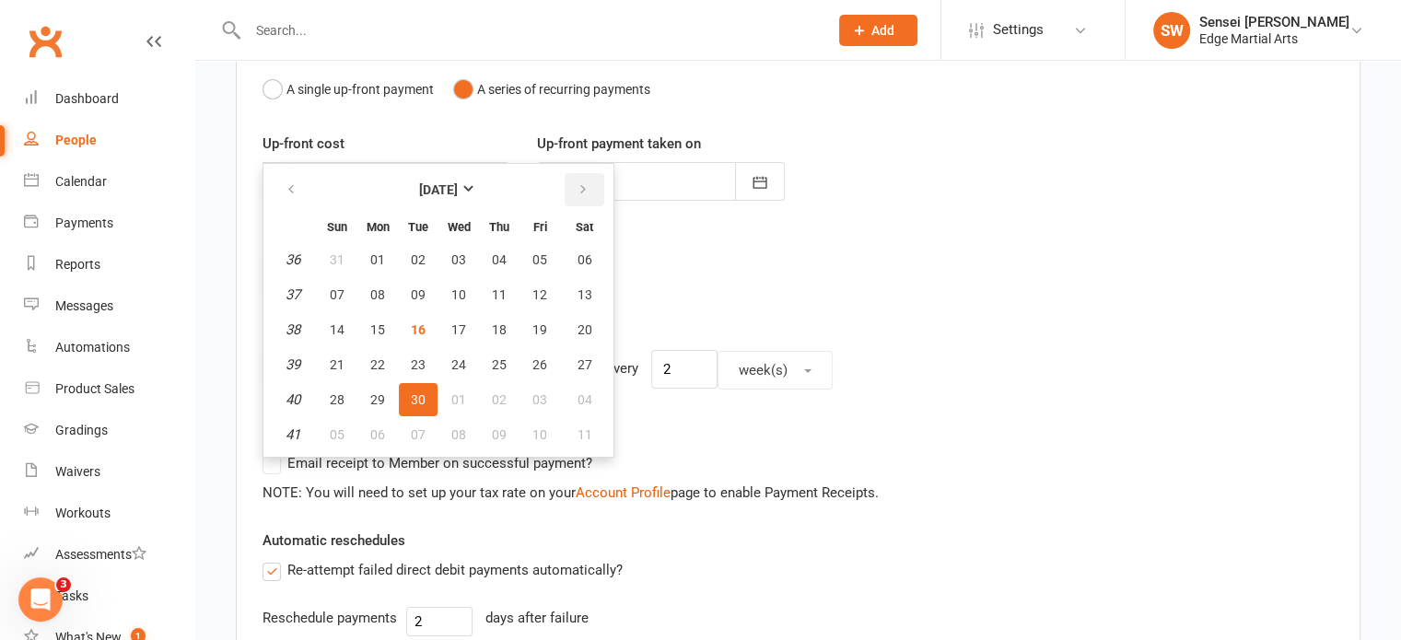
click at [577, 187] on icon "button" at bounding box center [583, 189] width 13 height 15
click at [579, 190] on icon "button" at bounding box center [583, 189] width 13 height 15
click at [579, 193] on icon "button" at bounding box center [583, 189] width 13 height 15
click at [588, 183] on button "button" at bounding box center [585, 189] width 40 height 33
click at [582, 183] on icon "button" at bounding box center [583, 189] width 13 height 15
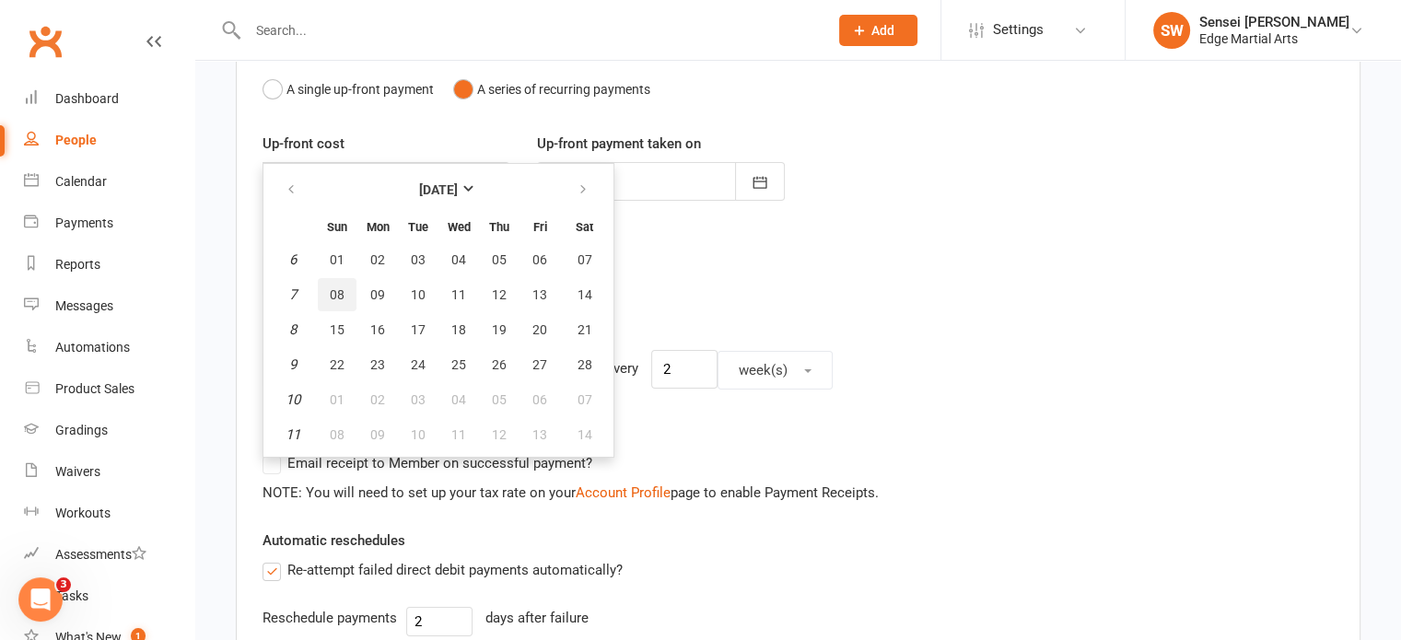
click at [332, 278] on button "08" at bounding box center [337, 294] width 39 height 33
type input "[DATE]"
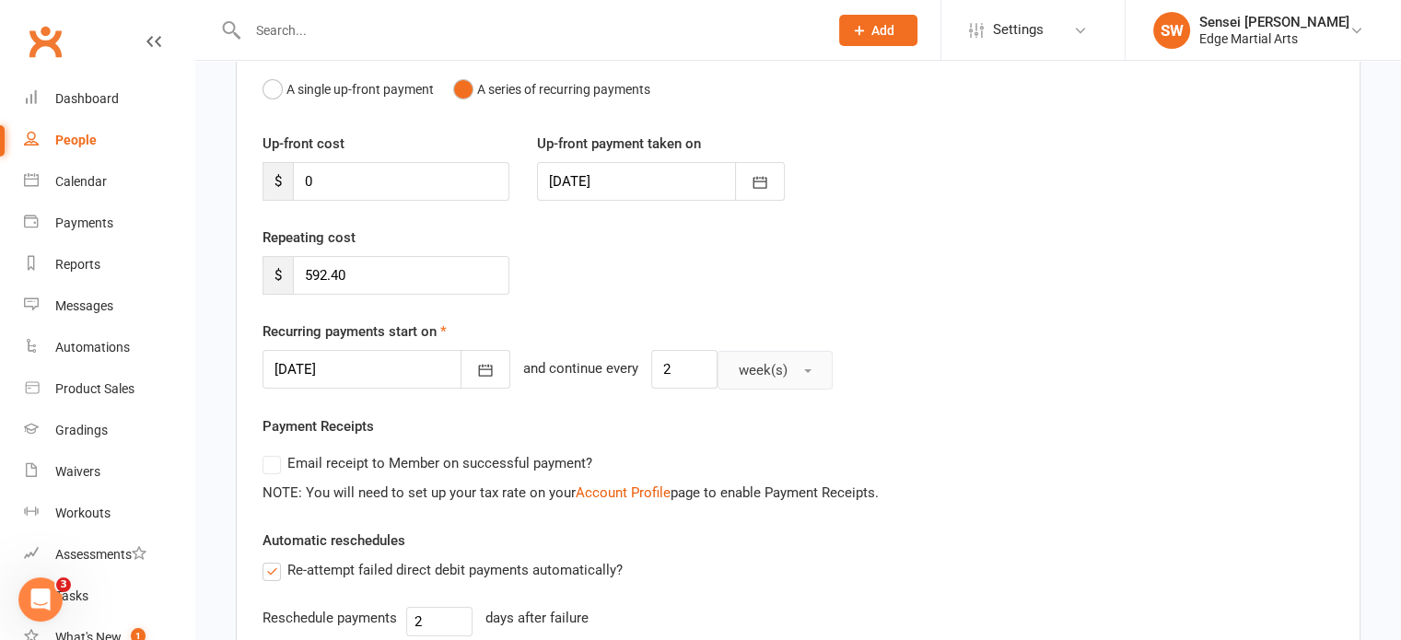
click at [740, 369] on span "week(s)" at bounding box center [763, 370] width 49 height 17
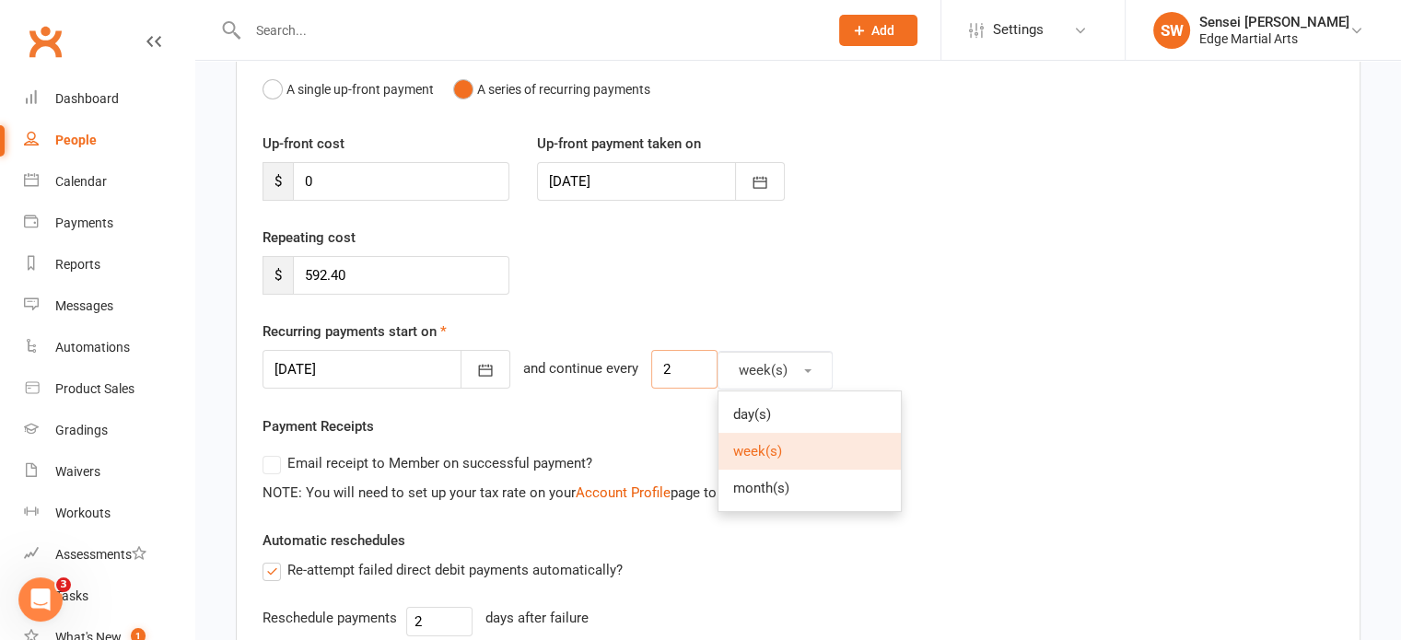
click at [652, 367] on input "2" at bounding box center [684, 369] width 66 height 39
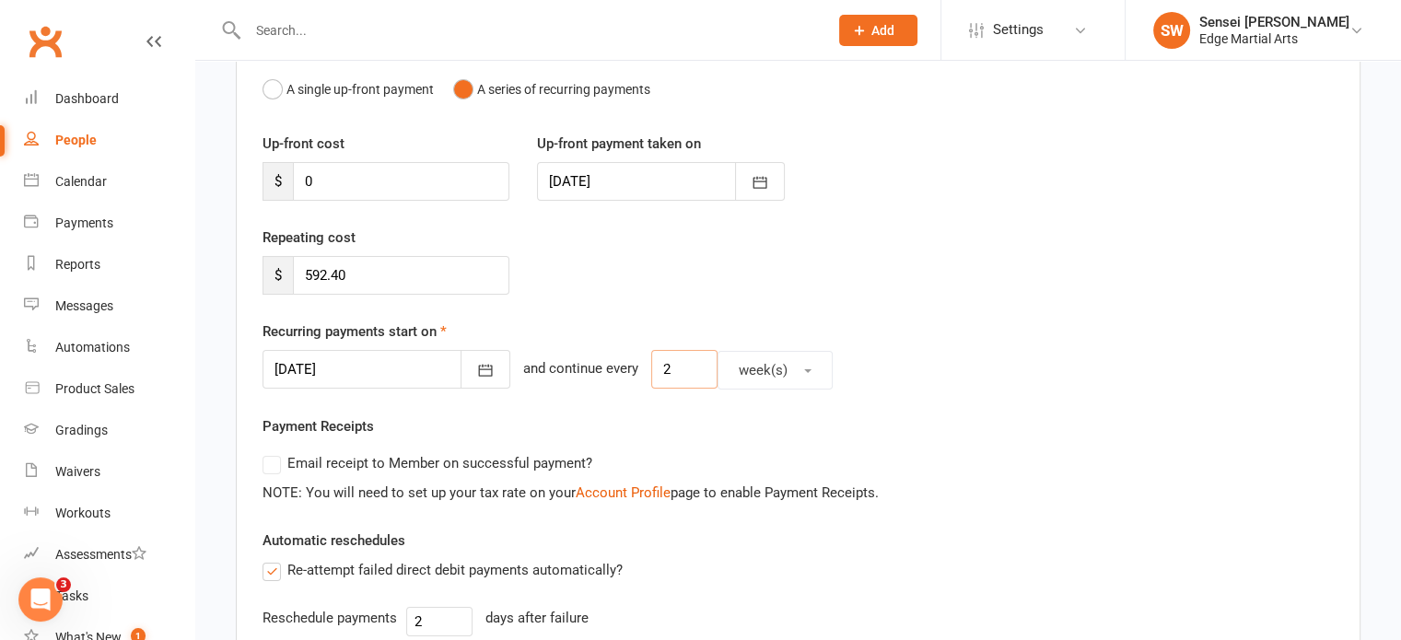
click at [652, 367] on input "2" at bounding box center [684, 369] width 66 height 39
type input "24"
click at [991, 327] on div "Recurring payments start on [DATE] [DATE] Sun Mon Tue Wed Thu Fri Sat 6 01 02 0…" at bounding box center [799, 355] width 1072 height 69
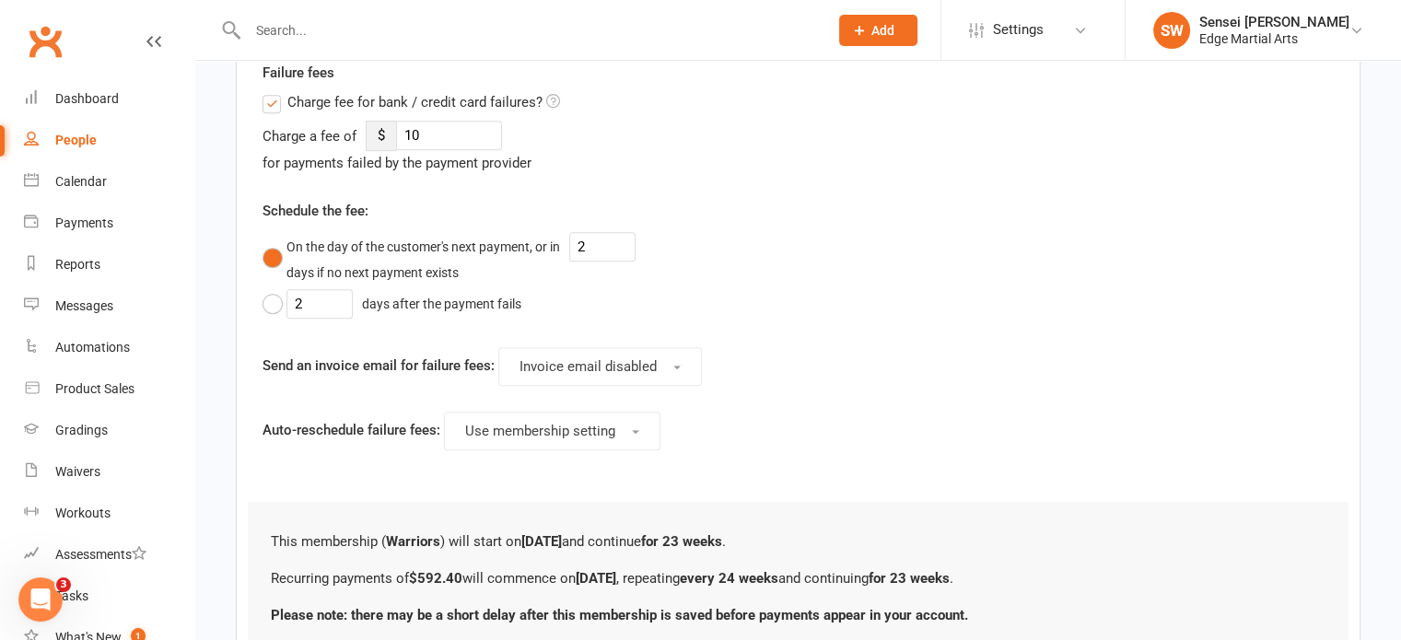
scroll to position [979, 0]
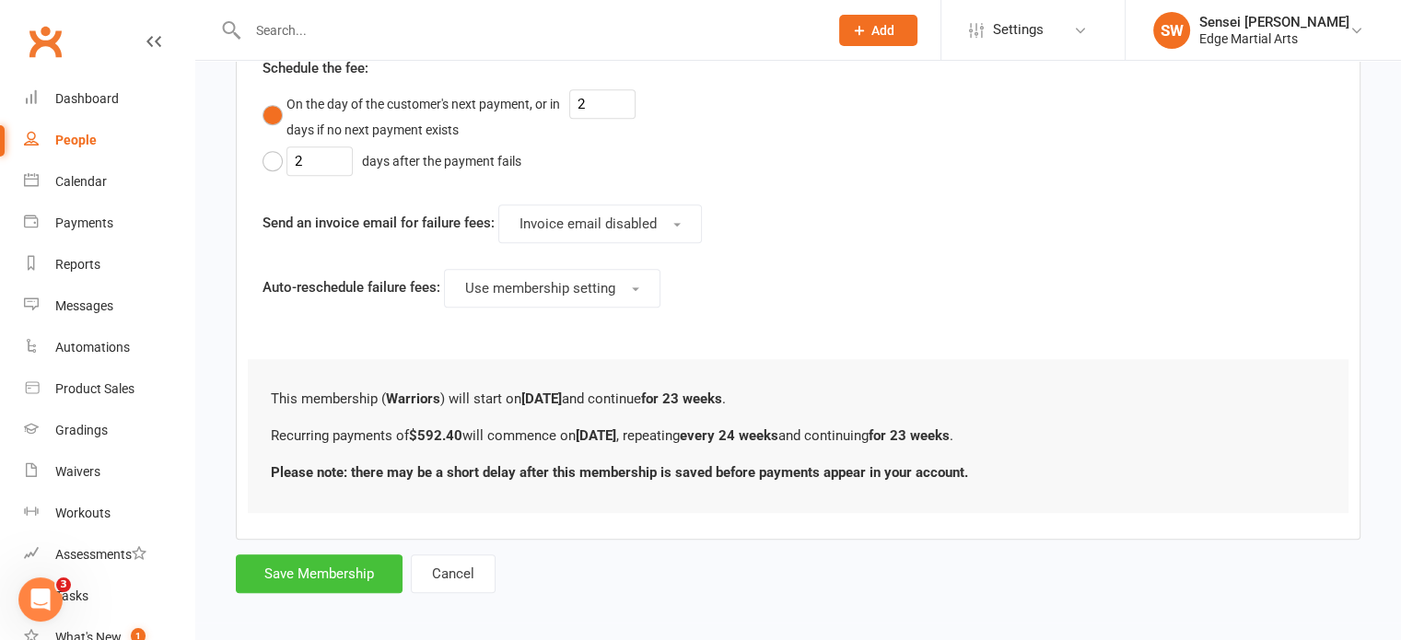
click at [355, 570] on button "Save Membership" at bounding box center [319, 574] width 167 height 39
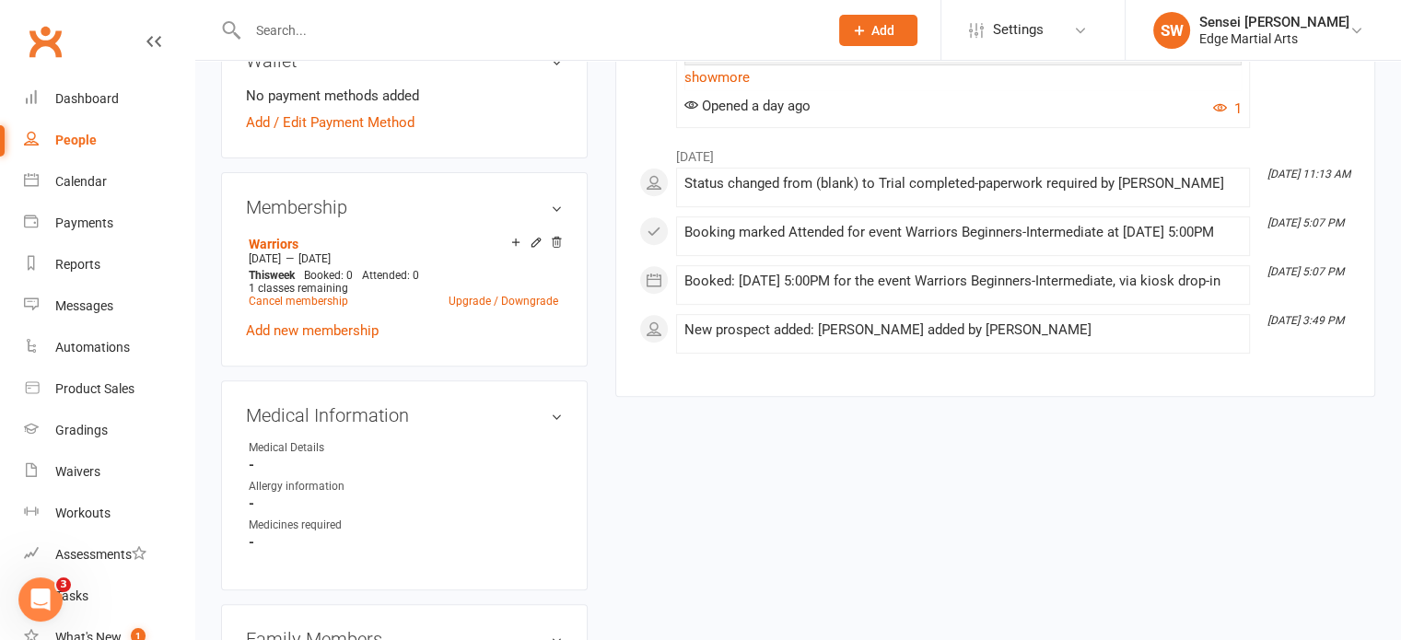
scroll to position [685, 0]
click at [279, 244] on link "Warriors" at bounding box center [274, 244] width 50 height 15
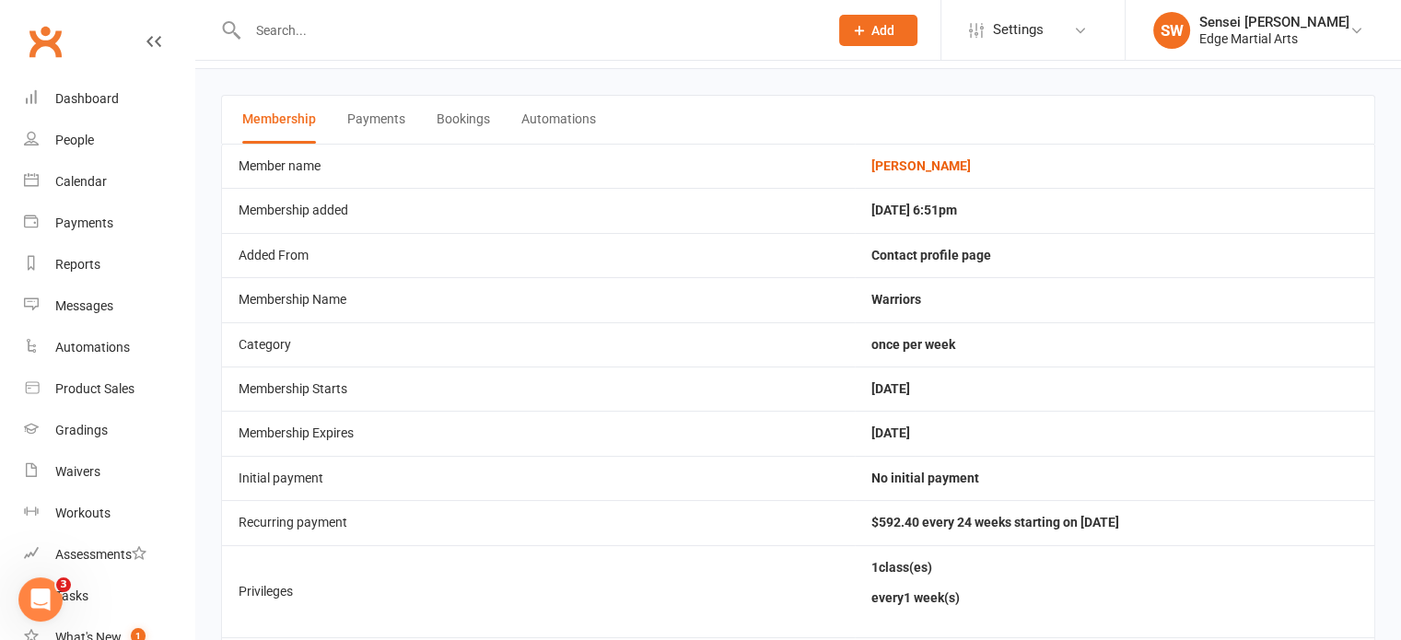
scroll to position [57, 0]
click at [357, 122] on button "Payments" at bounding box center [376, 119] width 58 height 48
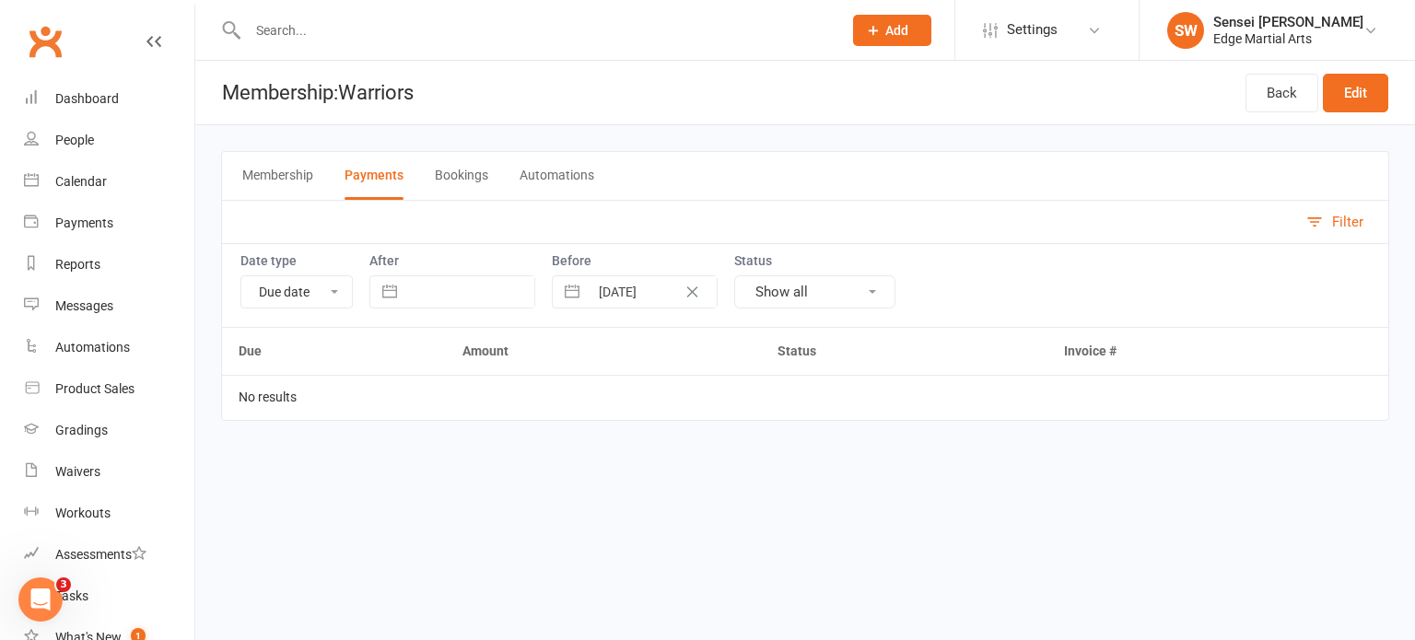
click at [262, 176] on button "Membership" at bounding box center [277, 176] width 71 height 48
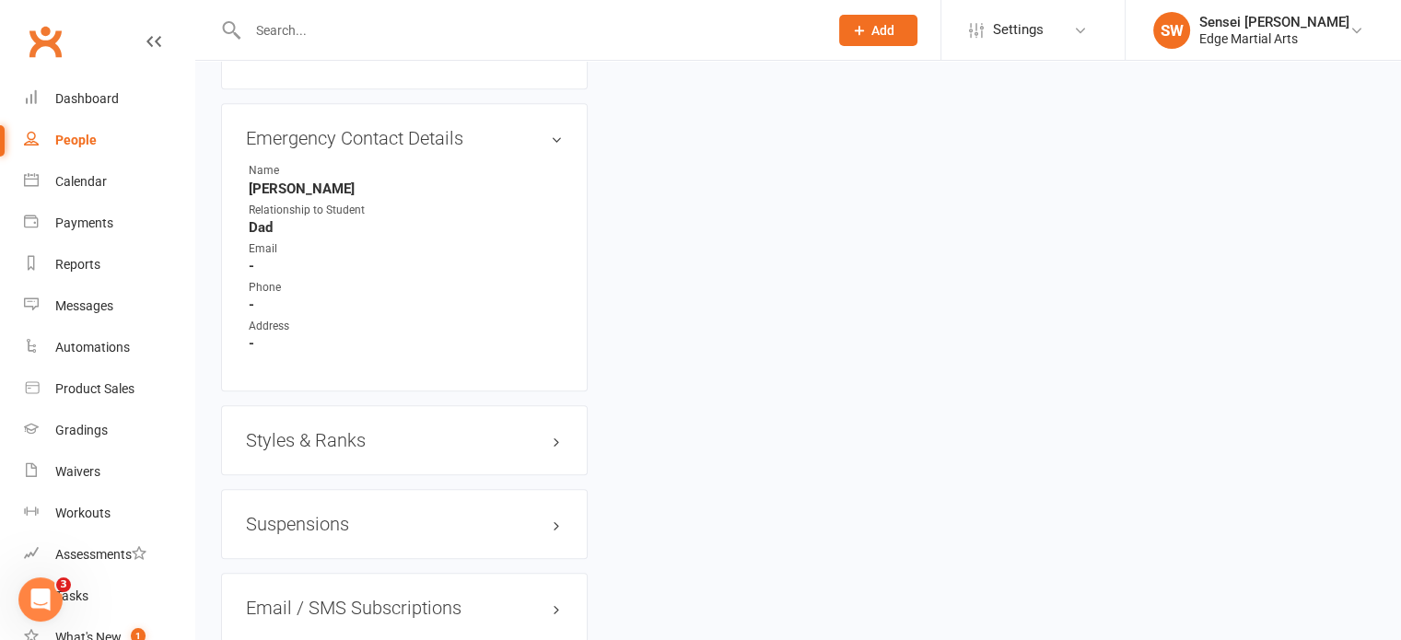
scroll to position [1377, 0]
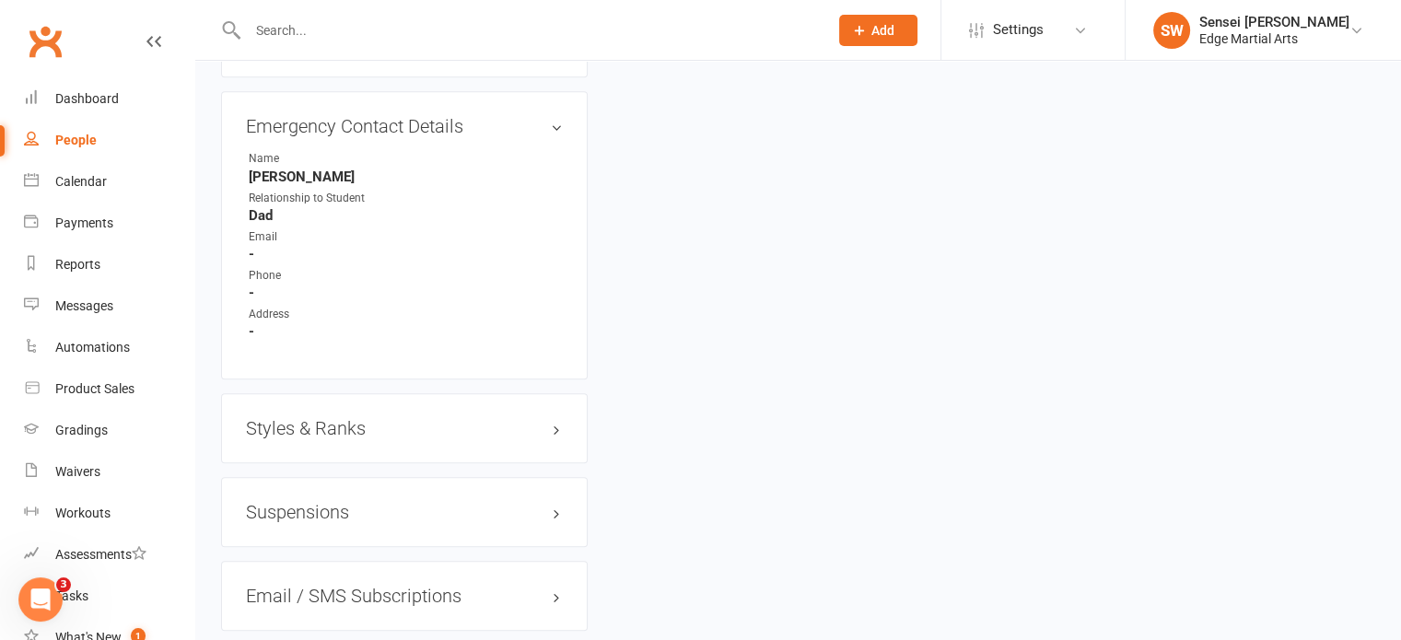
click at [418, 427] on h3 "Styles & Ranks" at bounding box center [404, 428] width 317 height 20
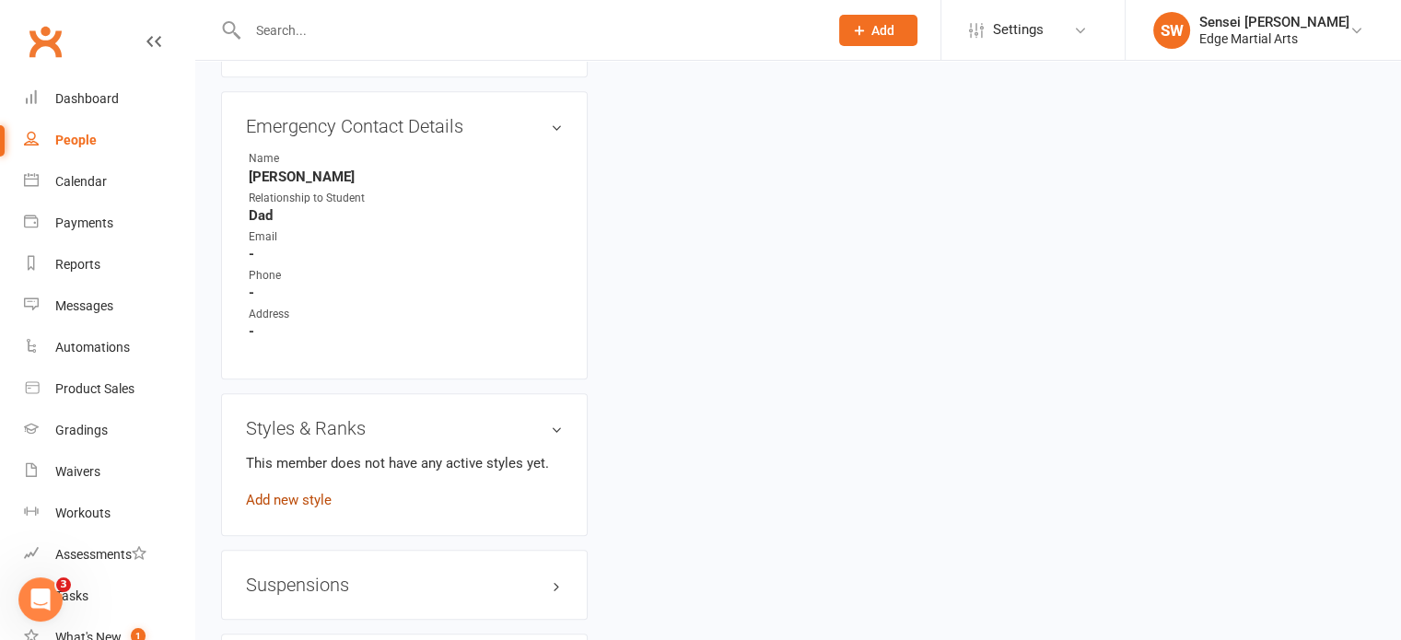
click at [322, 501] on link "Add new style" at bounding box center [289, 500] width 86 height 17
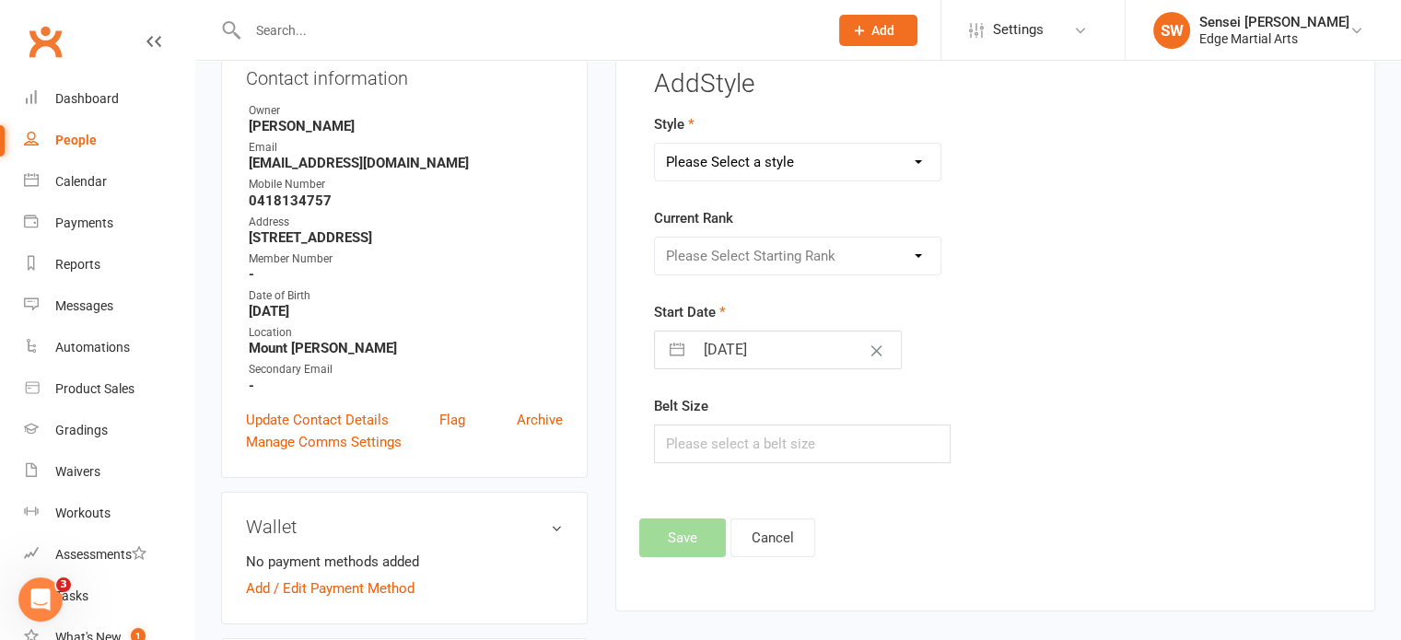
scroll to position [158, 0]
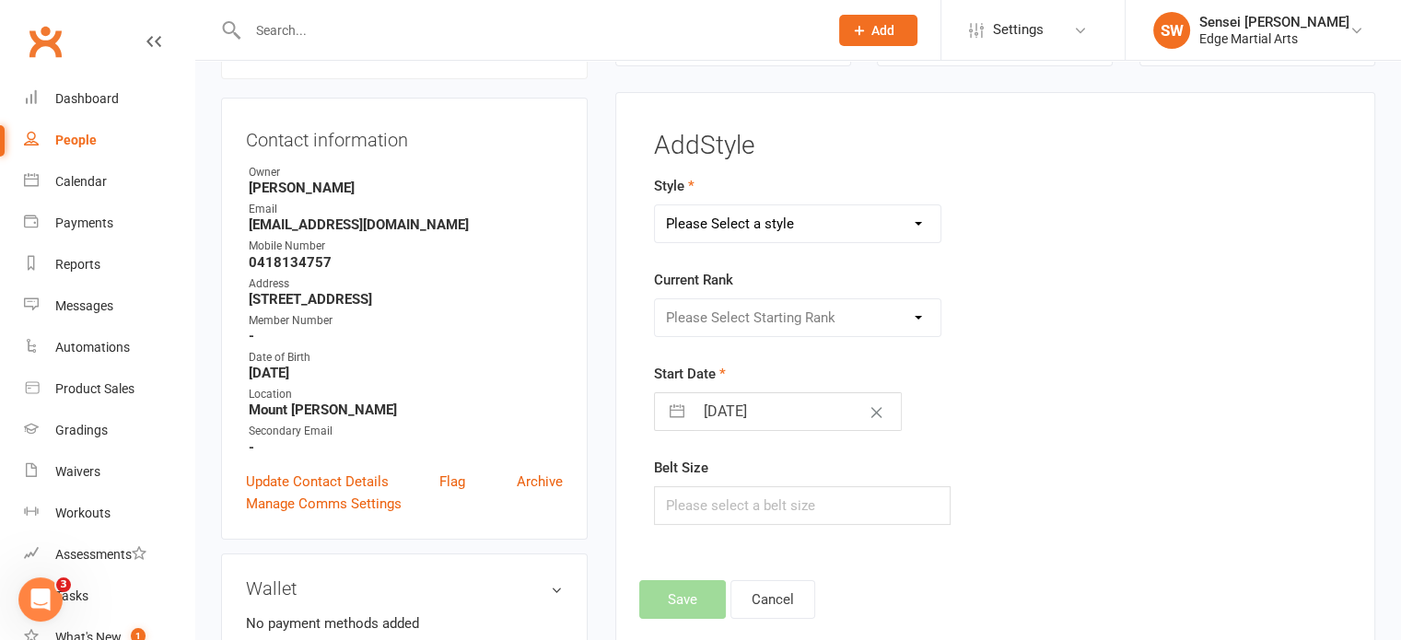
click at [806, 231] on select "Please Select a style Bushido Karate Karate Kickboxing" at bounding box center [798, 223] width 287 height 37
select select "705"
click at [655, 205] on select "Please Select a style Bushido Karate Karate Kickboxing" at bounding box center [798, 223] width 287 height 37
click at [760, 317] on select "Please Select Starting Rank 15th Kyu 14th kyu 13th kyu 12th kyu 11th kyu 10th K…" at bounding box center [798, 317] width 287 height 37
select select "6265"
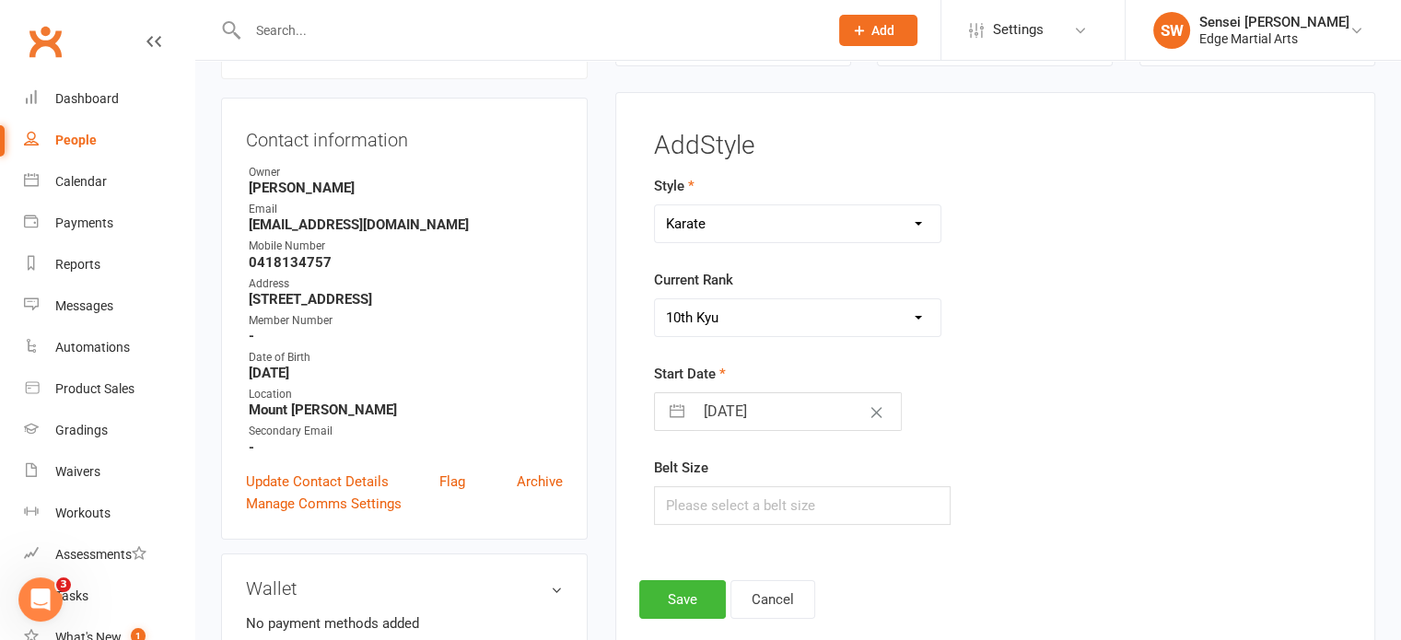
click at [655, 299] on select "Please Select Starting Rank 15th Kyu 14th kyu 13th kyu 12th kyu 11th kyu 10th K…" at bounding box center [798, 317] width 287 height 37
click at [733, 509] on input "text" at bounding box center [803, 505] width 298 height 39
type input "2"
click at [682, 616] on div "Add Style Style Bushido Karate Karate Kickboxing Current Rank Please Select Sta…" at bounding box center [995, 382] width 760 height 581
click at [679, 598] on button "Save" at bounding box center [682, 599] width 87 height 39
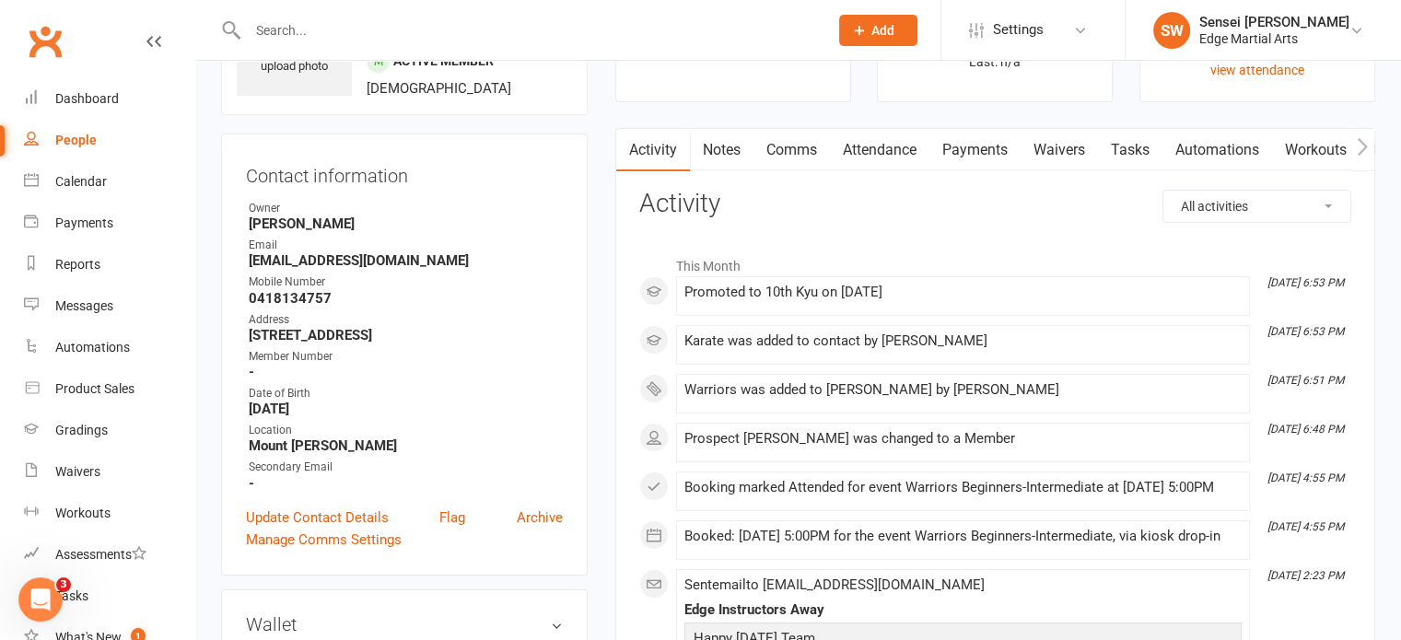
scroll to position [0, 0]
